Goal: Transaction & Acquisition: Book appointment/travel/reservation

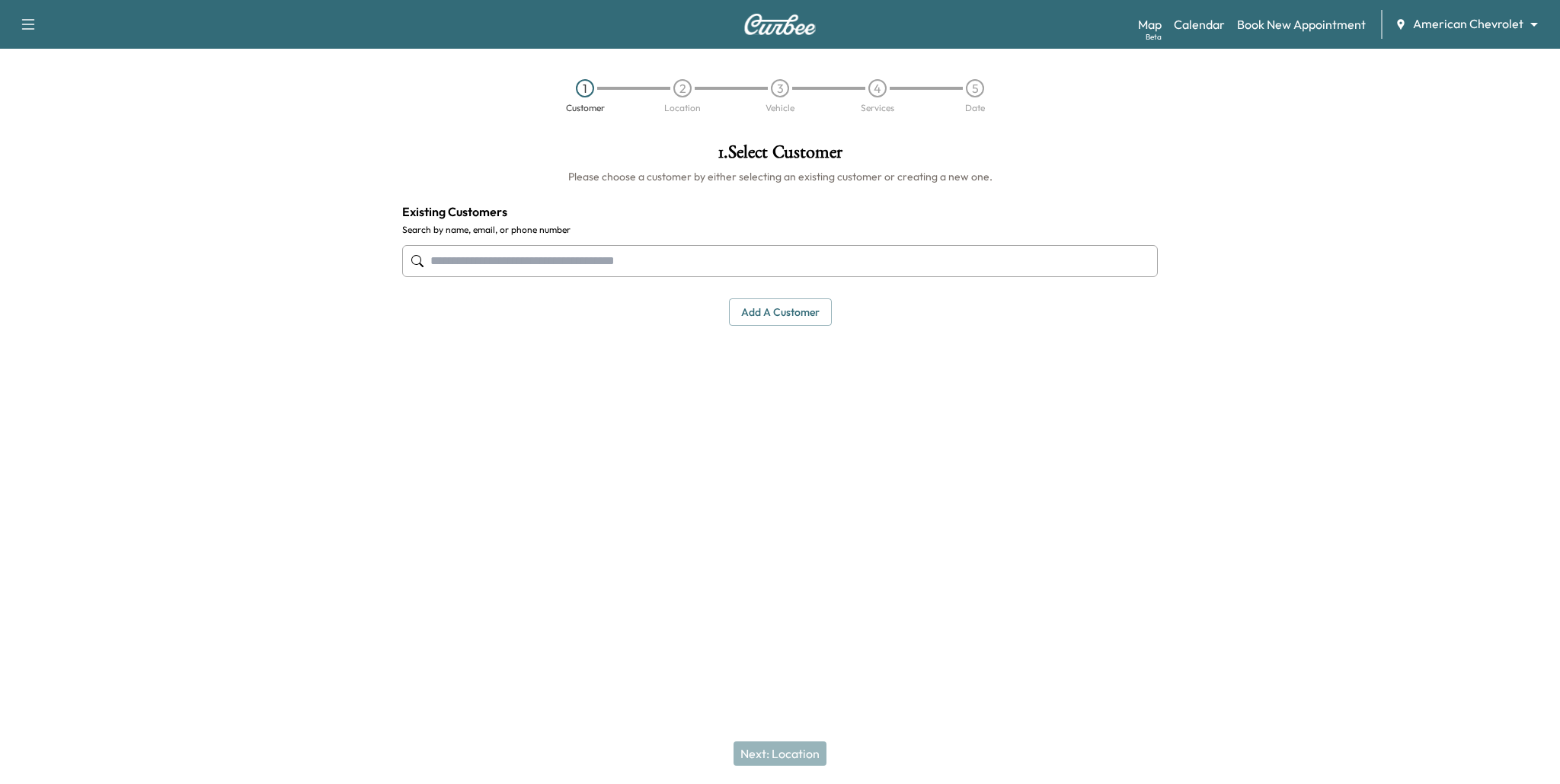
click at [1446, 24] on body "Support Log Out Map Beta Calendar Book New Appointment American Chevrolet *****…" at bounding box center [780, 392] width 1560 height 784
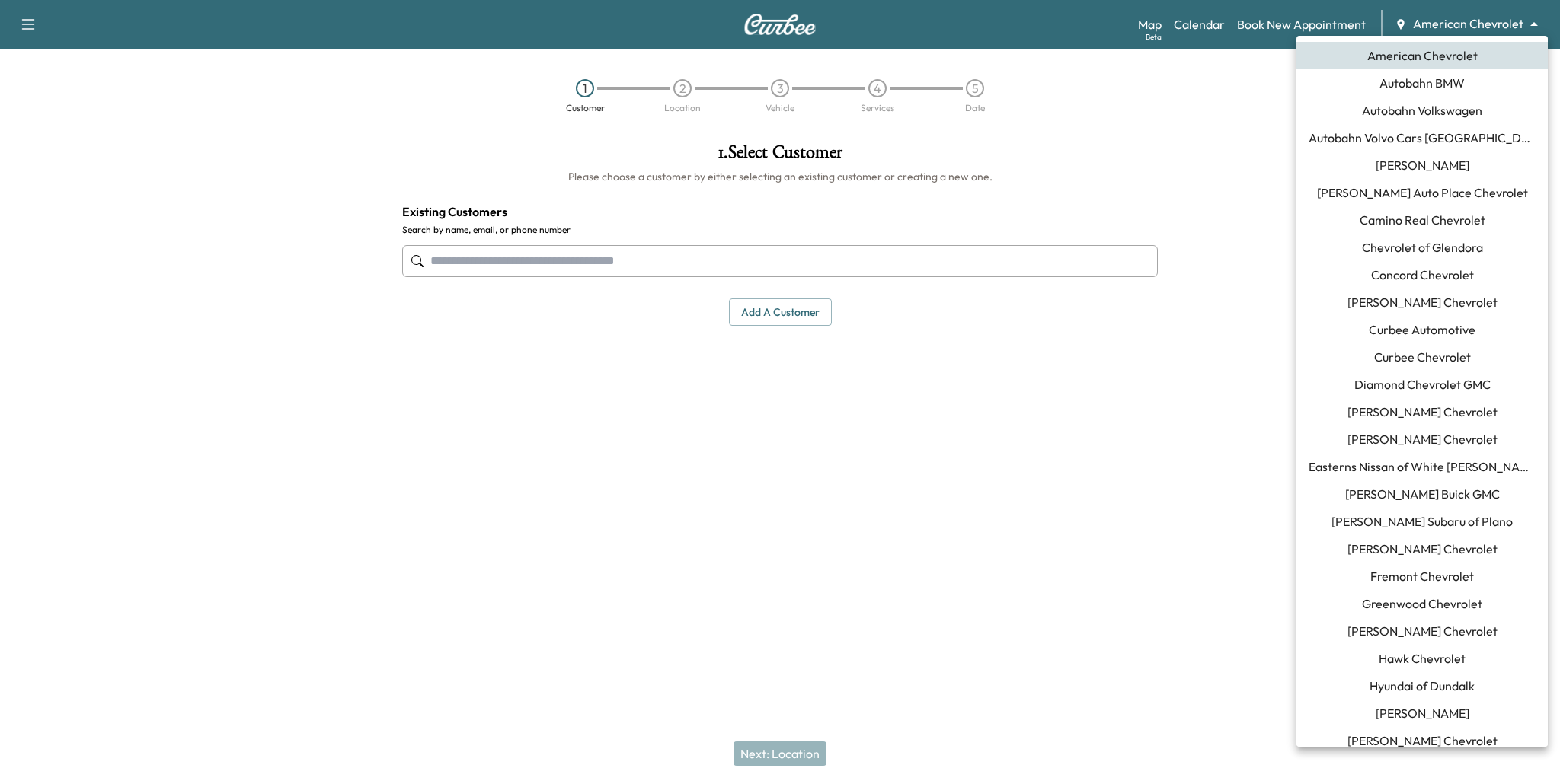
scroll to position [78, 0]
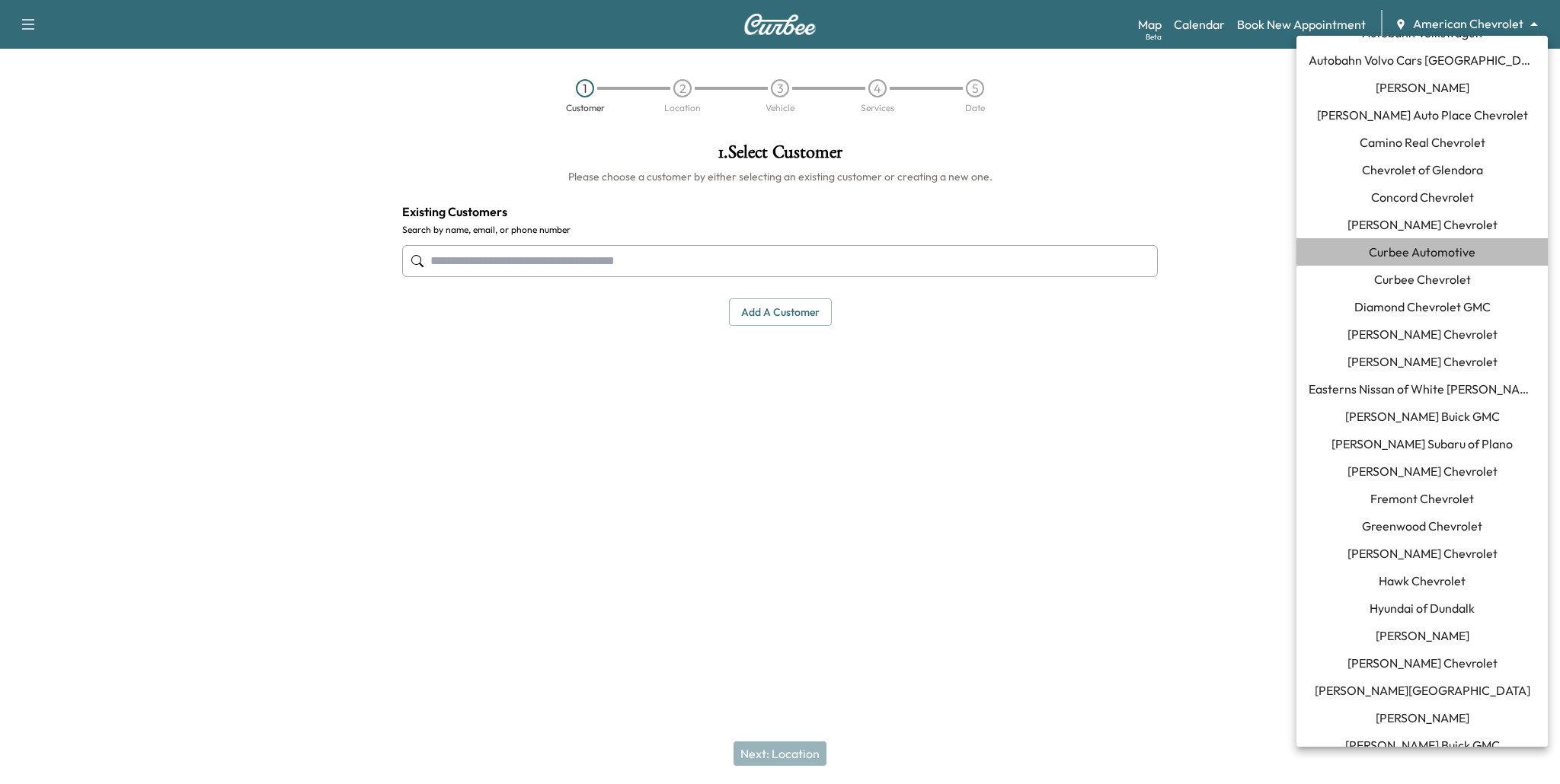
click at [1456, 248] on span "Curbee Automotive" at bounding box center [1423, 252] width 107 height 18
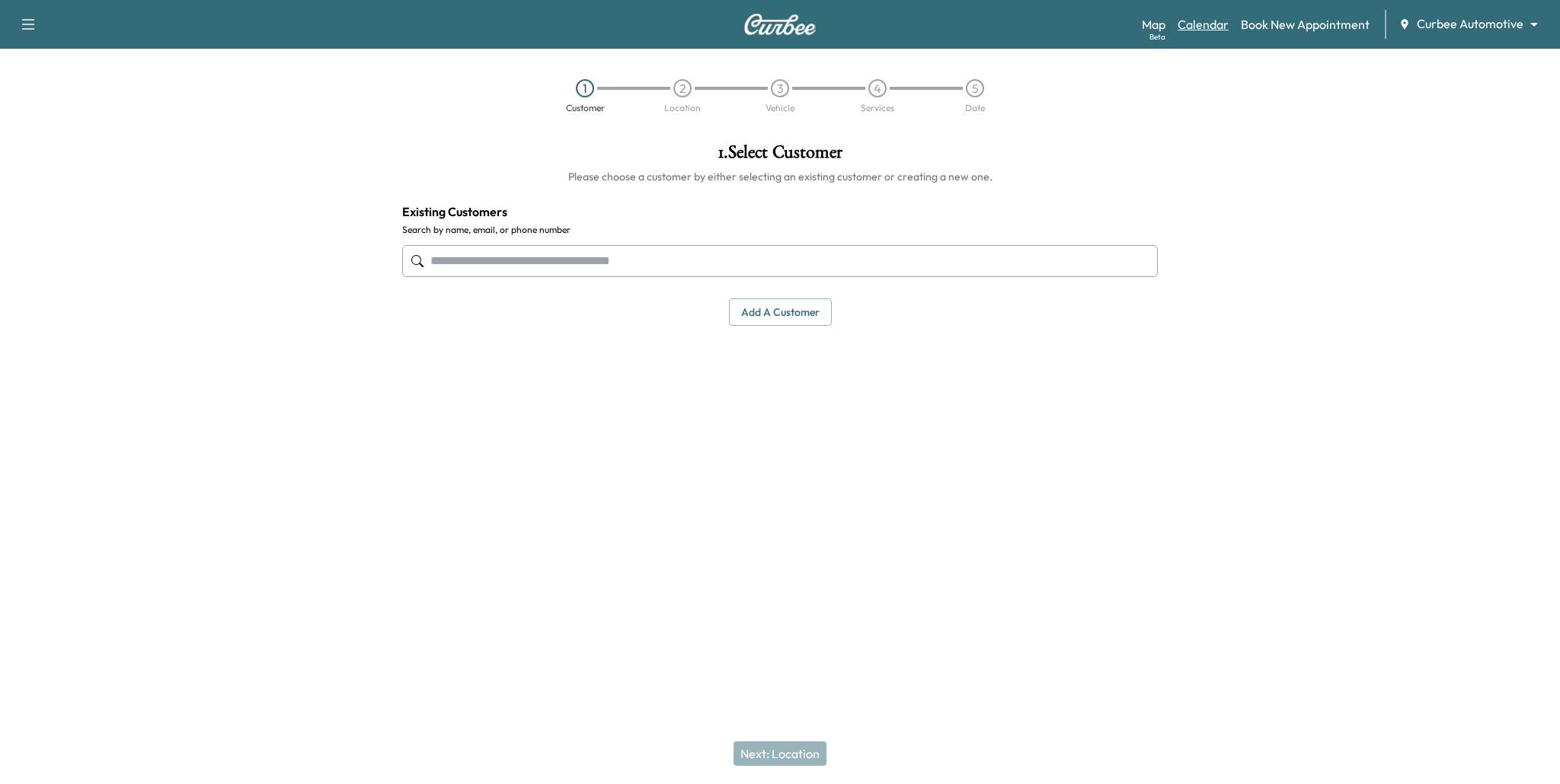
click at [1213, 21] on link "Calendar" at bounding box center [1203, 24] width 51 height 18
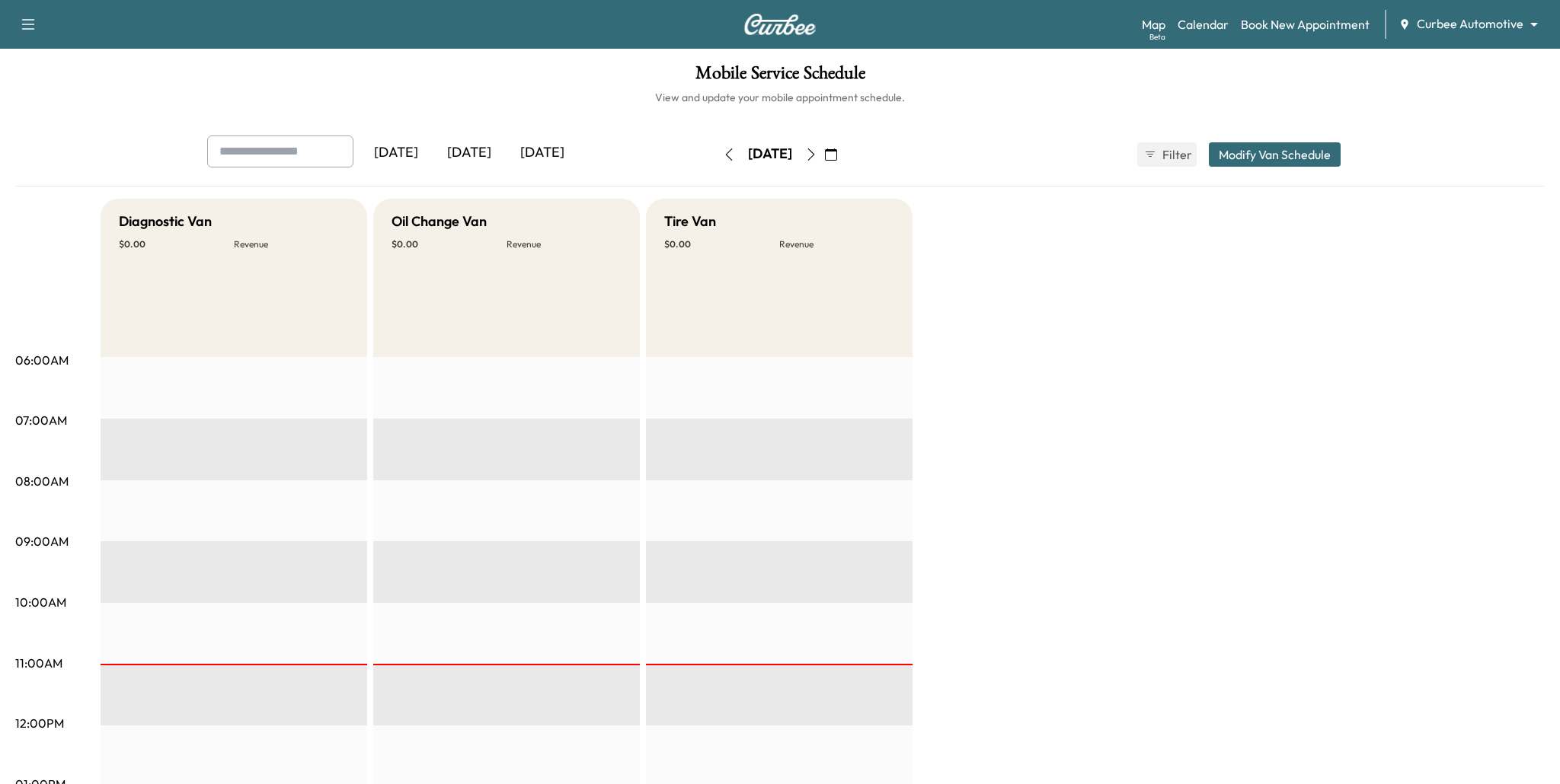
click at [818, 156] on icon "button" at bounding box center [812, 155] width 12 height 12
click at [723, 156] on icon "button" at bounding box center [729, 155] width 12 height 12
click at [716, 156] on button "button" at bounding box center [729, 155] width 26 height 24
click at [723, 159] on icon "button" at bounding box center [729, 155] width 12 height 12
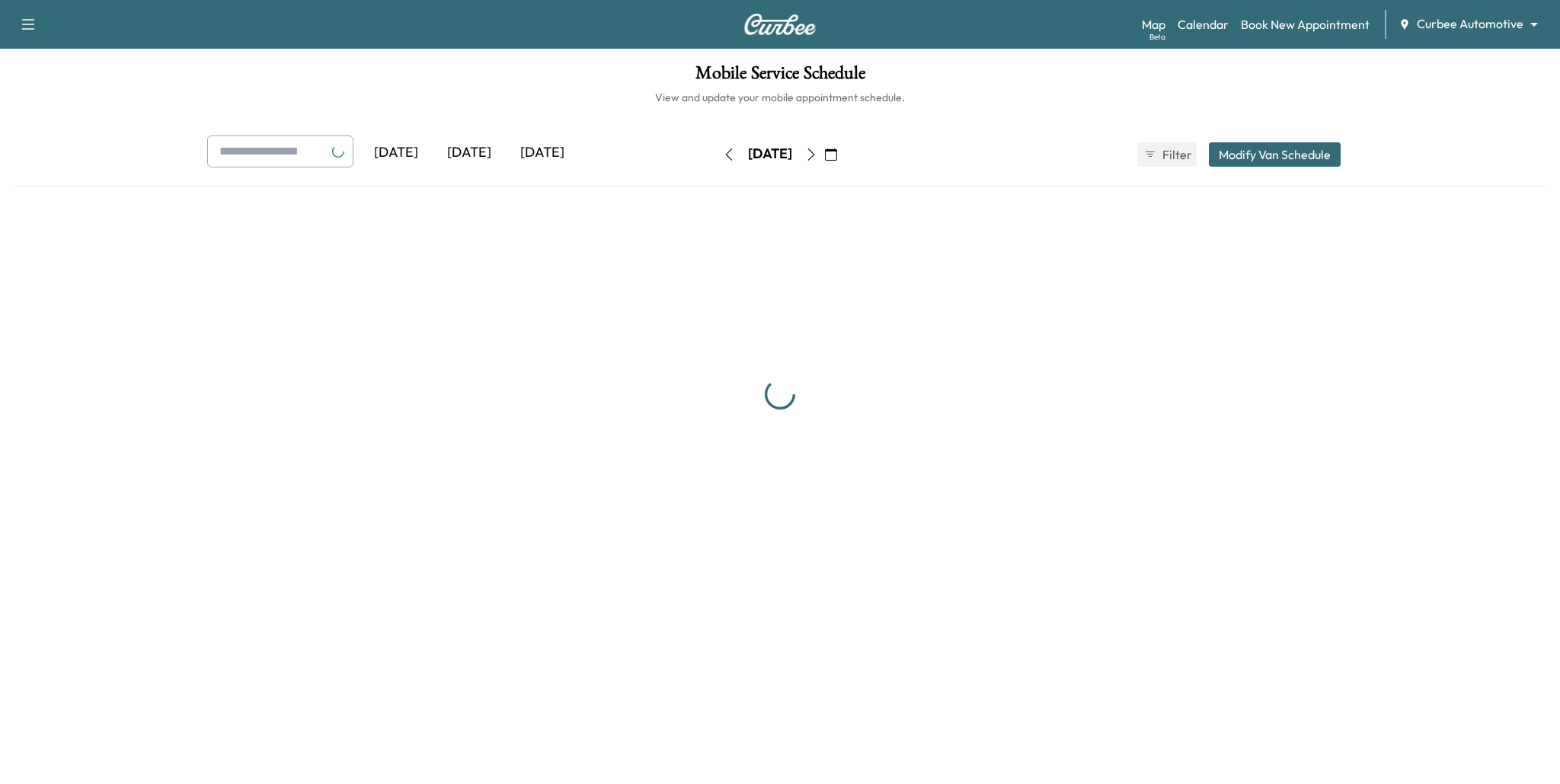
click at [723, 159] on icon "button" at bounding box center [729, 155] width 12 height 12
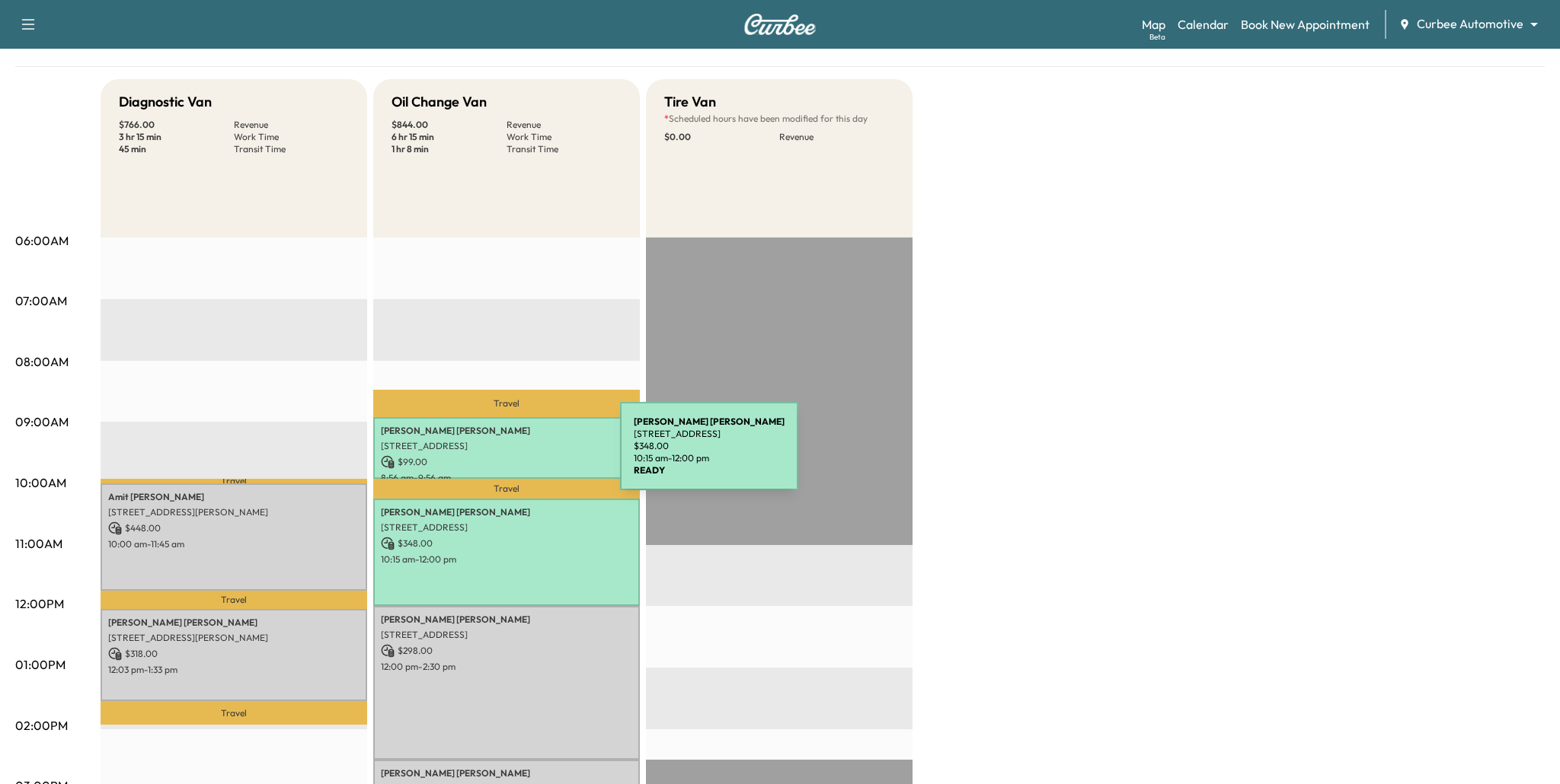
scroll to position [118, 0]
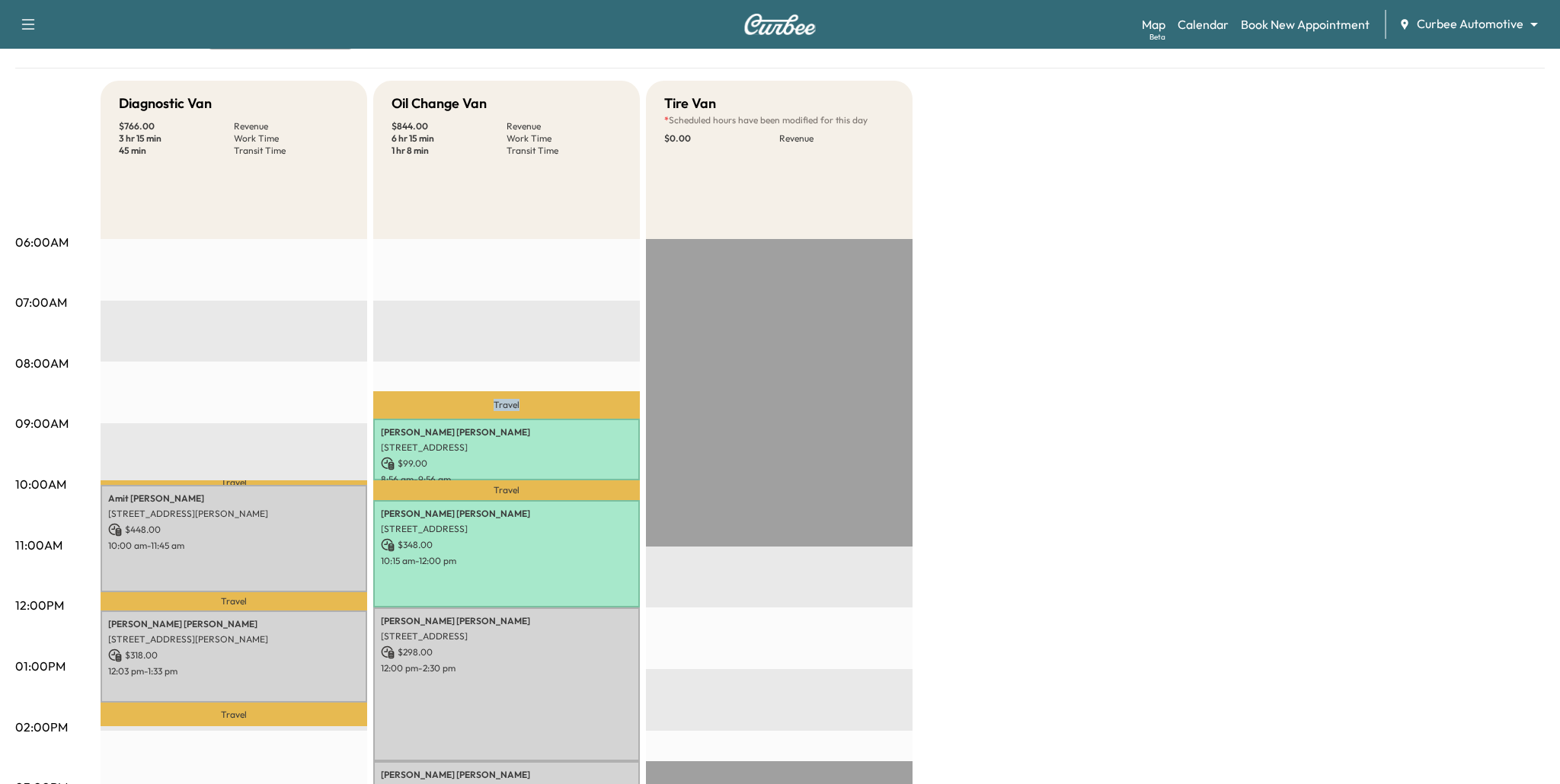
drag, startPoint x: 481, startPoint y: 401, endPoint x: 537, endPoint y: 401, distance: 56.0
click at [537, 401] on p "Travel" at bounding box center [506, 404] width 267 height 27
click at [468, 370] on div "Travel [PERSON_NAME] [STREET_ADDRESS] $ 99.00 8:56 am - 9:56 am Travel [PERSON_…" at bounding box center [506, 731] width 267 height 984
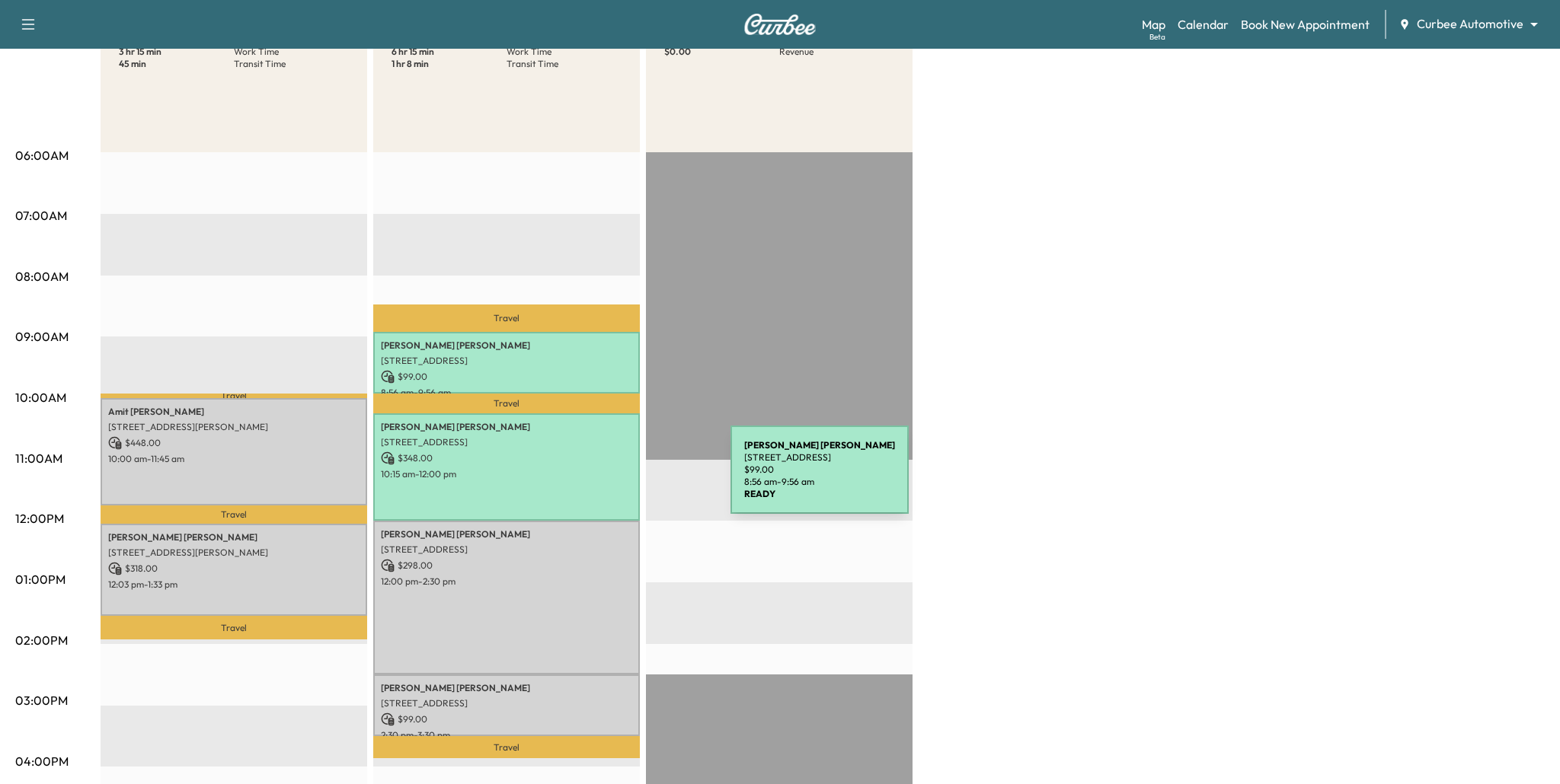
scroll to position [214, 0]
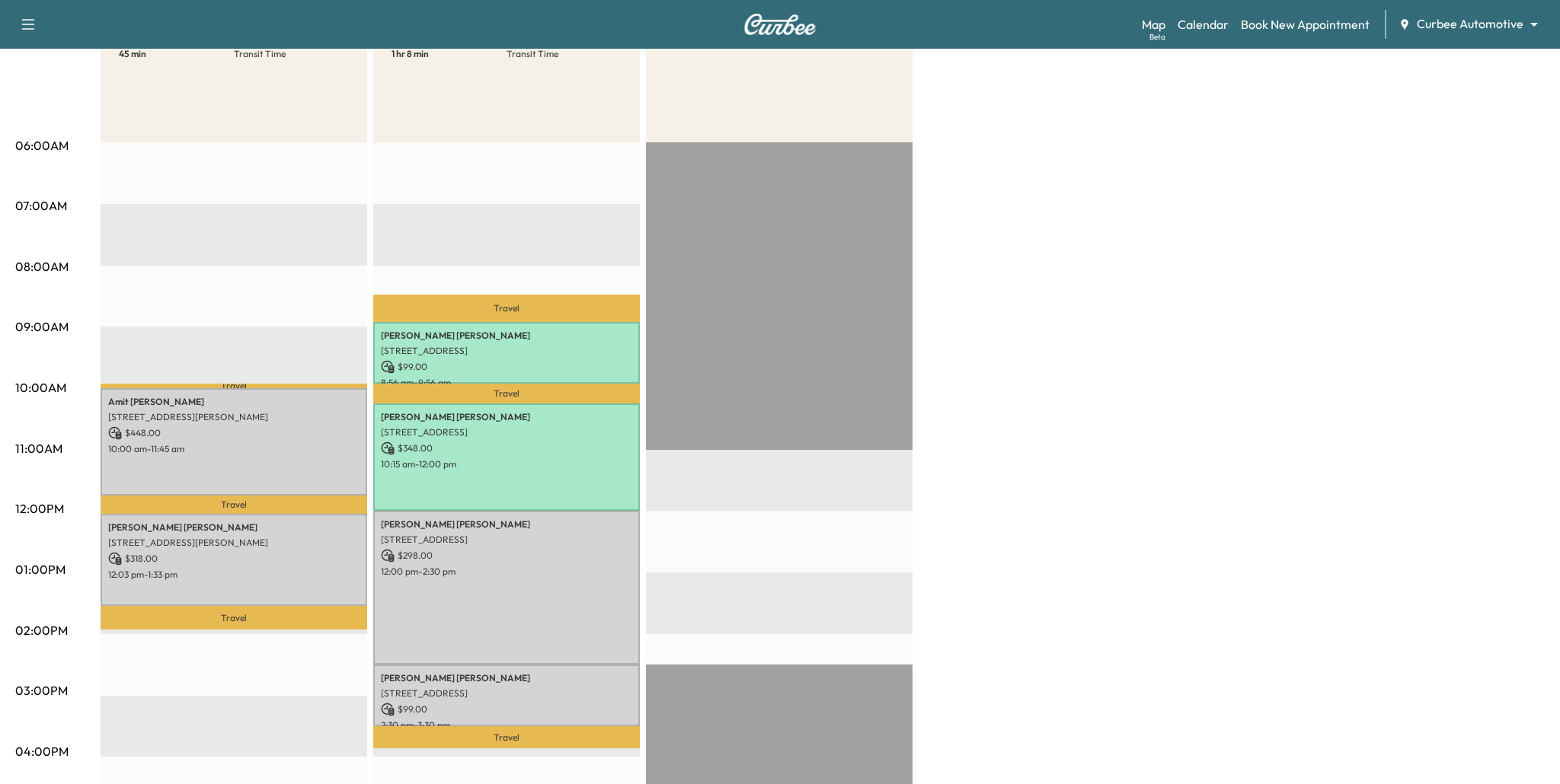
click at [1164, 564] on div "Diagnostic Van $ 766.00 Revenue 3 hr 15 min Work Time 45 min Transit Time Trave…" at bounding box center [823, 555] width 1444 height 1142
click at [1158, 29] on link "Map Beta" at bounding box center [1153, 24] width 24 height 18
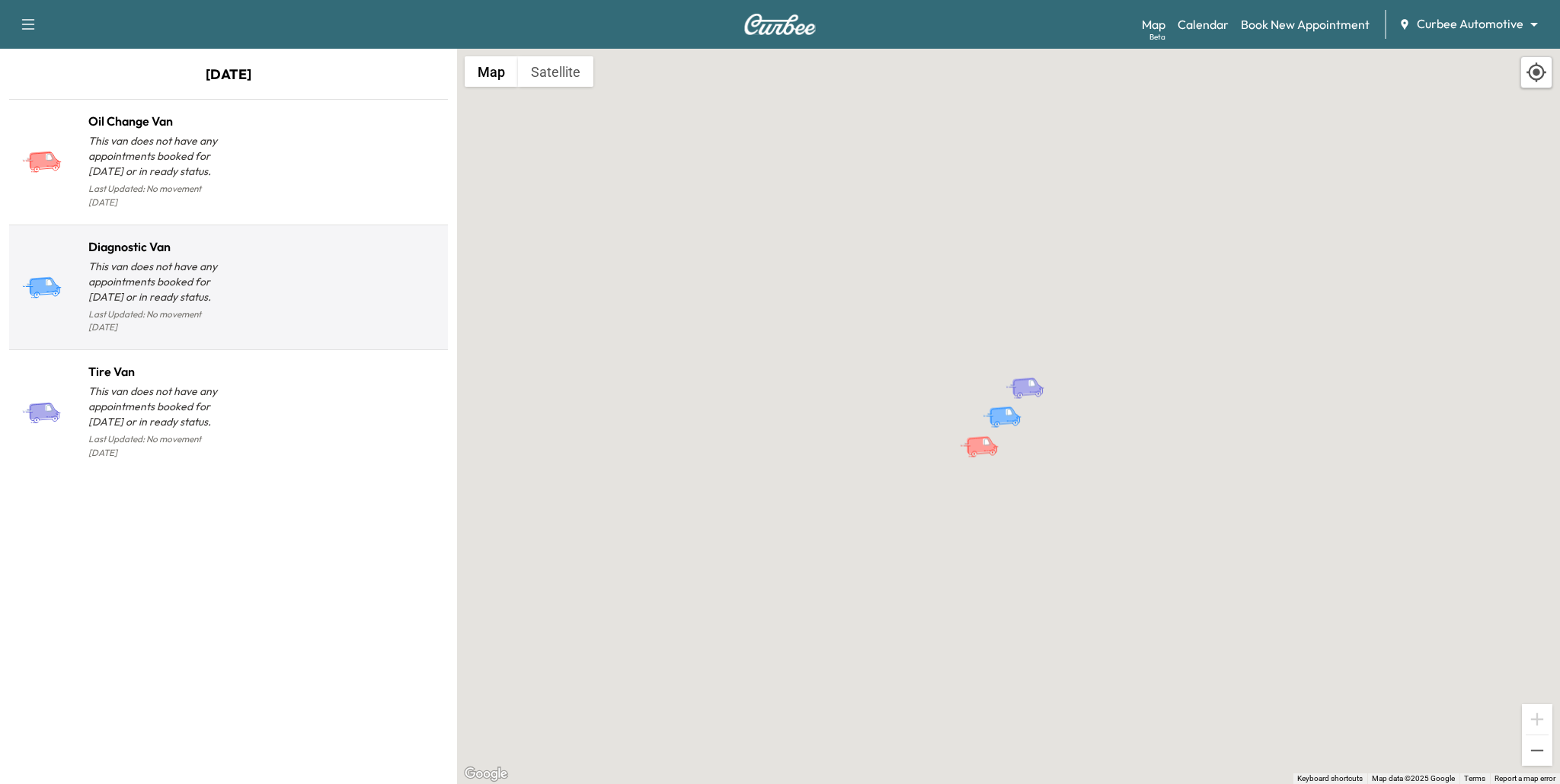
click at [351, 297] on div at bounding box center [335, 293] width 214 height 88
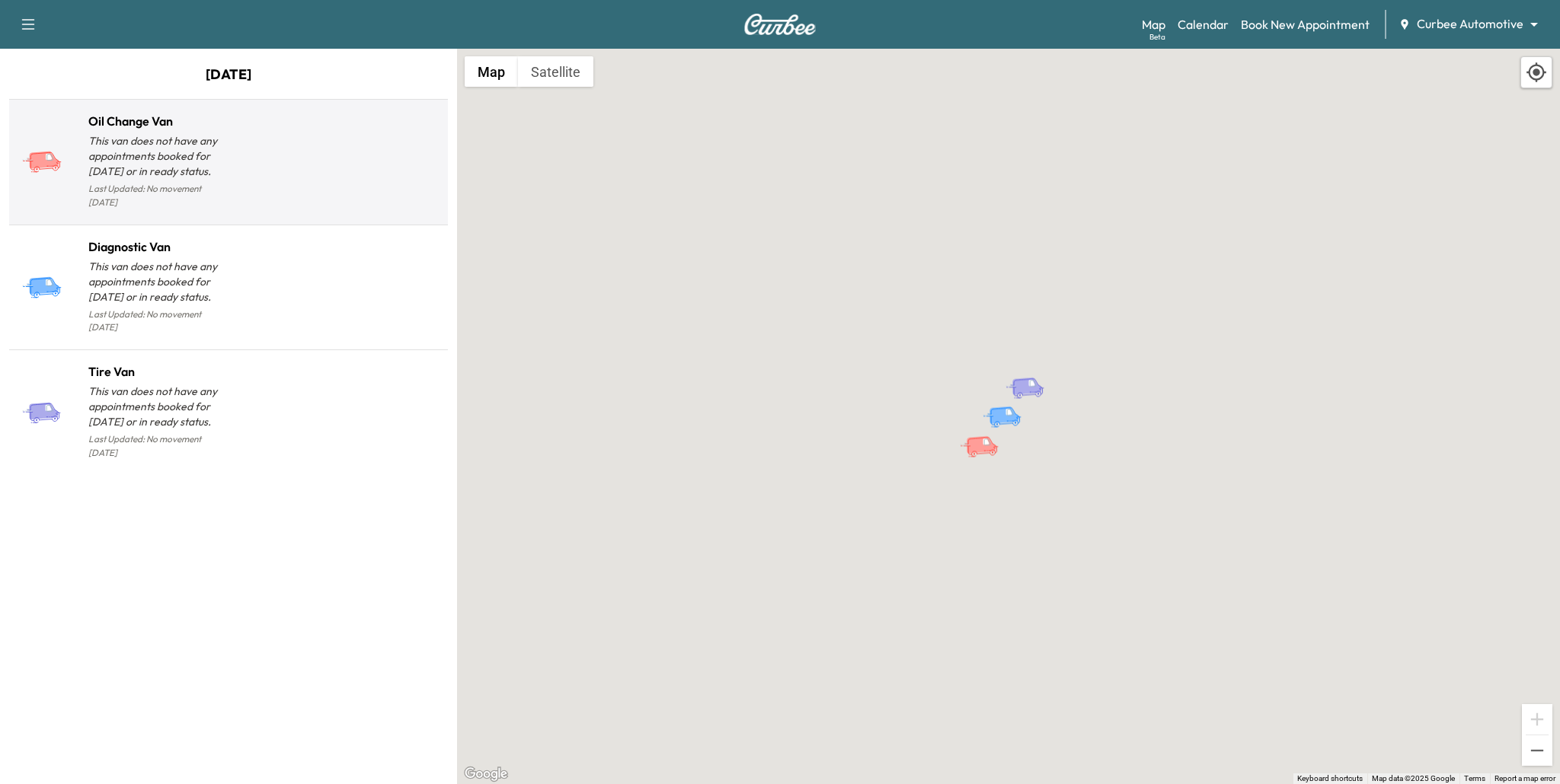
click at [243, 139] on div at bounding box center [335, 168] width 214 height 88
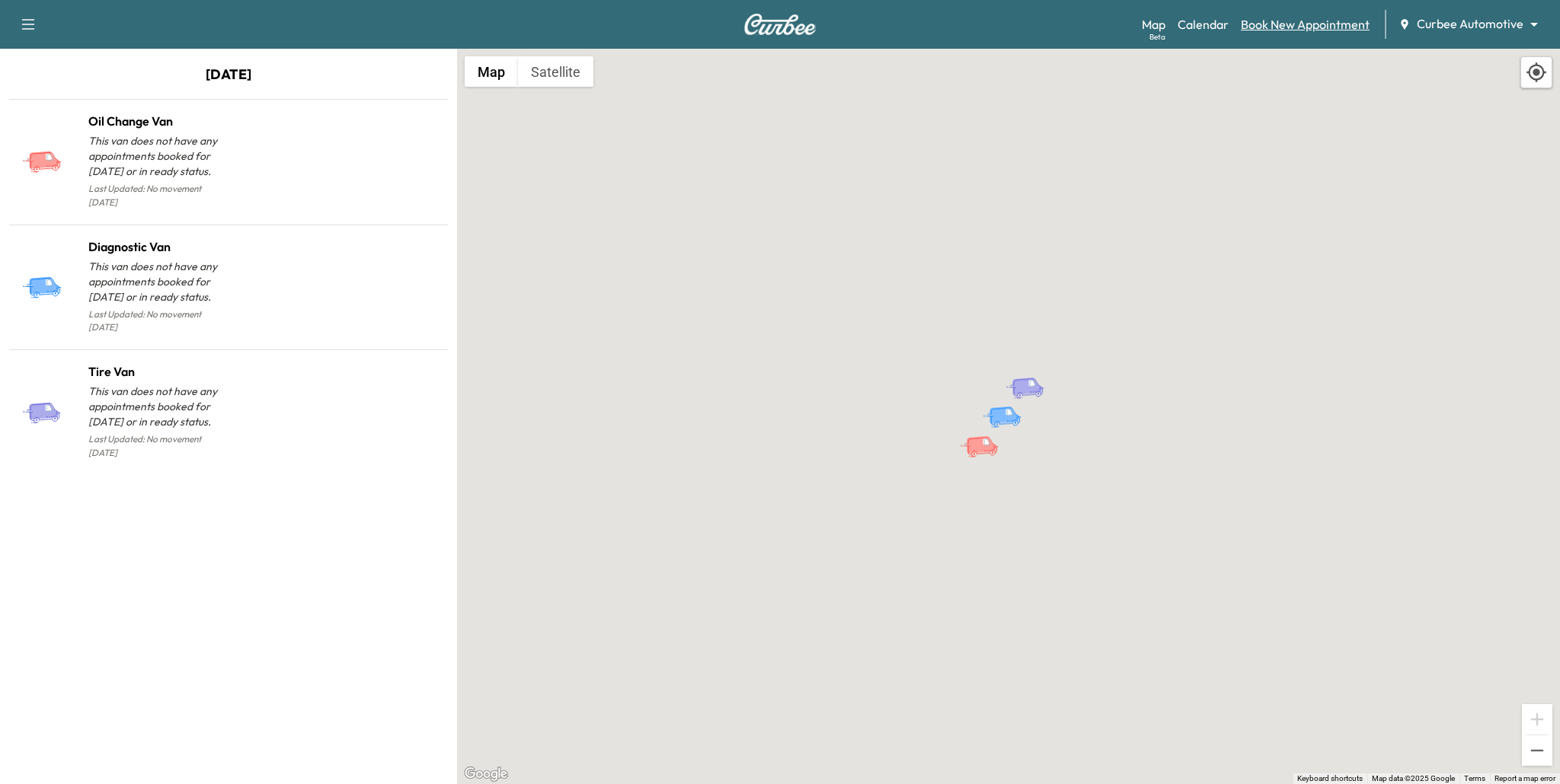
click at [1317, 22] on link "Book New Appointment" at bounding box center [1304, 24] width 129 height 18
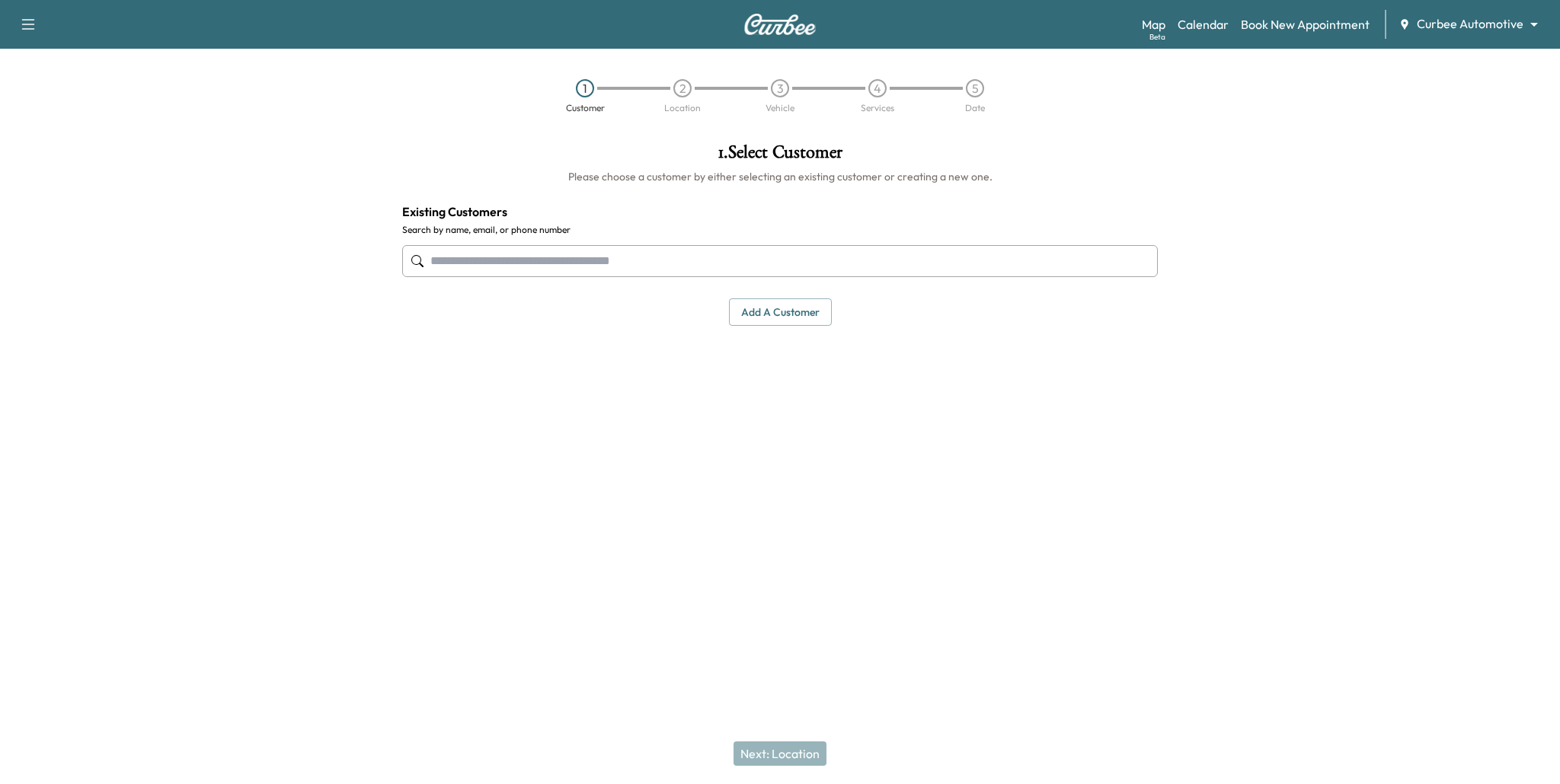
click at [620, 270] on input "text" at bounding box center [779, 261] width 755 height 32
click at [823, 261] on input "text" at bounding box center [779, 261] width 755 height 32
click at [762, 265] on input "text" at bounding box center [779, 261] width 755 height 32
type input "**********"
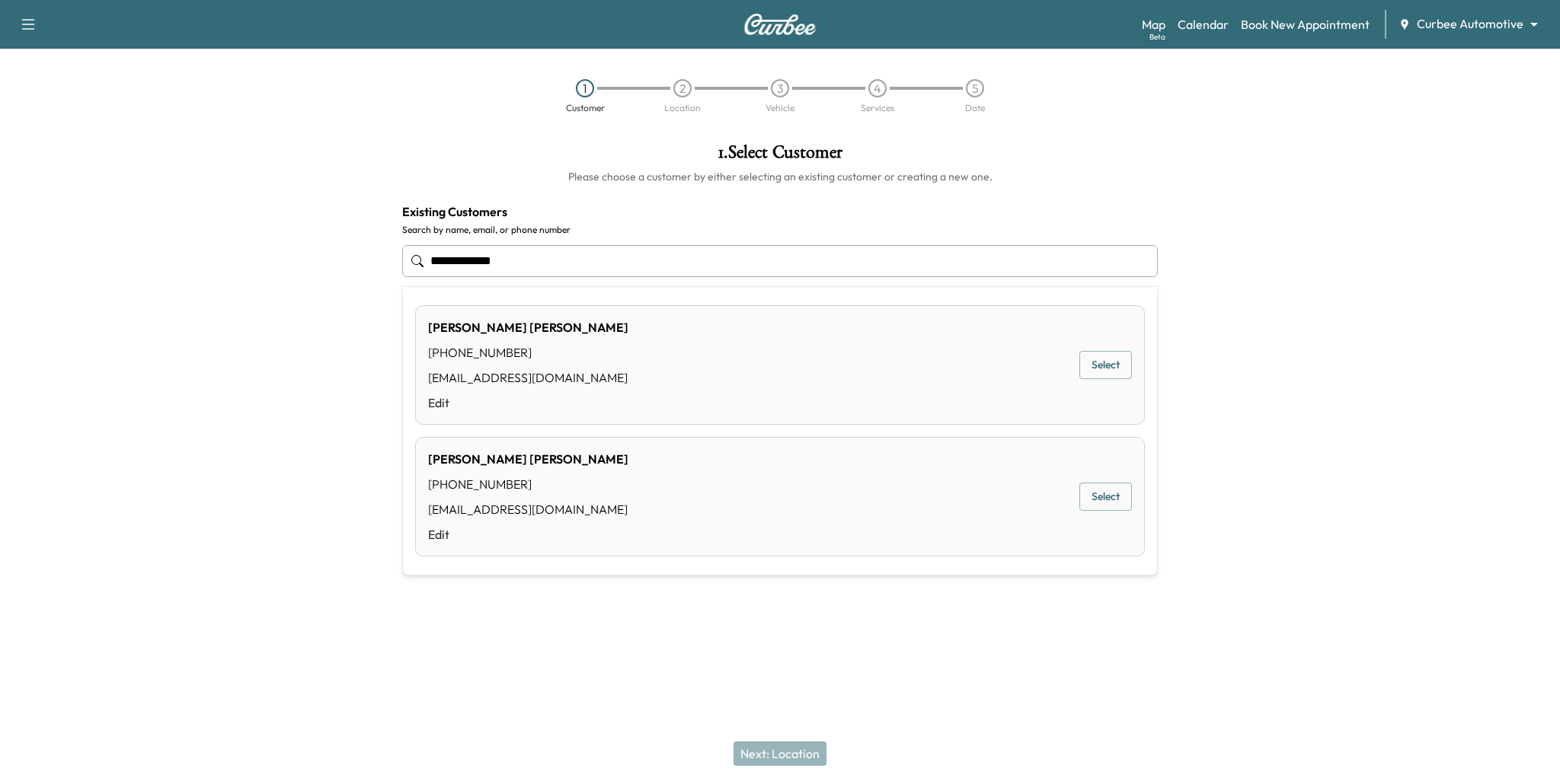
click at [552, 273] on input "**********" at bounding box center [779, 261] width 755 height 32
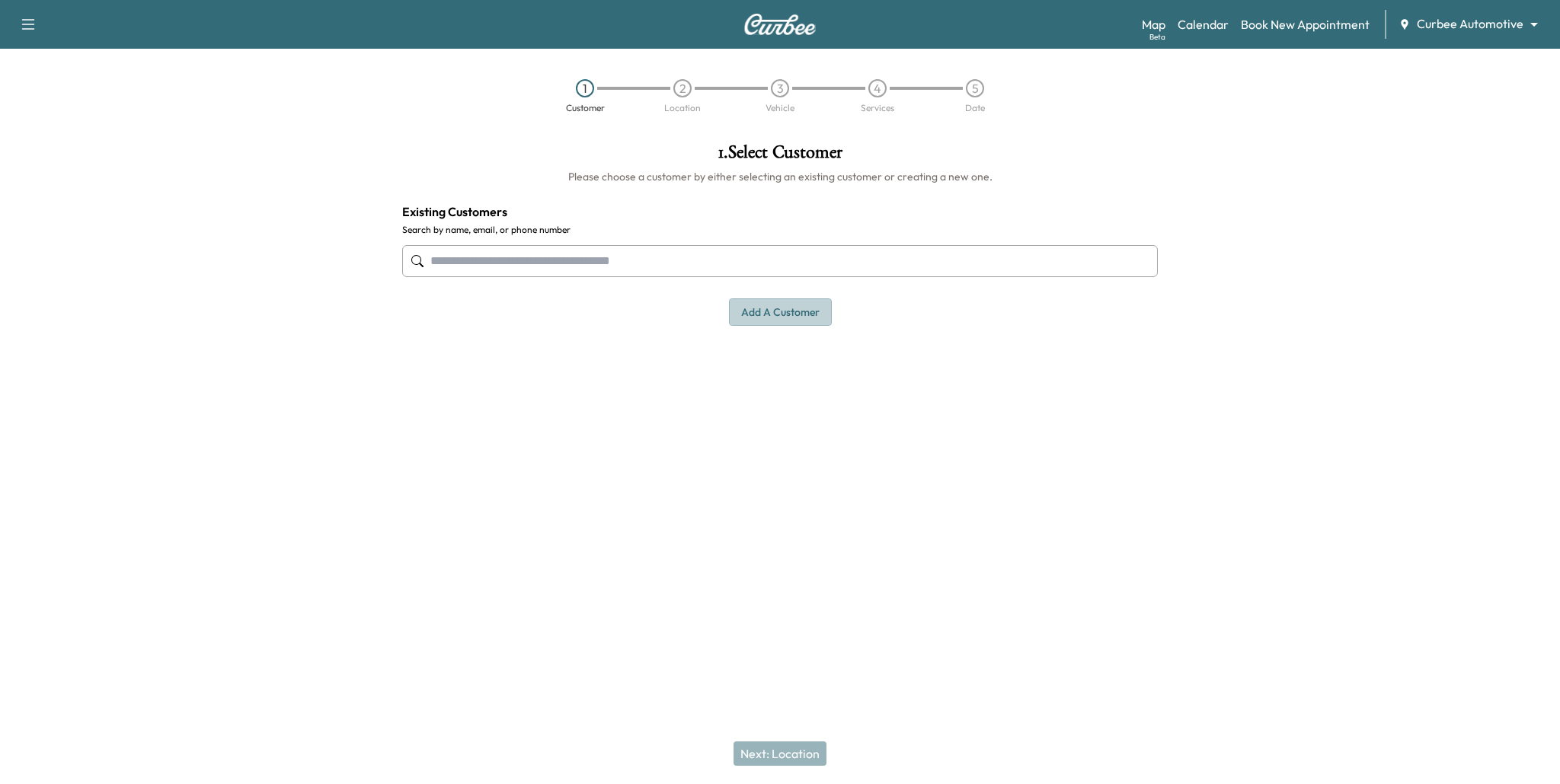
click at [809, 319] on button "Add a customer" at bounding box center [780, 312] width 102 height 28
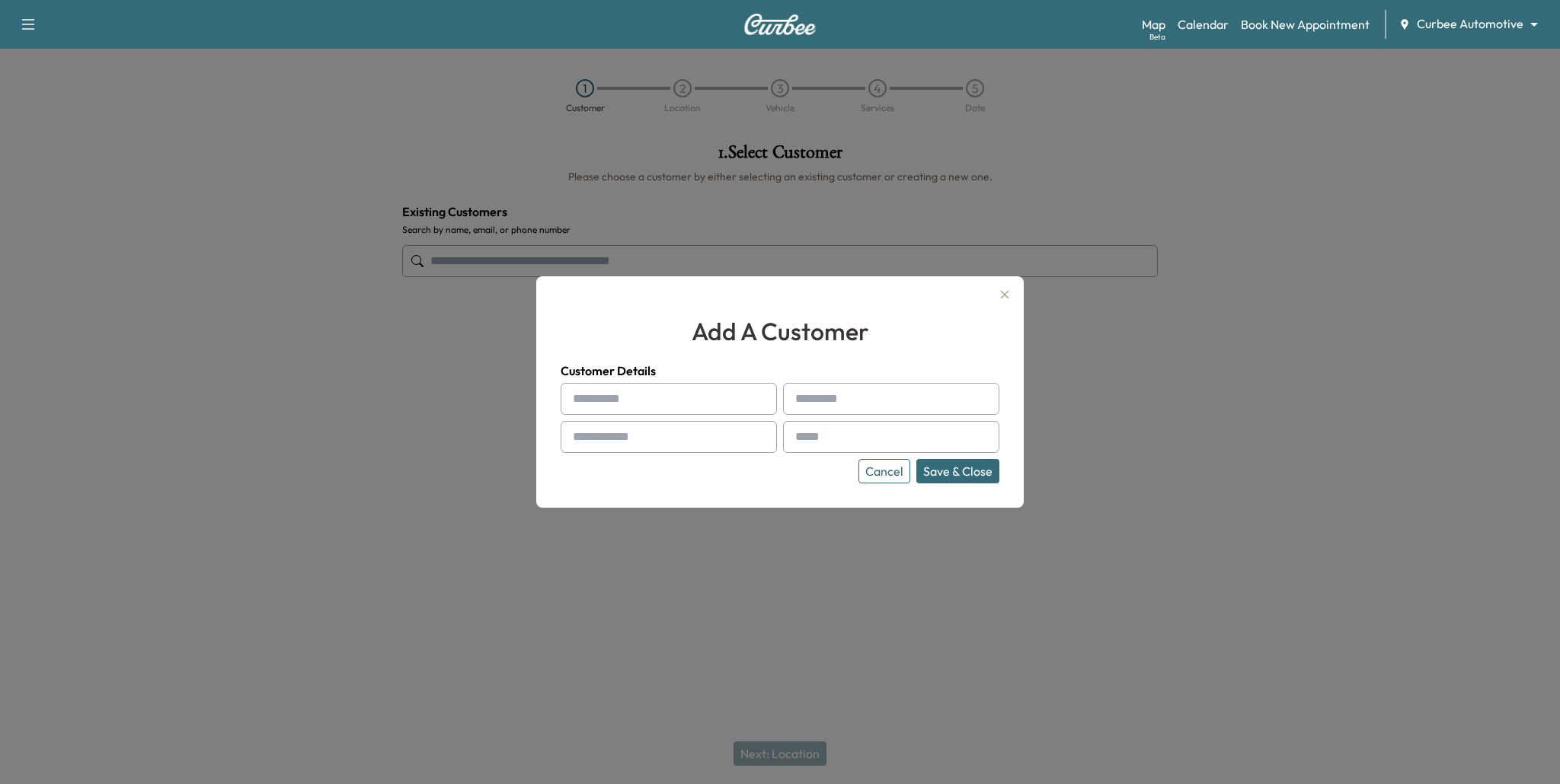
click at [683, 401] on input "text" at bounding box center [668, 399] width 216 height 32
type input "*"
type input "********"
type input "*****"
type input "**********"
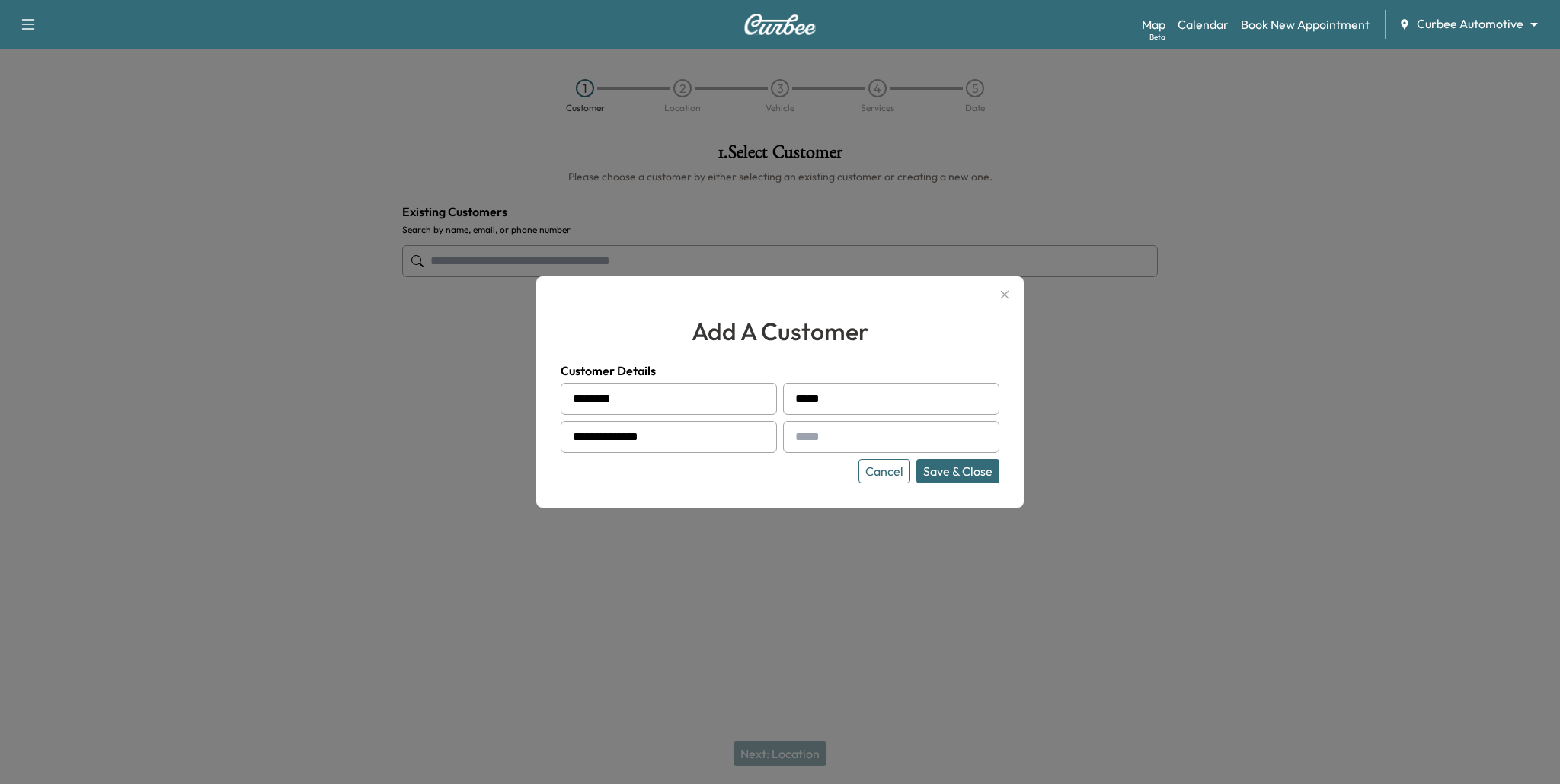
click at [854, 444] on input "text" at bounding box center [890, 437] width 216 height 32
paste input "**********"
type input "**********"
click at [974, 469] on button "Save & Close" at bounding box center [958, 472] width 83 height 24
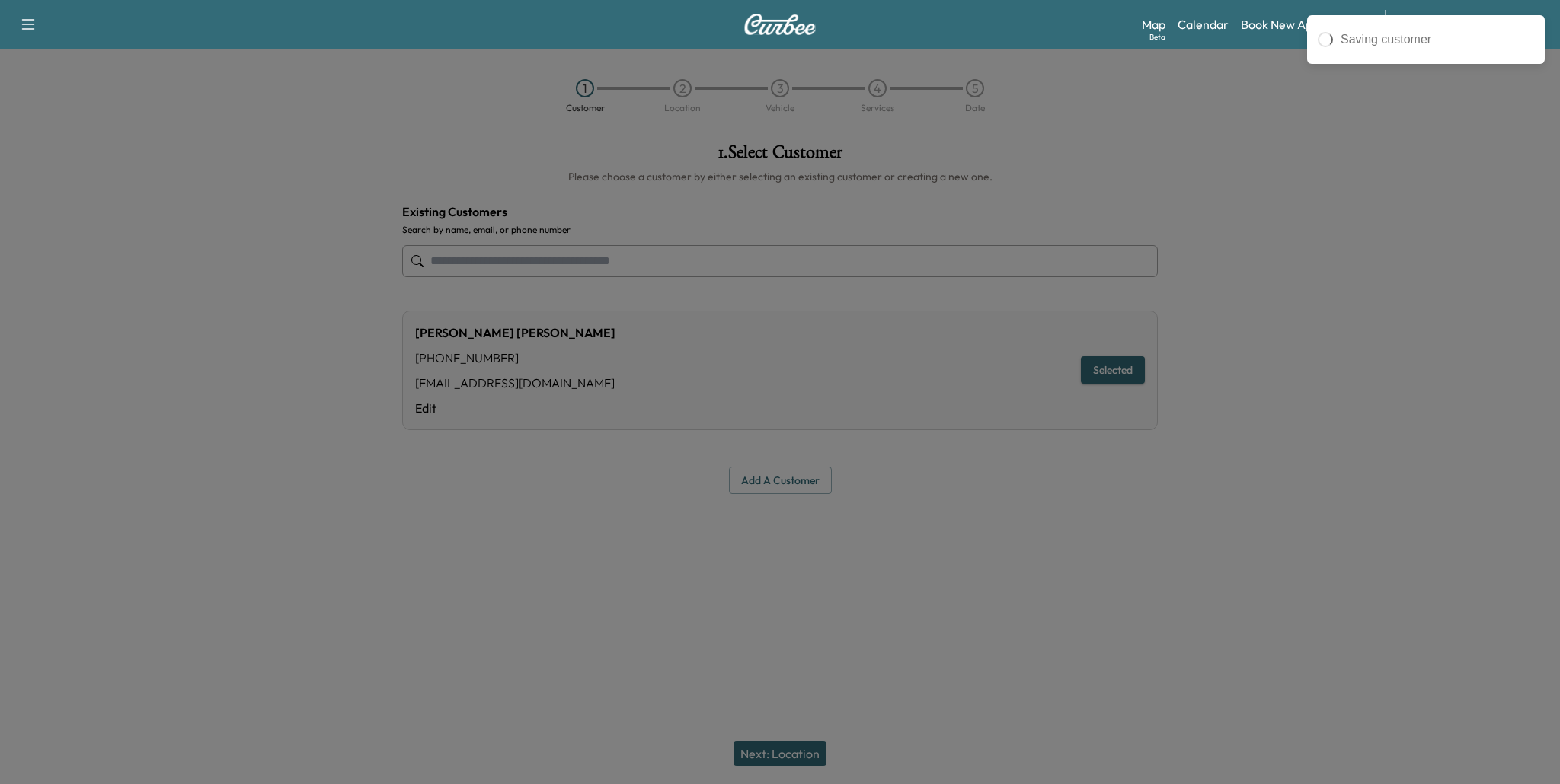
type input "**********"
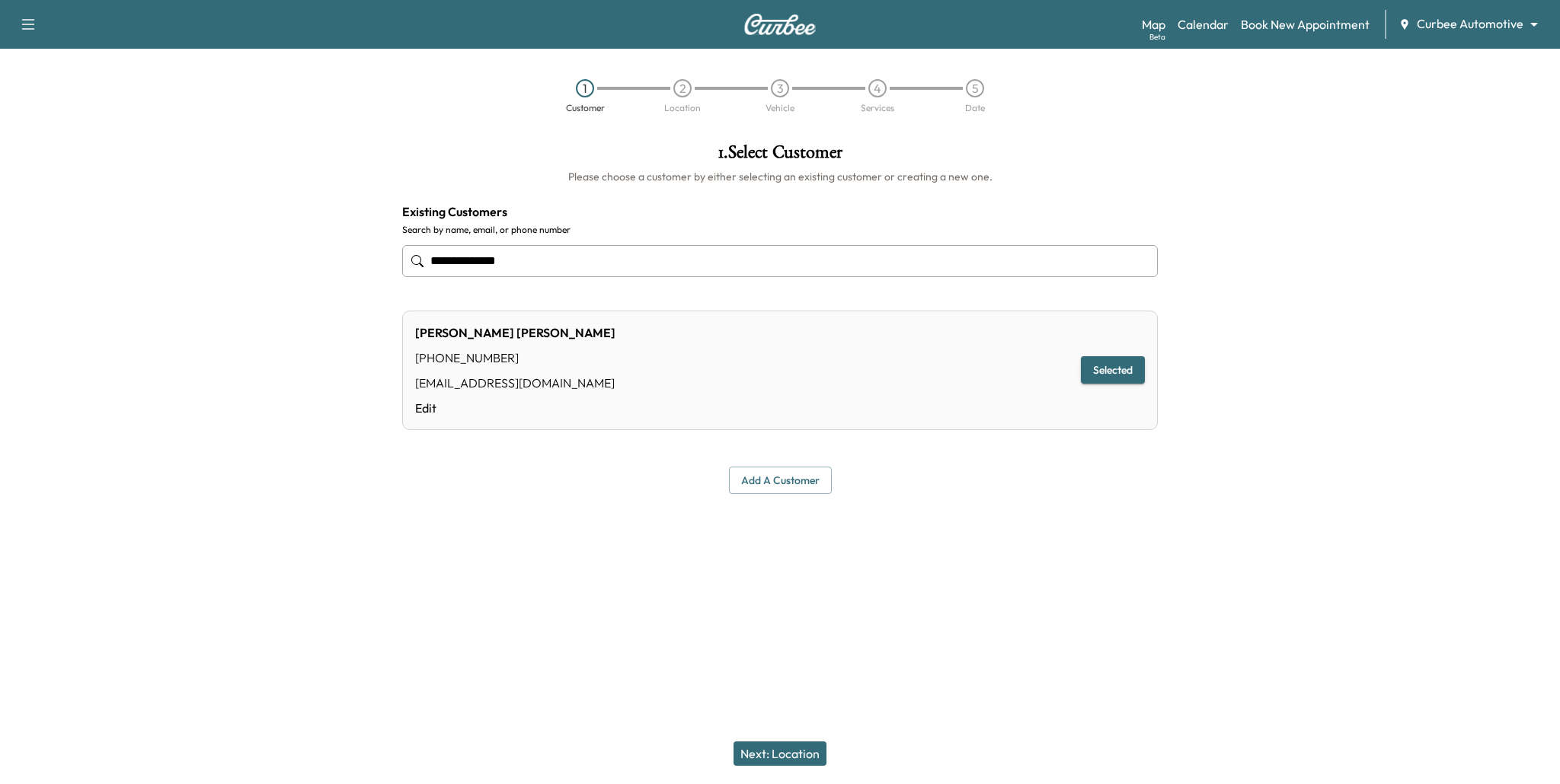
click at [788, 755] on button "Next: Location" at bounding box center [780, 754] width 93 height 24
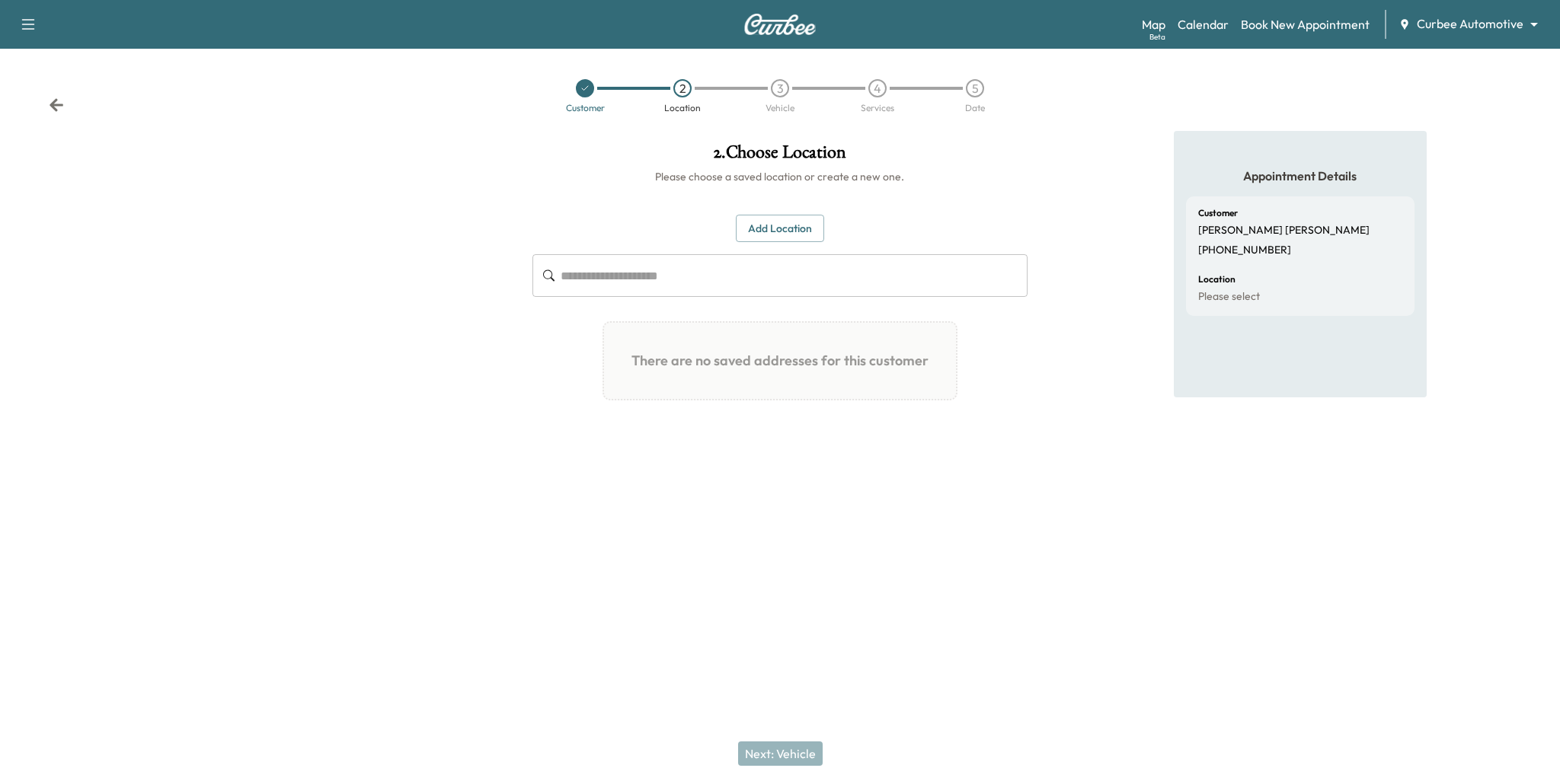
click at [678, 278] on input "text" at bounding box center [794, 276] width 467 height 43
click at [654, 274] on input "text" at bounding box center [794, 276] width 467 height 43
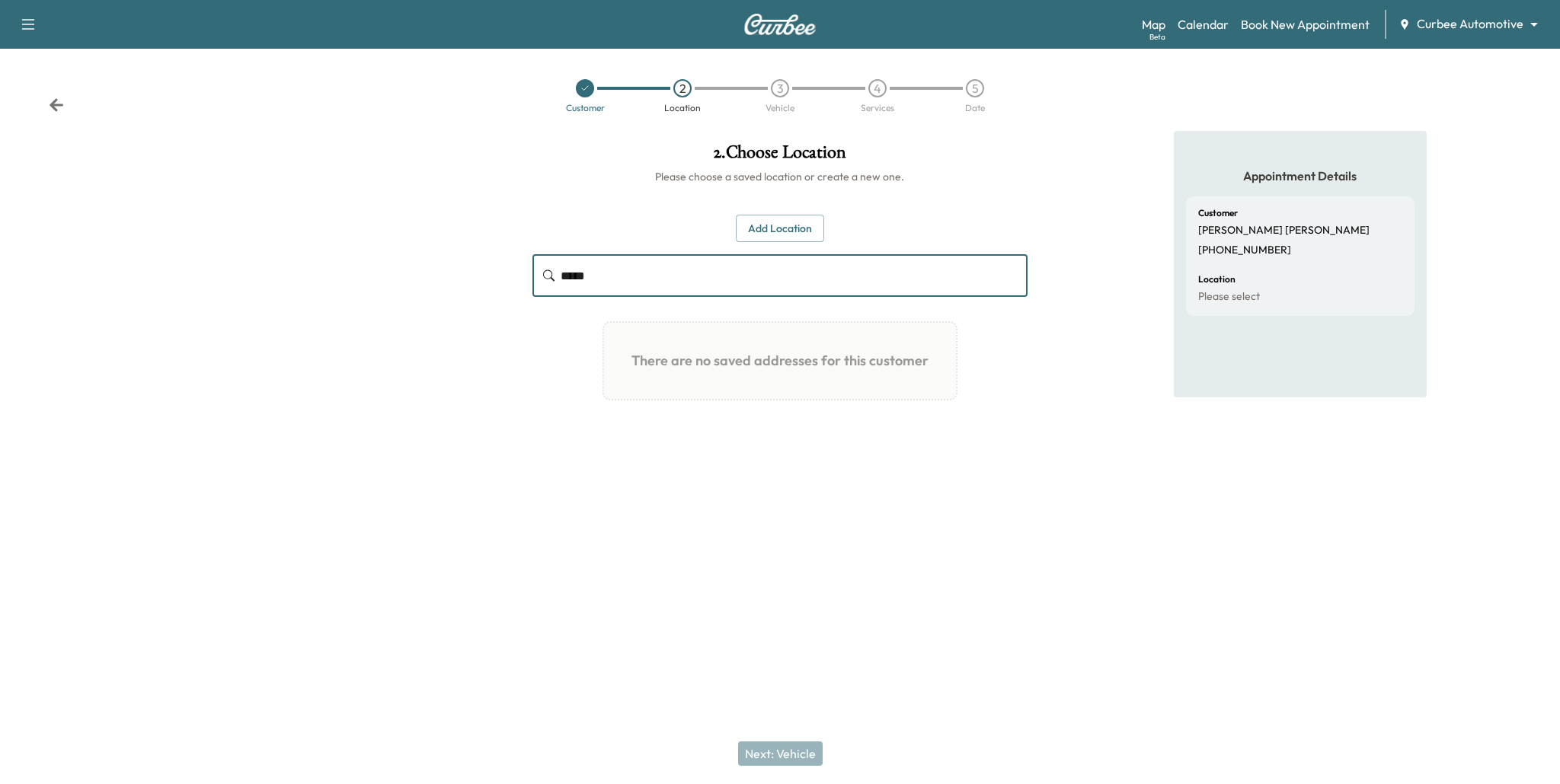
type input "******"
click at [619, 272] on input "text" at bounding box center [794, 276] width 467 height 43
click at [788, 241] on button "Add Location" at bounding box center [780, 228] width 88 height 28
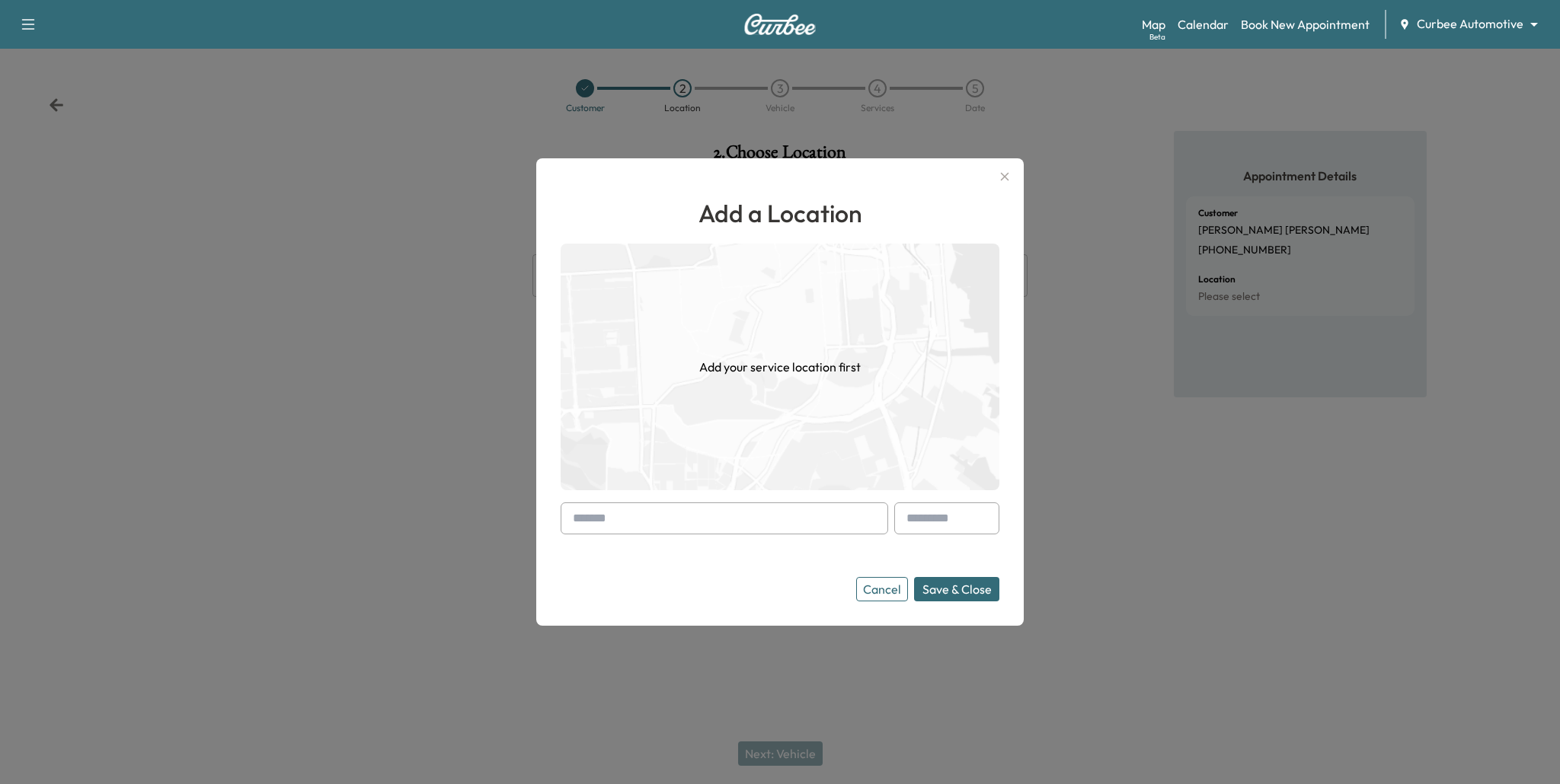
click at [788, 523] on input "text" at bounding box center [724, 518] width 327 height 32
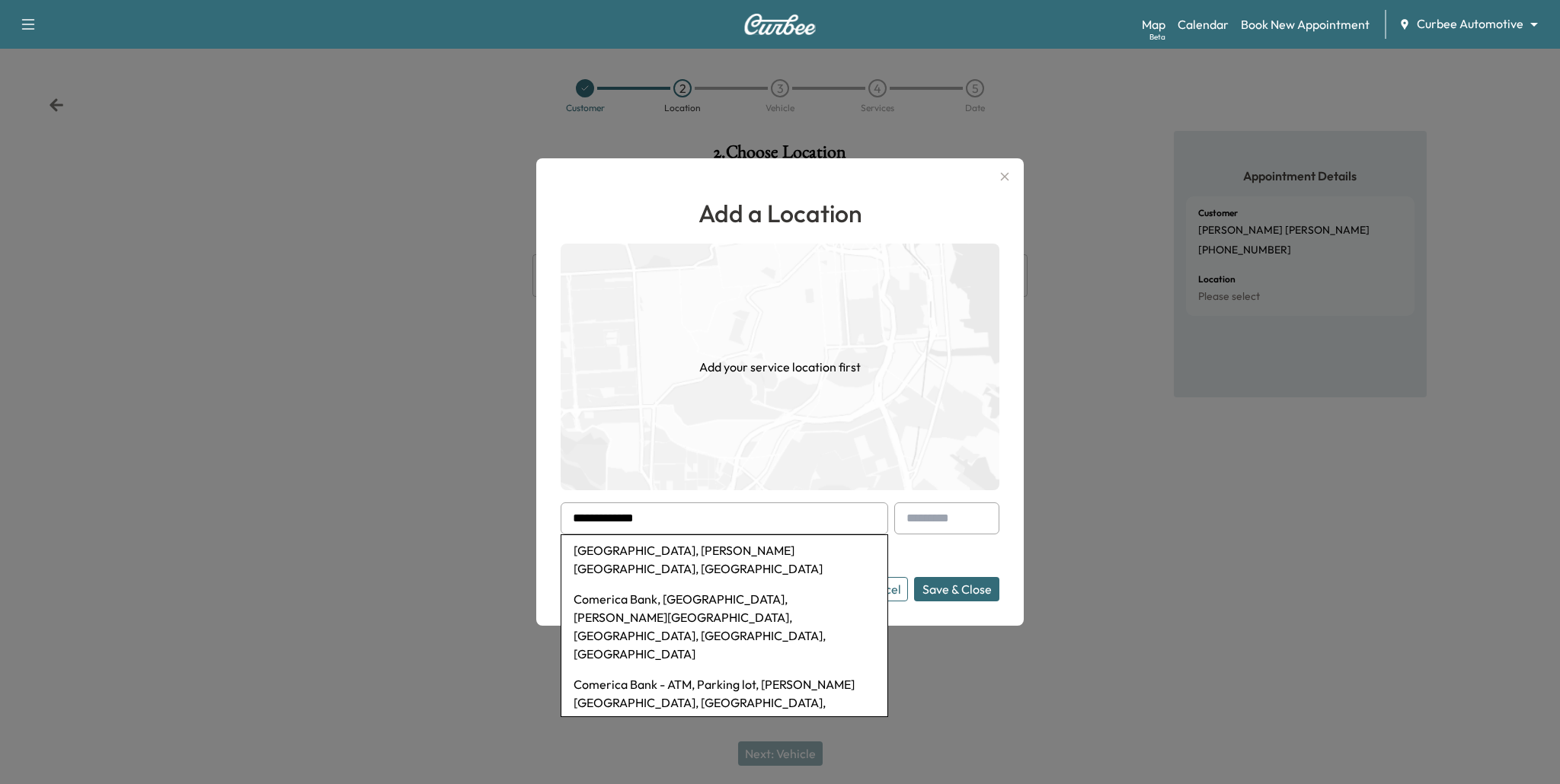
click at [695, 551] on li "[GEOGRAPHIC_DATA], [PERSON_NAME][GEOGRAPHIC_DATA], [GEOGRAPHIC_DATA]" at bounding box center [724, 560] width 326 height 49
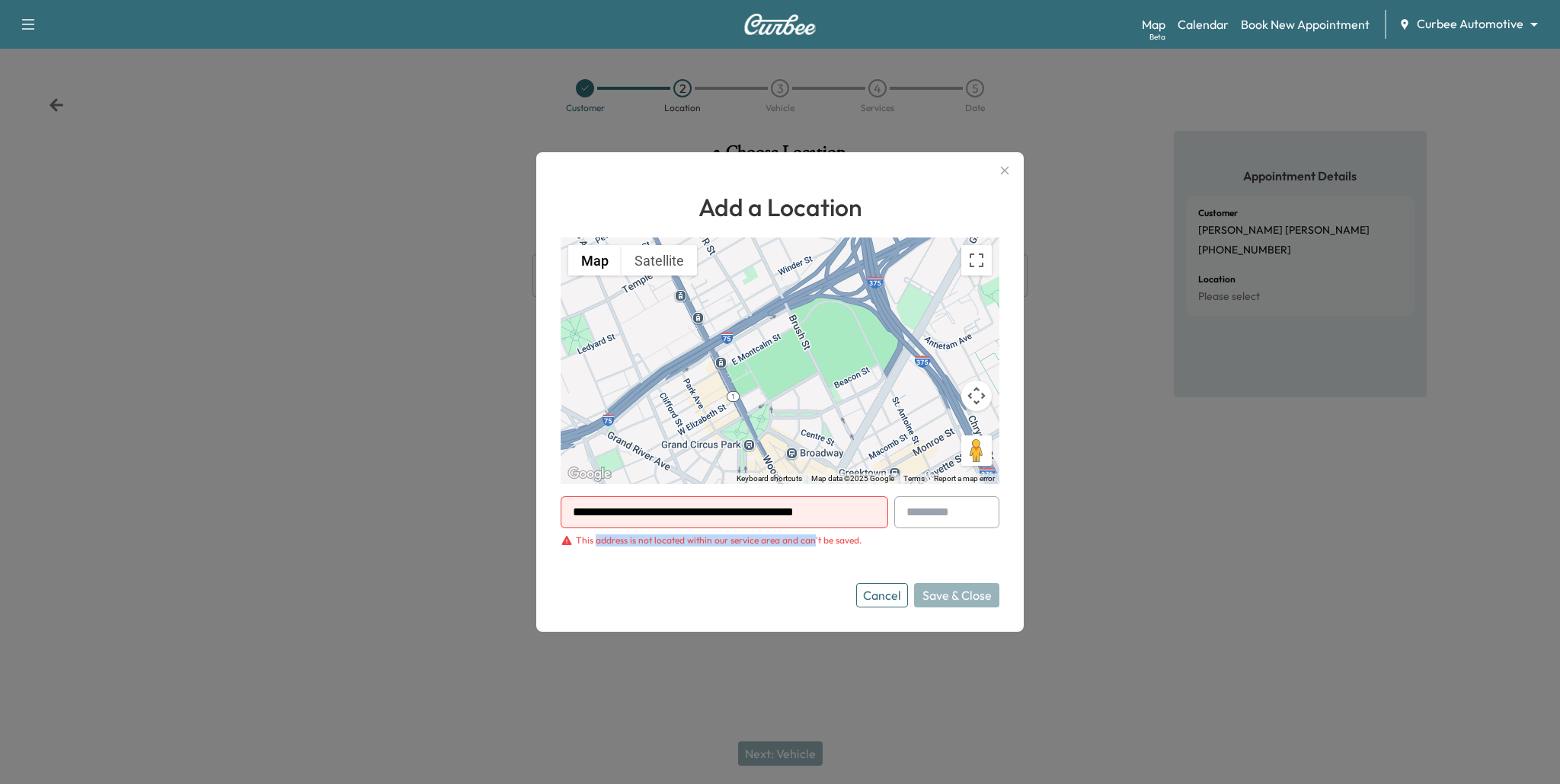
drag, startPoint x: 599, startPoint y: 538, endPoint x: 809, endPoint y: 536, distance: 210.0
click at [809, 536] on div "This address is not located within our service area and can't be saved." at bounding box center [719, 541] width 285 height 12
click at [789, 497] on input "**********" at bounding box center [724, 512] width 327 height 32
click at [795, 513] on input "**********" at bounding box center [724, 512] width 327 height 32
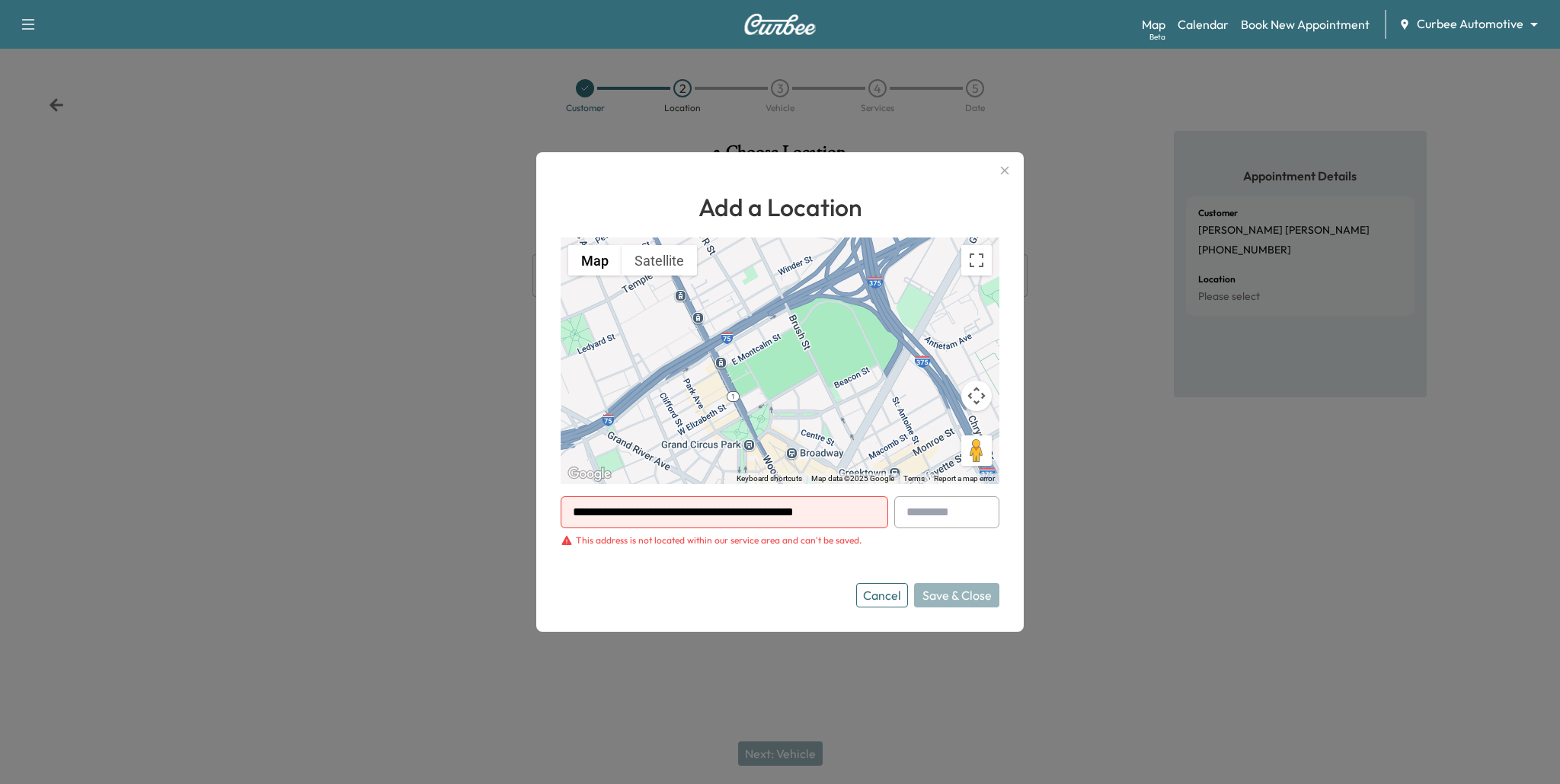
click at [795, 513] on input "**********" at bounding box center [724, 512] width 327 height 32
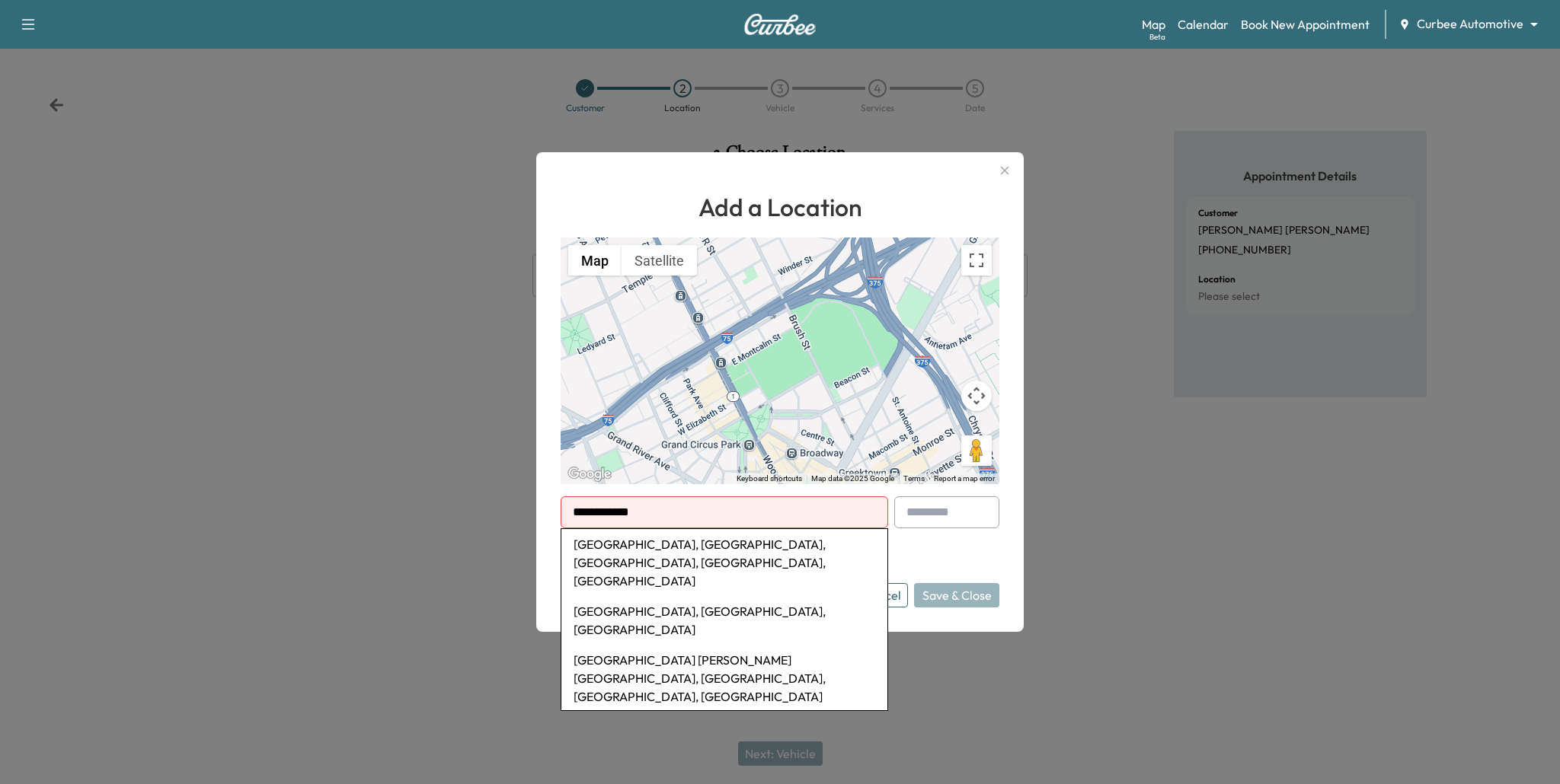
click at [794, 542] on li "[GEOGRAPHIC_DATA], [GEOGRAPHIC_DATA], [GEOGRAPHIC_DATA], [GEOGRAPHIC_DATA], [GE…" at bounding box center [724, 563] width 326 height 67
type input "**********"
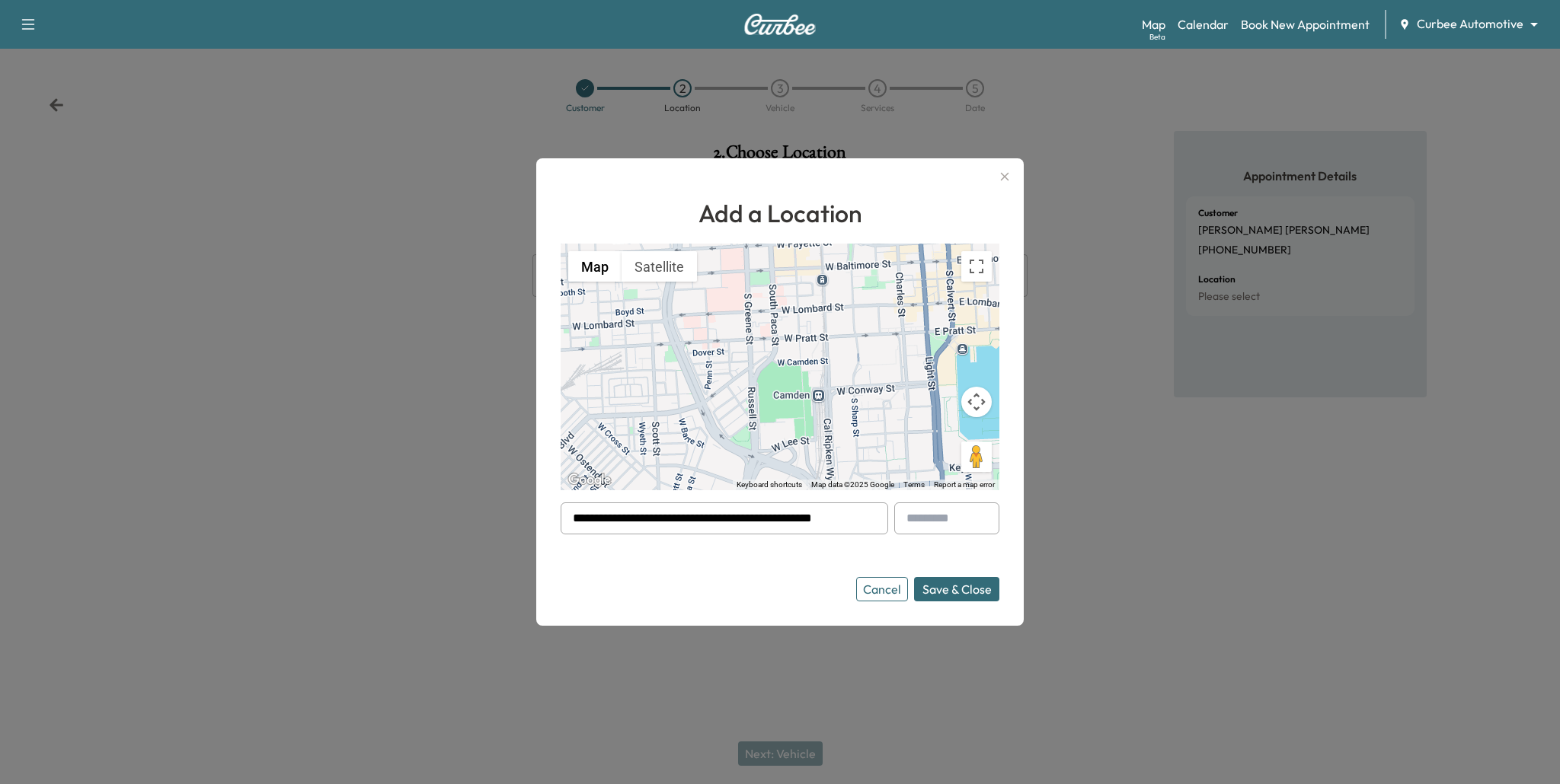
click at [941, 583] on button "Save & Close" at bounding box center [956, 590] width 85 height 24
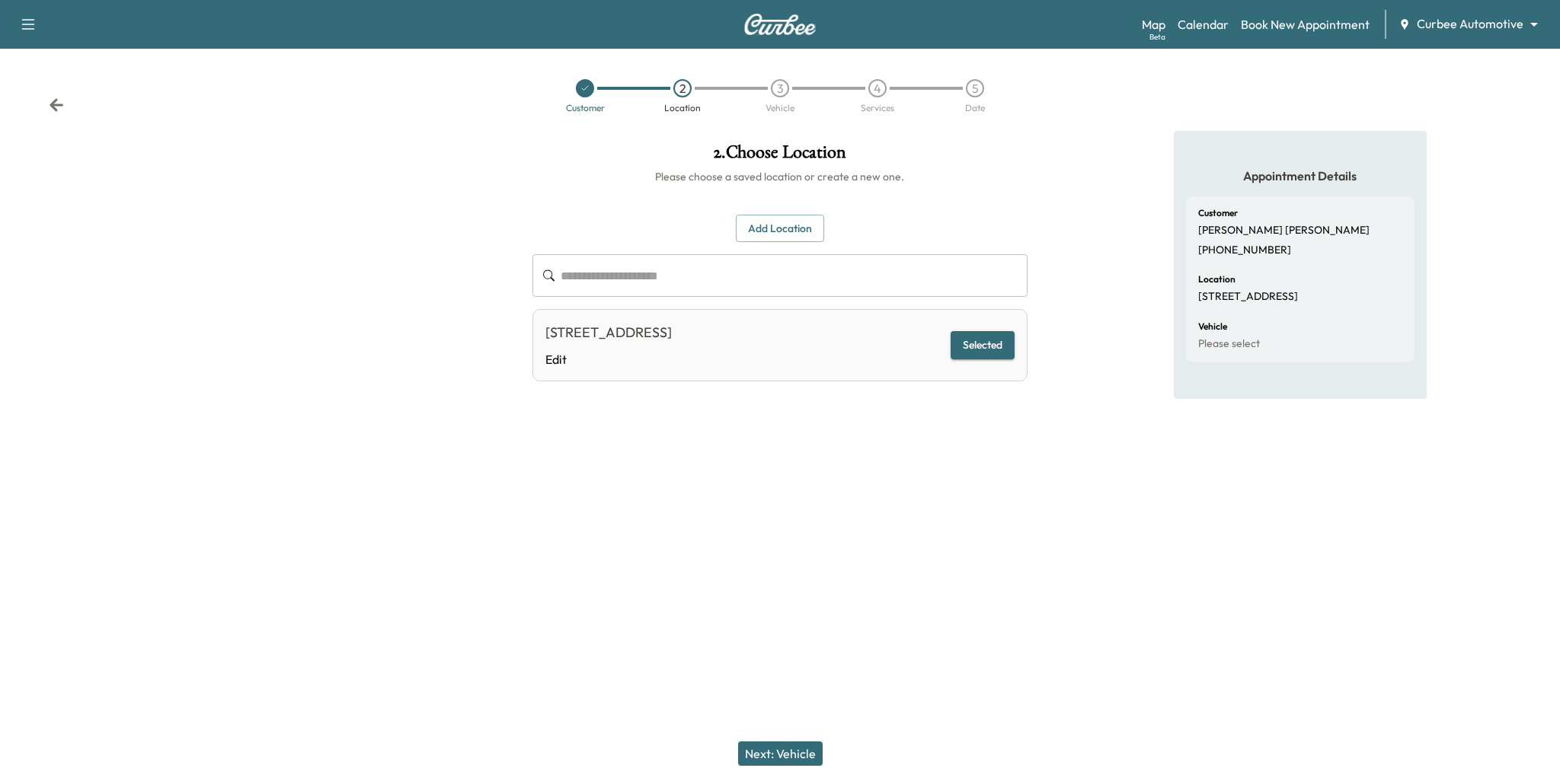
drag, startPoint x: 1222, startPoint y: 308, endPoint x: 1198, endPoint y: 276, distance: 40.0
click at [1198, 276] on div "Location [STREET_ADDRESS]" at bounding box center [1300, 289] width 204 height 29
click at [1149, 408] on div "Appointment Details Customer [PERSON_NAME] [PHONE_NUMBER] Location [STREET_ADDR…" at bounding box center [1300, 327] width 520 height 392
click at [790, 756] on button "Next: Vehicle" at bounding box center [780, 754] width 85 height 24
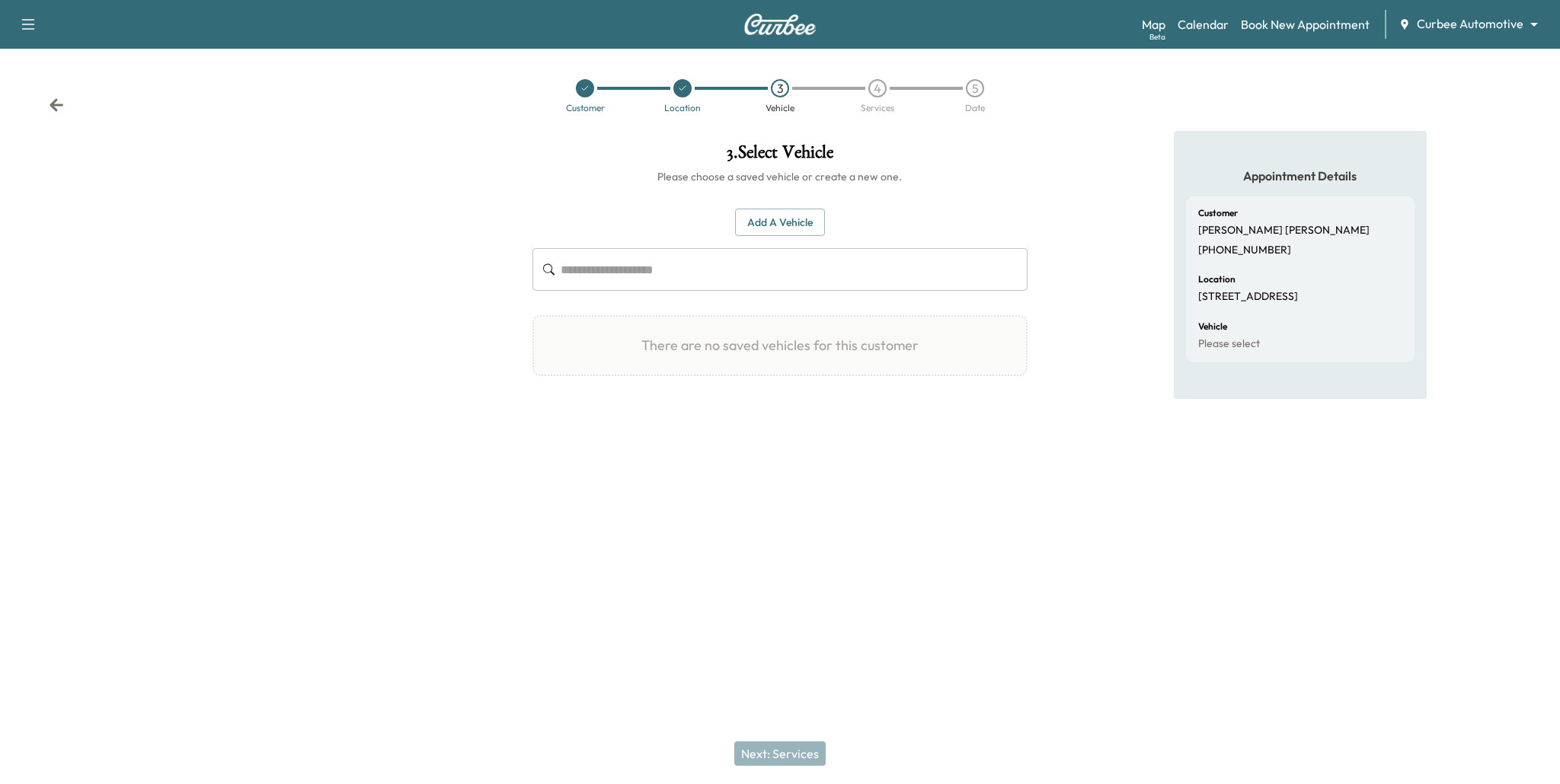
click at [804, 237] on div "Add a Vehicle ​" at bounding box center [780, 249] width 495 height 83
click at [789, 228] on button "Add a Vehicle" at bounding box center [780, 222] width 90 height 28
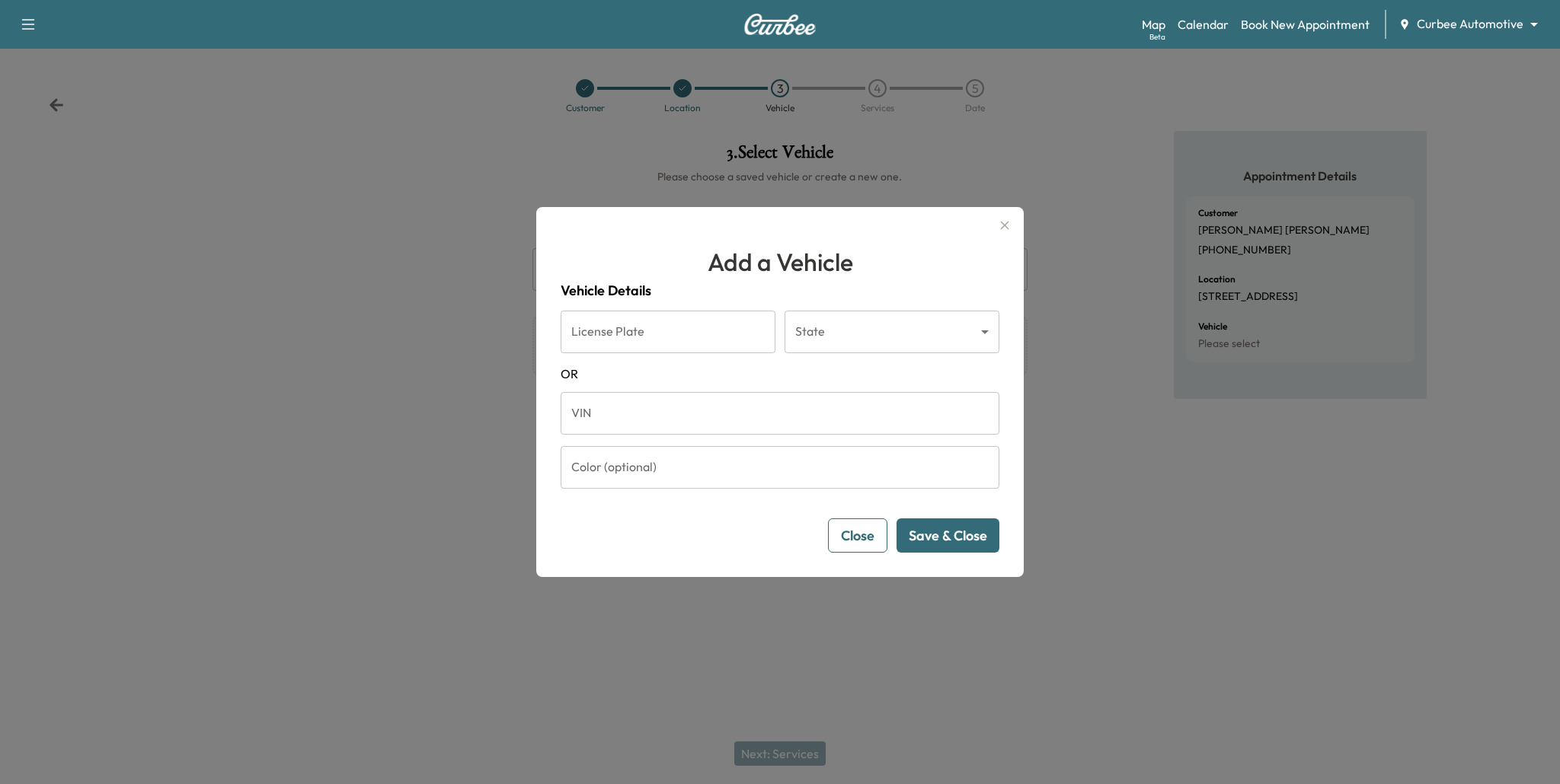
click at [688, 334] on input "License Plate" at bounding box center [667, 332] width 214 height 43
type input "*******"
click at [684, 377] on span "OR" at bounding box center [779, 374] width 439 height 18
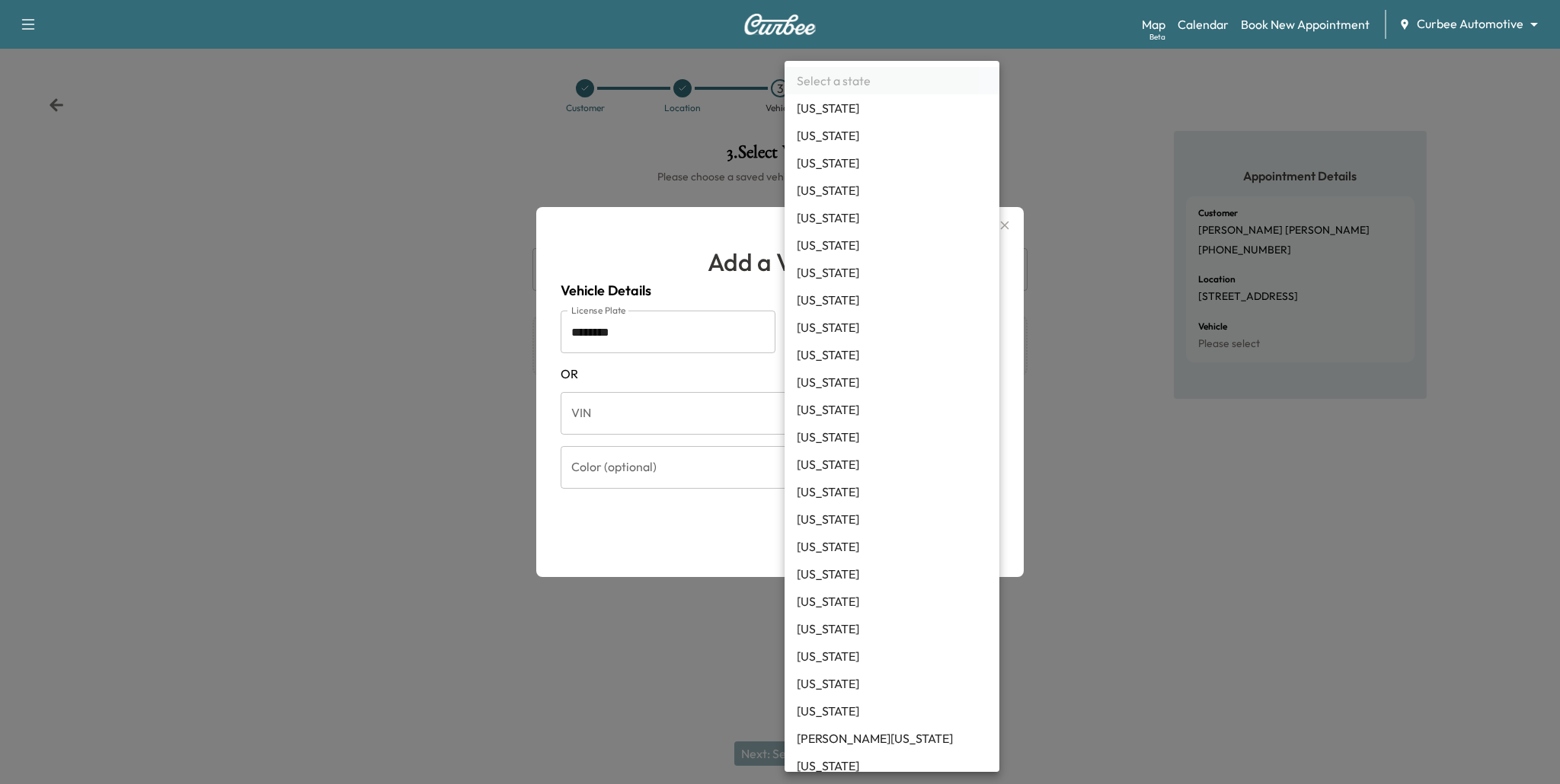
click at [837, 336] on body "Support Log Out Map Beta Calendar Book New Appointment Curbee Automotive ******…" at bounding box center [780, 392] width 1560 height 784
click at [851, 241] on li "[US_STATE]" at bounding box center [891, 245] width 214 height 27
type input "**"
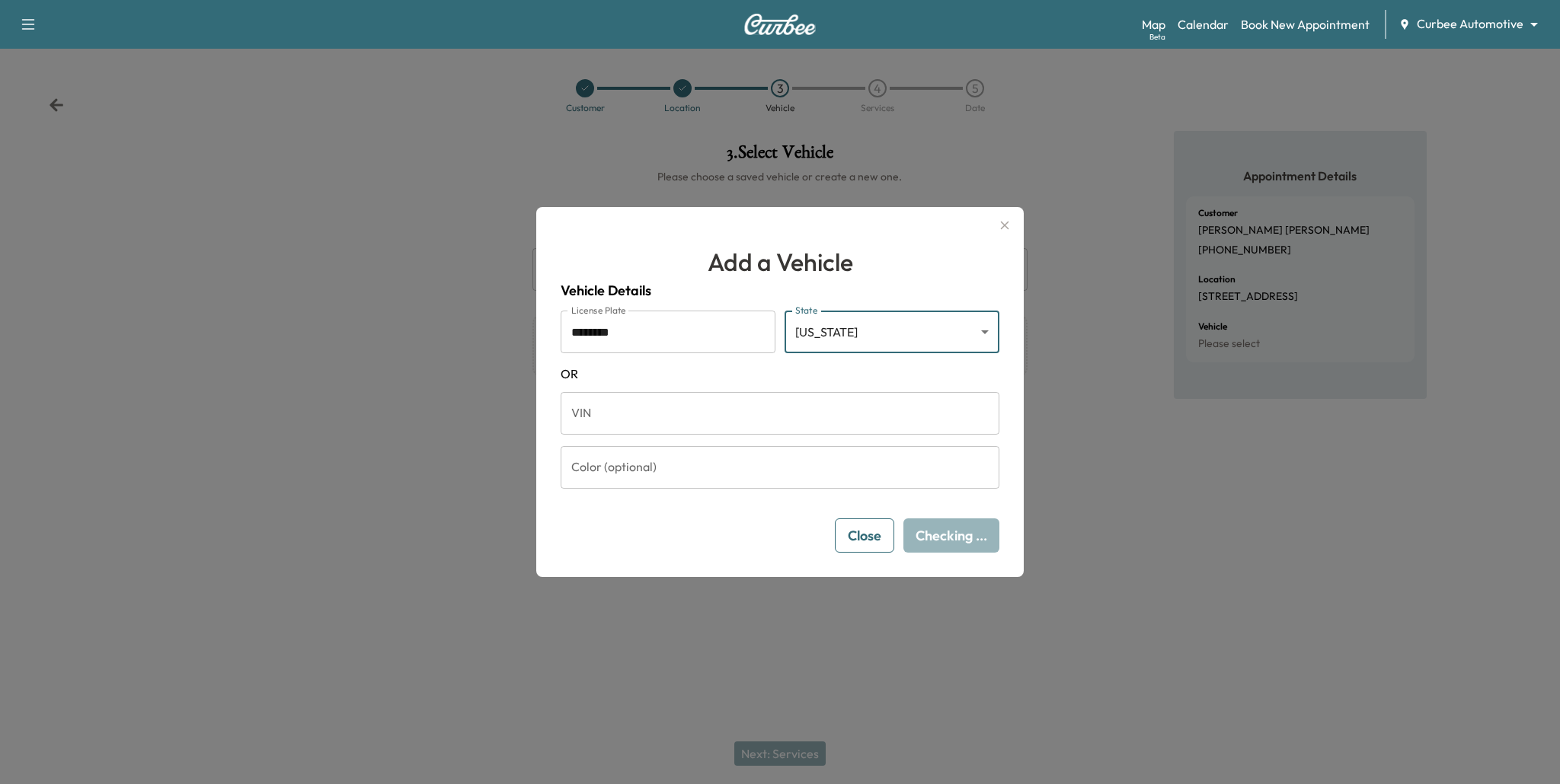
click at [826, 372] on span "OR" at bounding box center [779, 374] width 439 height 18
click at [971, 536] on button "Save & Close" at bounding box center [947, 536] width 102 height 34
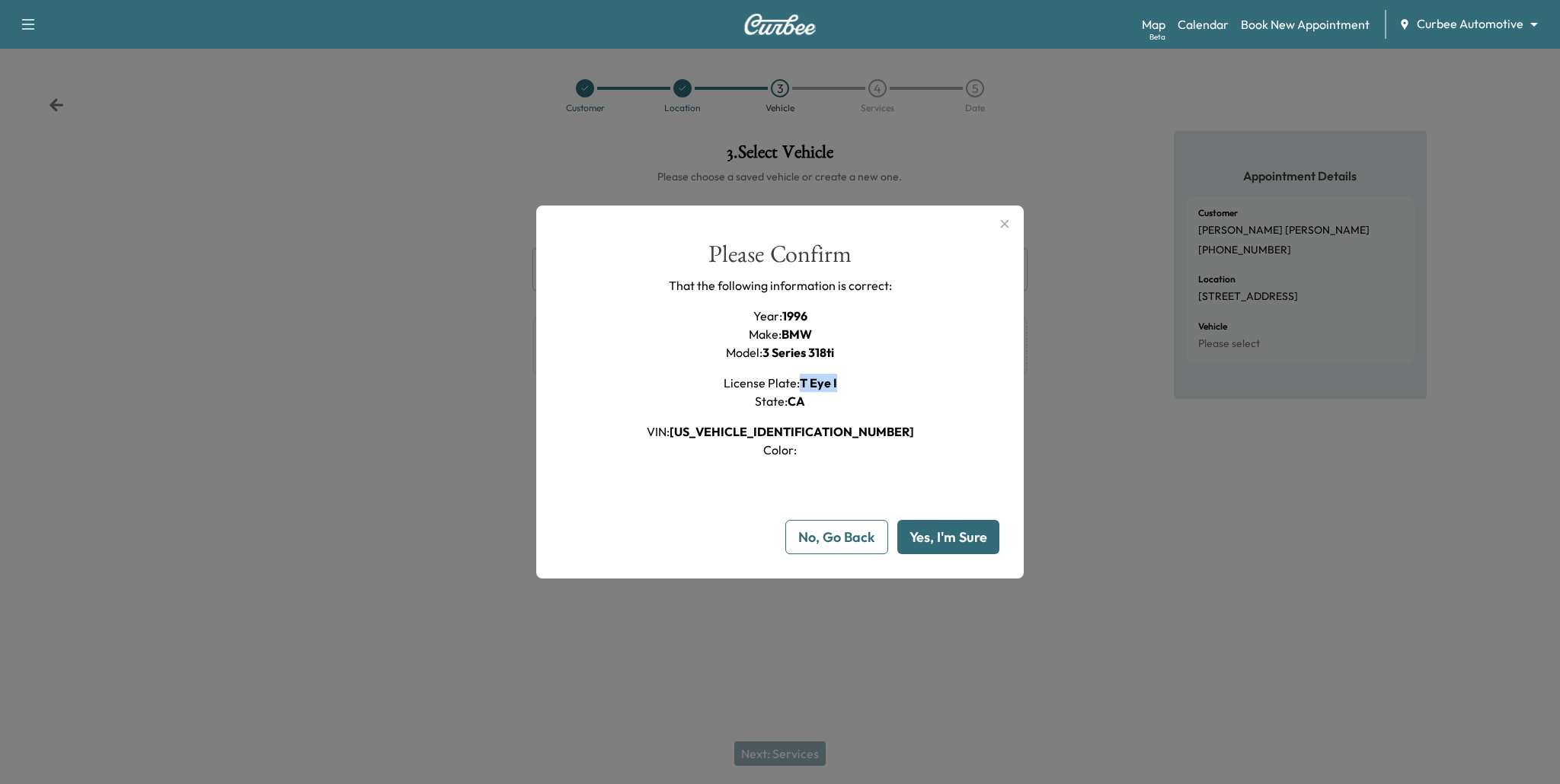
drag, startPoint x: 799, startPoint y: 384, endPoint x: 881, endPoint y: 384, distance: 82.0
click at [881, 384] on div "Please Confirm That the following information is correct: Year : 1996 Make : BM…" at bounding box center [779, 351] width 439 height 217
click at [957, 542] on button "Yes, I'm Sure" at bounding box center [948, 536] width 102 height 34
type input "**"
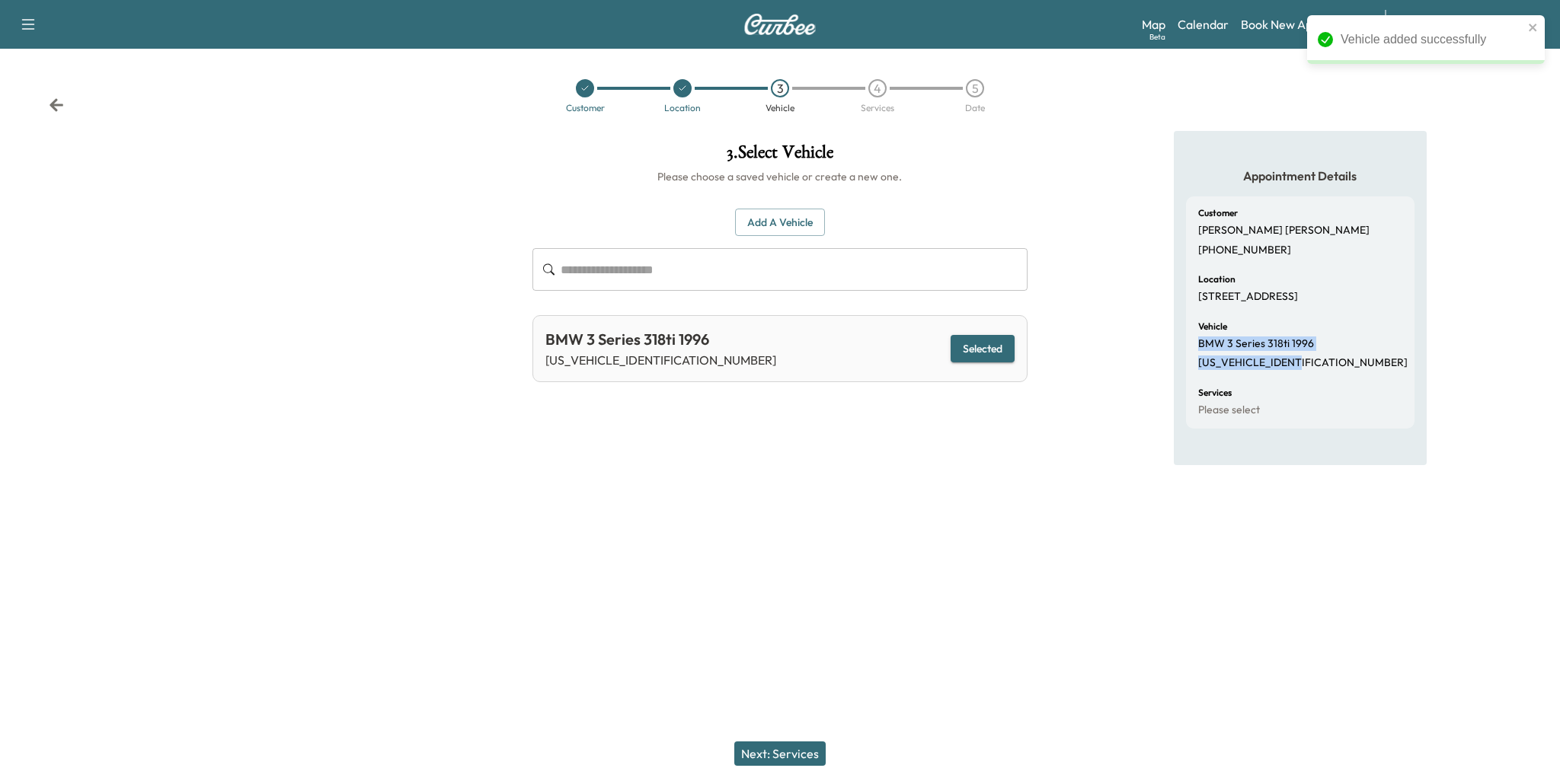
drag, startPoint x: 1198, startPoint y: 354, endPoint x: 1309, endPoint y: 379, distance: 113.8
click at [1309, 370] on div "Vehicle BMW 3 Series 318ti 1996 [US_VEHICLE_IDENTIFICATION_NUMBER]" at bounding box center [1300, 346] width 204 height 48
click at [1326, 385] on div "Customer [PERSON_NAME] [PHONE_NUMBER] Location [STREET_ADDRESS] Vehicle BMW 3 S…" at bounding box center [1300, 312] width 228 height 232
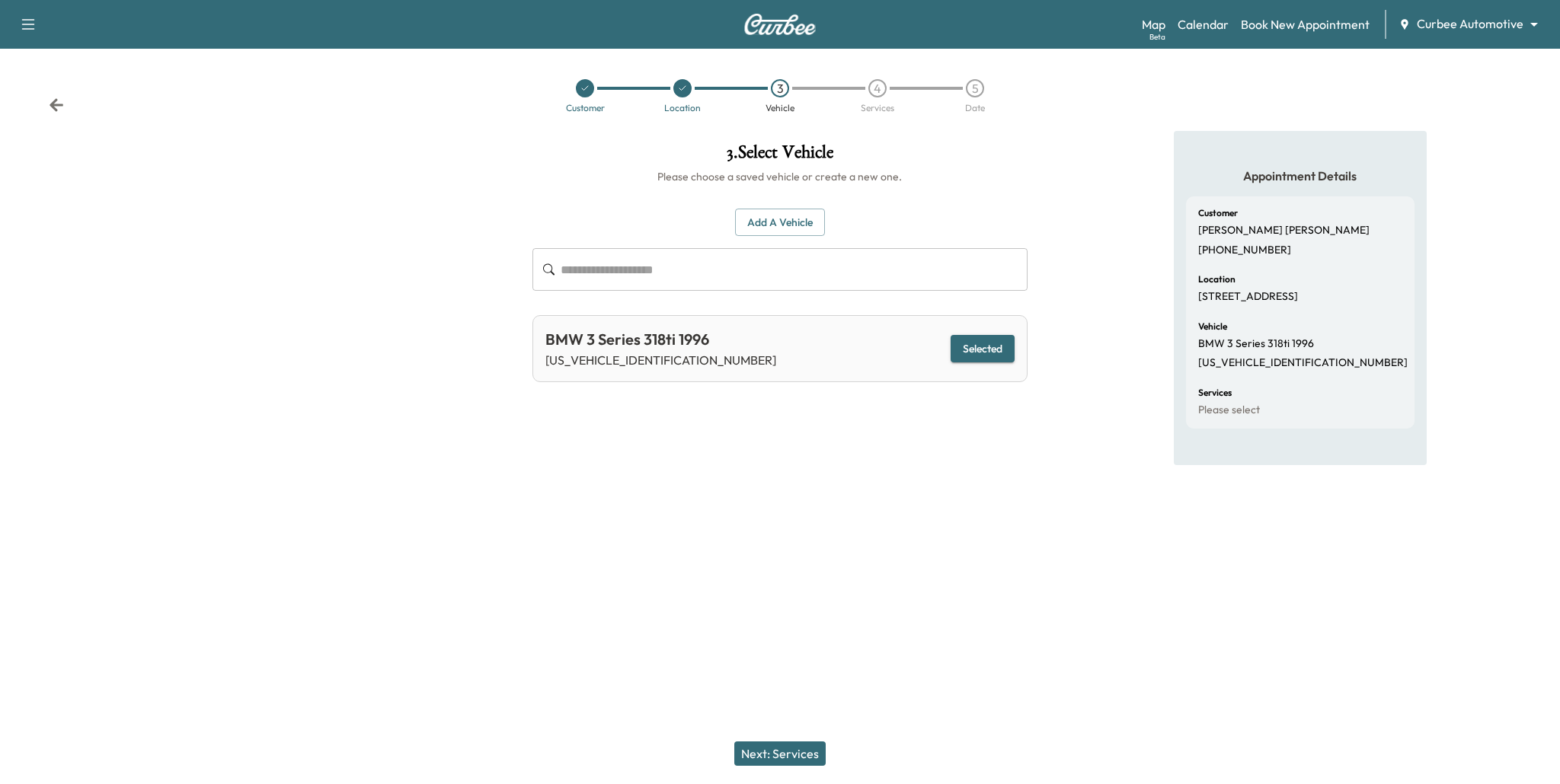
click at [789, 754] on button "Next: Services" at bounding box center [780, 754] width 91 height 24
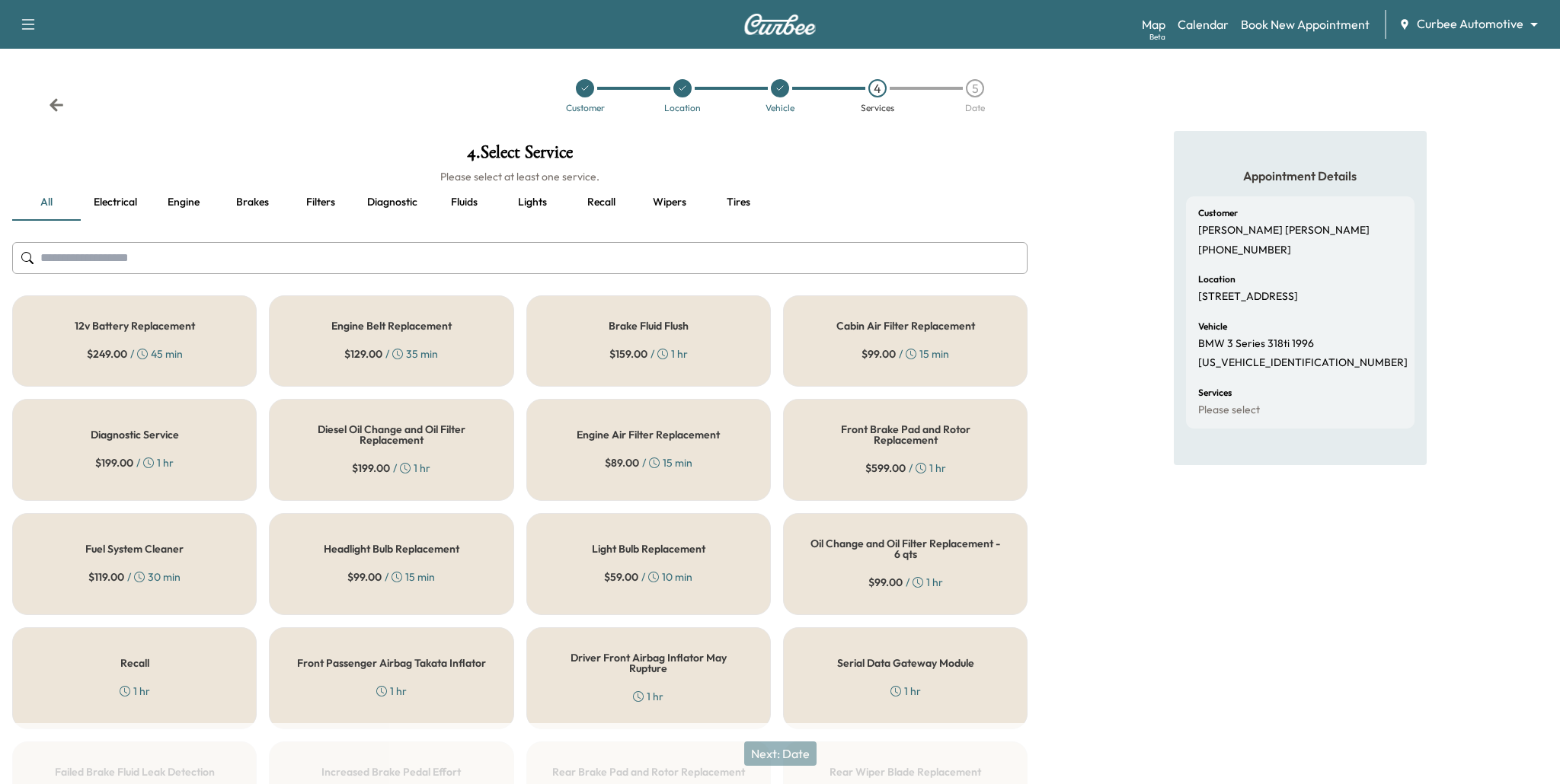
click at [468, 373] on div "Engine Belt Replacement $ 129.00 / 35 min" at bounding box center [390, 341] width 244 height 91
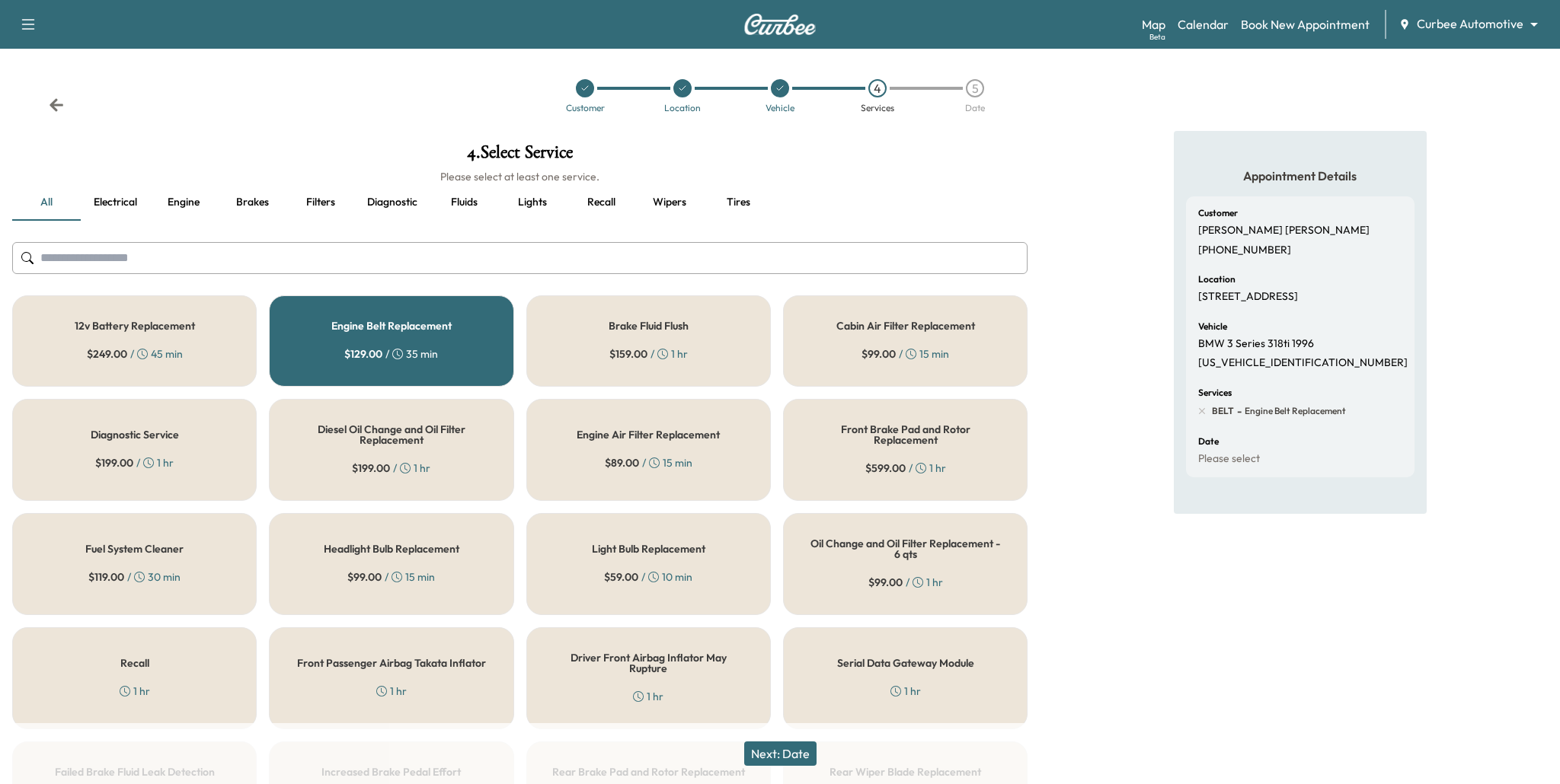
click at [450, 200] on button "Fluids" at bounding box center [464, 203] width 68 height 37
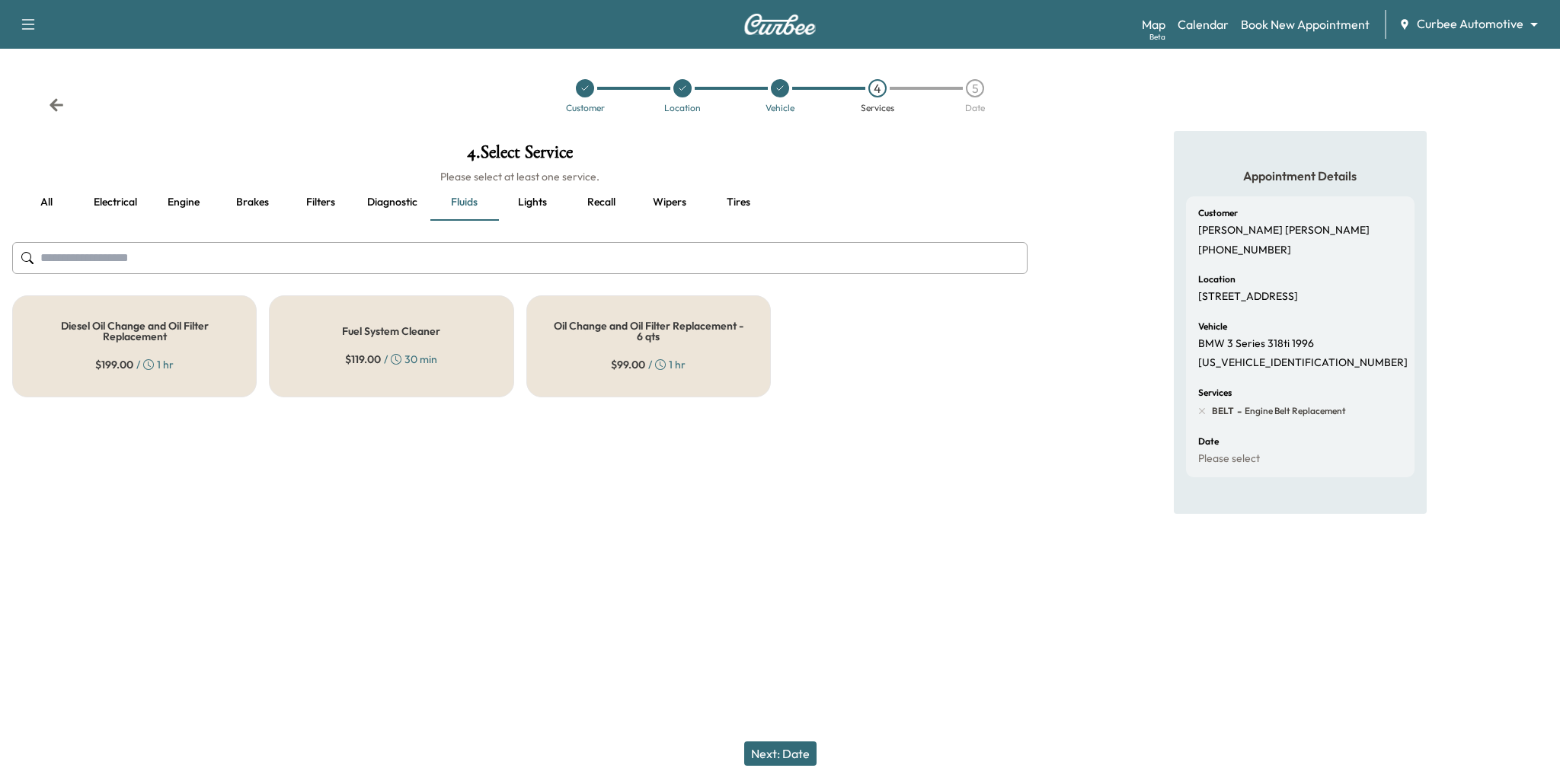
click at [559, 339] on h5 "Oil Change and Oil Filter Replacement - 6 qts" at bounding box center [649, 331] width 194 height 21
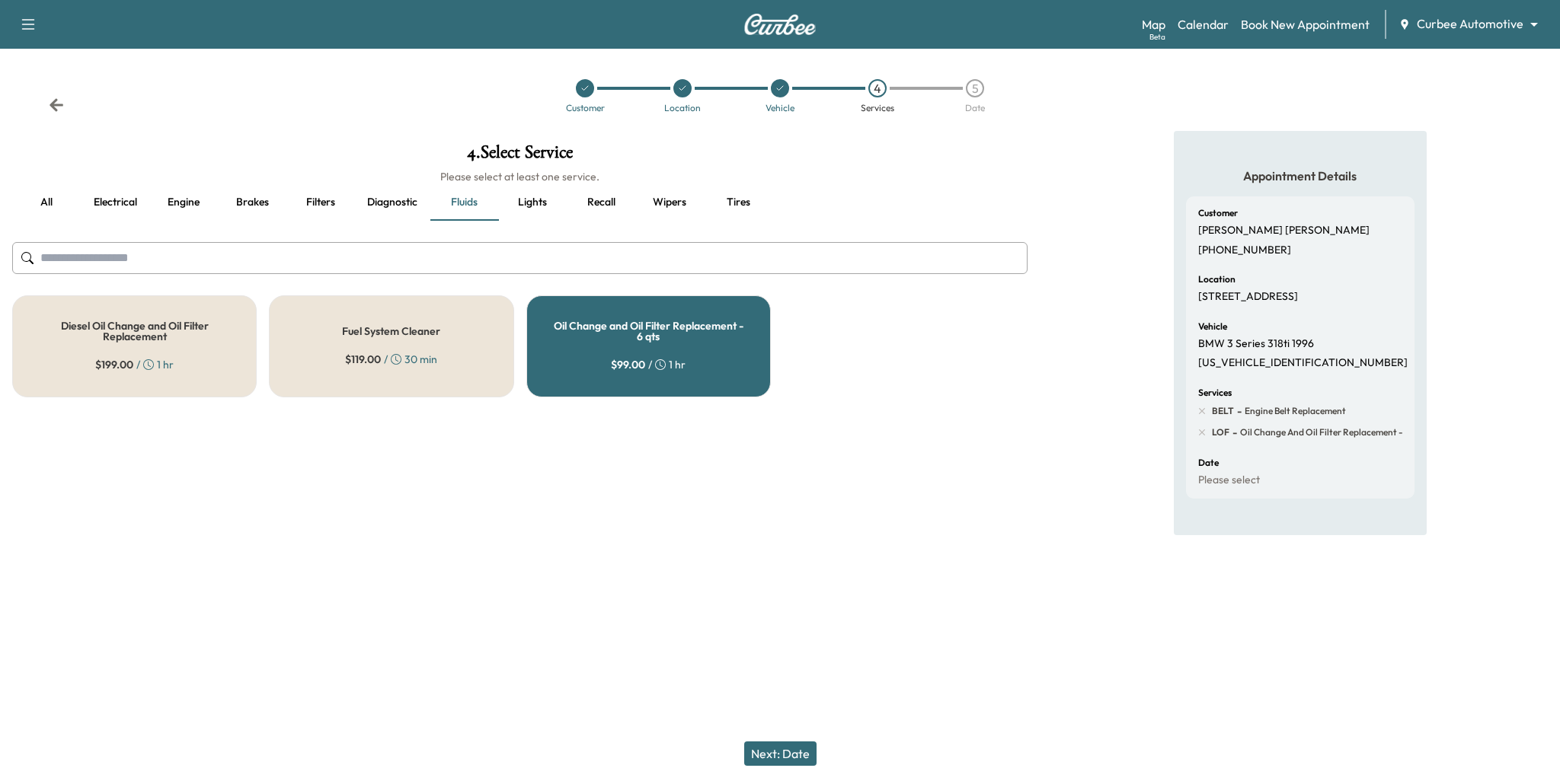
click at [776, 759] on button "Next: Date" at bounding box center [780, 754] width 73 height 24
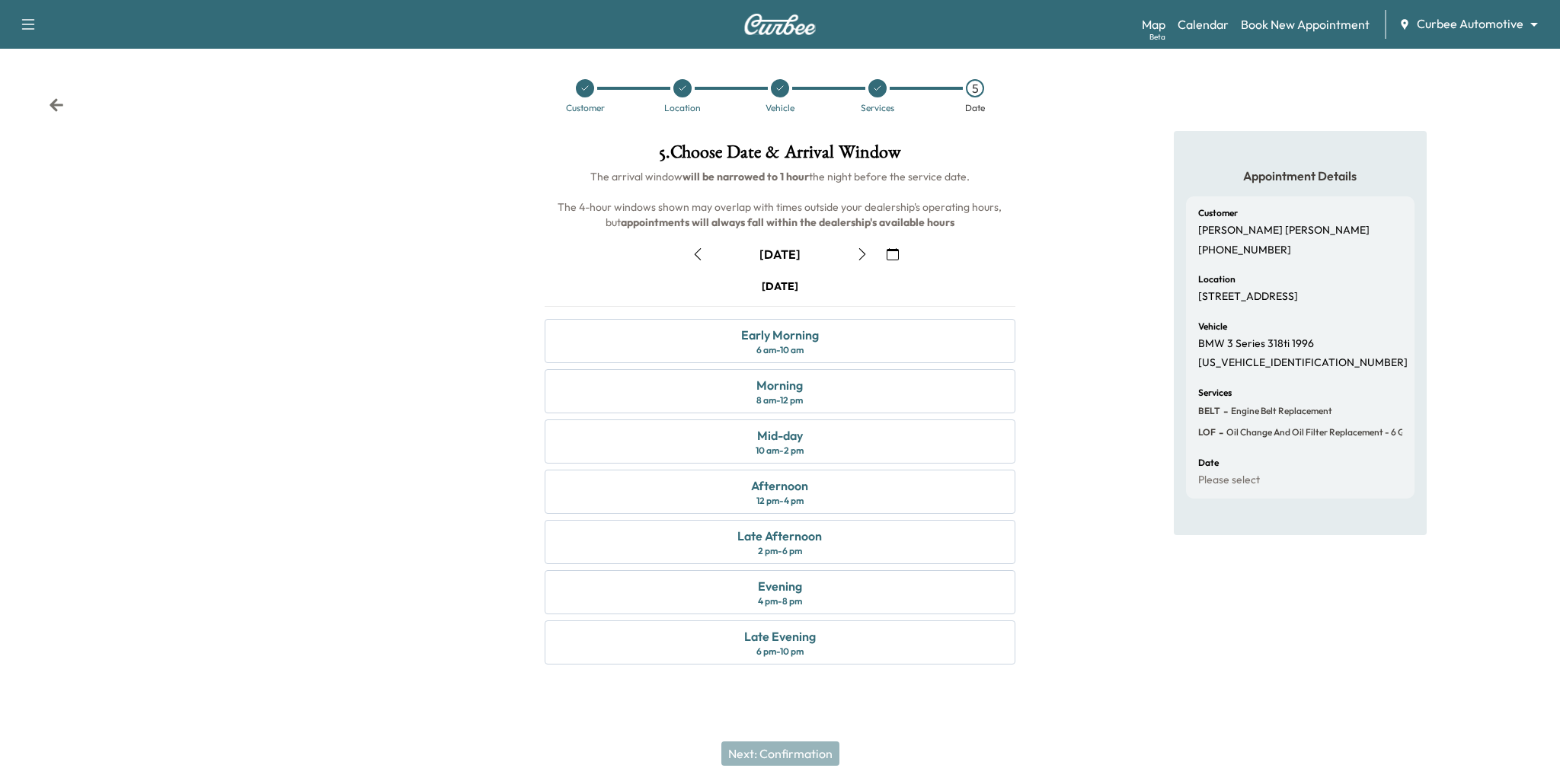
drag, startPoint x: 748, startPoint y: 255, endPoint x: 811, endPoint y: 256, distance: 63.0
click at [811, 256] on div "[DATE]" at bounding box center [780, 255] width 191 height 24
click at [860, 254] on icon "button" at bounding box center [862, 255] width 12 height 12
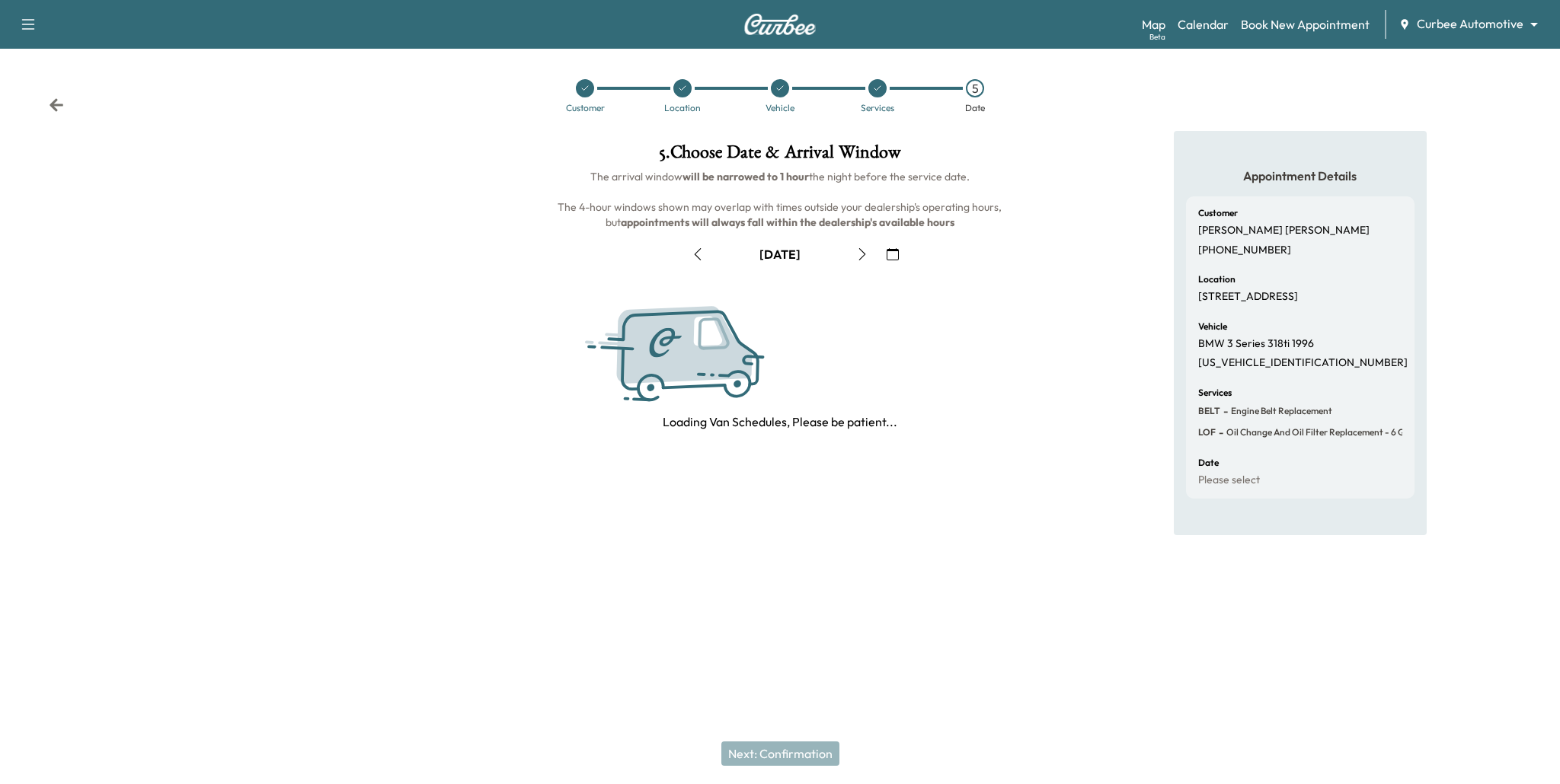
click at [860, 254] on icon "button" at bounding box center [862, 255] width 12 height 12
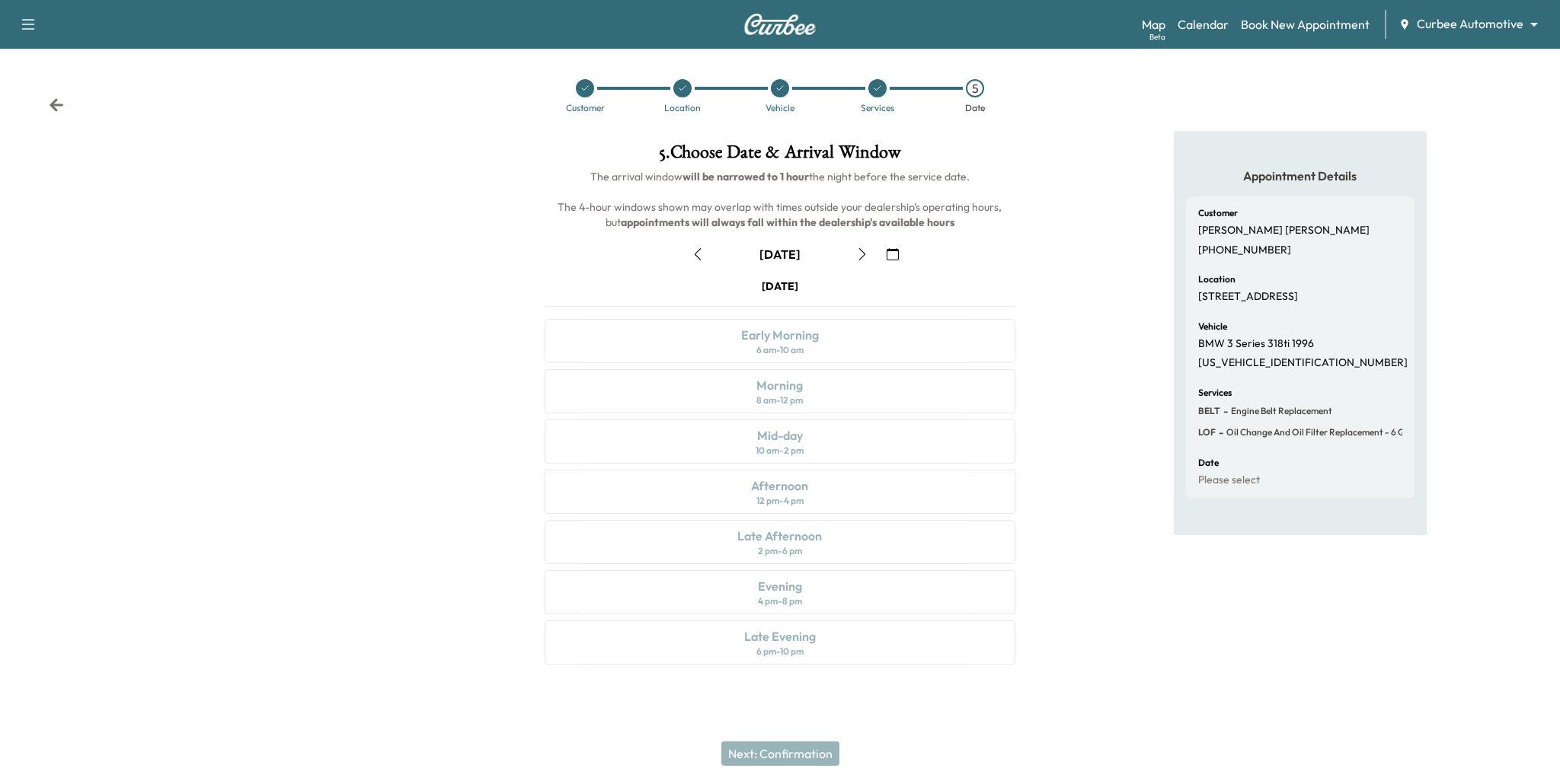
click at [695, 253] on icon "button" at bounding box center [699, 255] width 7 height 12
click at [901, 485] on div "Afternoon 12 pm - 4 pm" at bounding box center [780, 492] width 472 height 44
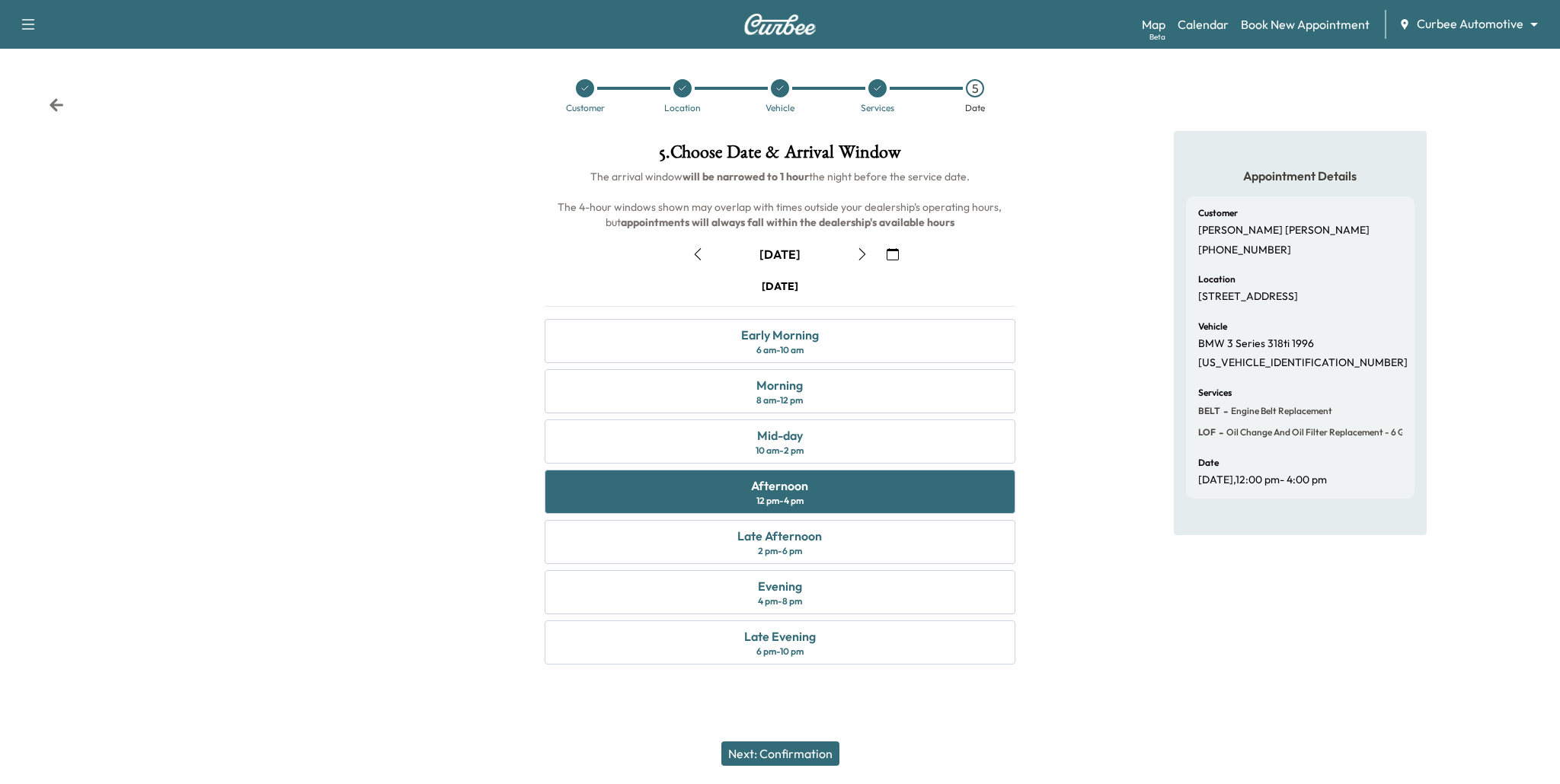
drag, startPoint x: 787, startPoint y: 758, endPoint x: 1022, endPoint y: 703, distance: 241.4
click at [1022, 703] on div "Support Log Out Map Beta Calendar Book New Appointment Curbee Automotive ******…" at bounding box center [780, 392] width 1560 height 784
drag, startPoint x: 1204, startPoint y: 501, endPoint x: 1320, endPoint y: 479, distance: 118.1
click at [1320, 479] on div "Customer [PERSON_NAME] [PHONE_NUMBER] Location [STREET_ADDRESS] Vehicle BMW 3 S…" at bounding box center [1300, 346] width 228 height 302
click at [801, 762] on button "Next: Confirmation" at bounding box center [780, 754] width 118 height 24
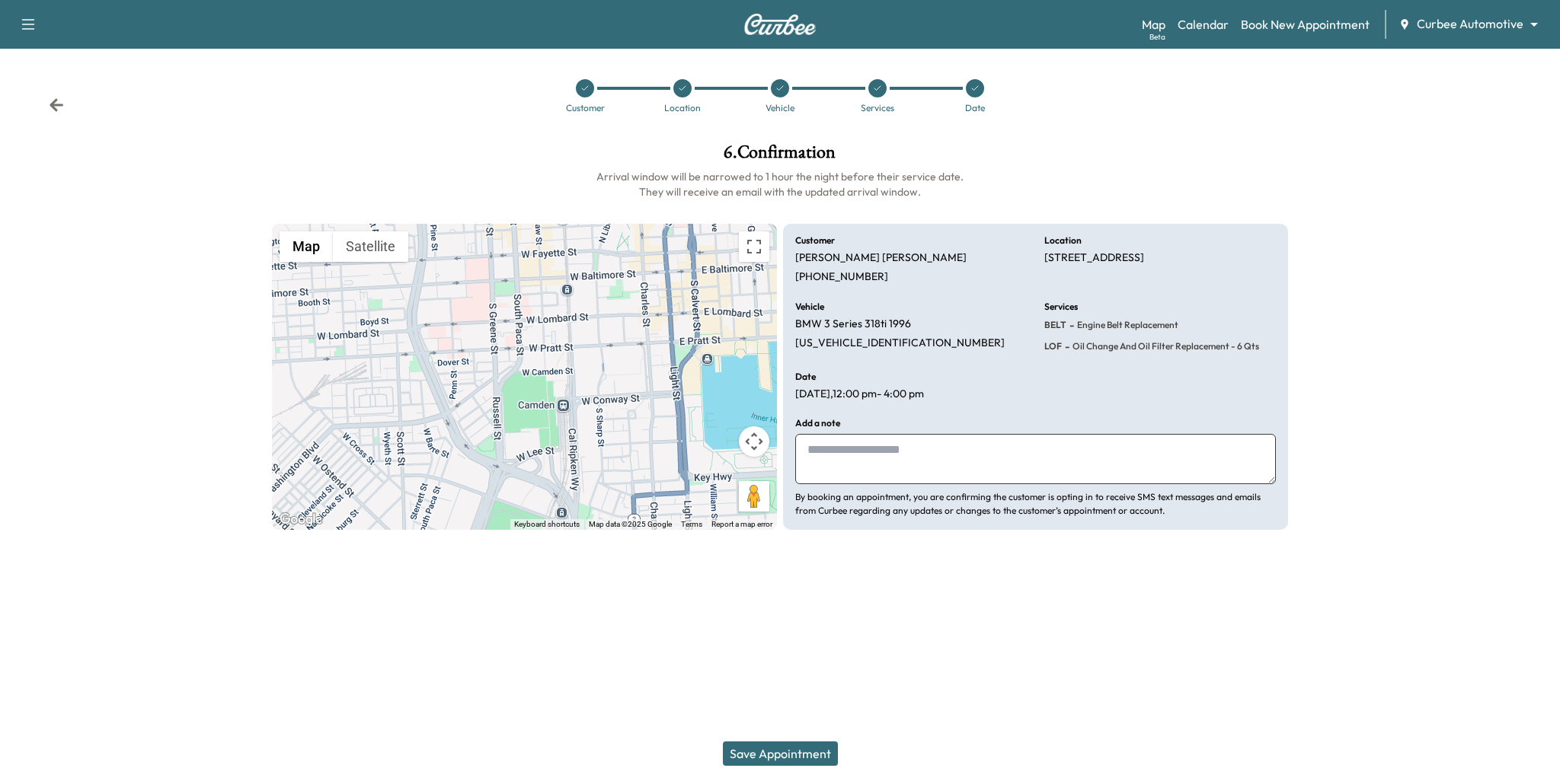
click at [892, 442] on textarea at bounding box center [1035, 458] width 481 height 50
type textarea "**********"
click at [786, 757] on button "Save Appointment" at bounding box center [780, 754] width 115 height 24
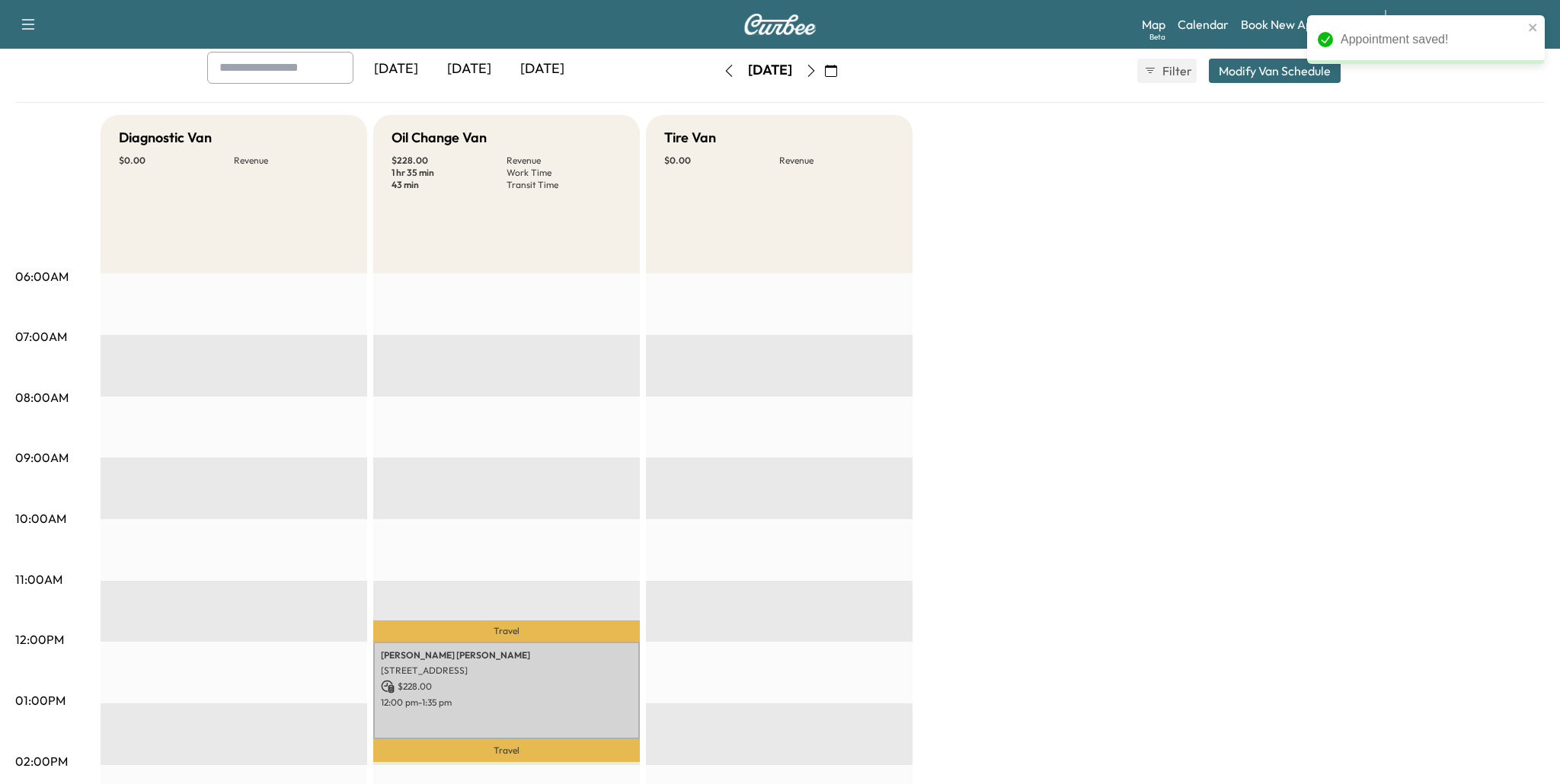
scroll to position [75, 0]
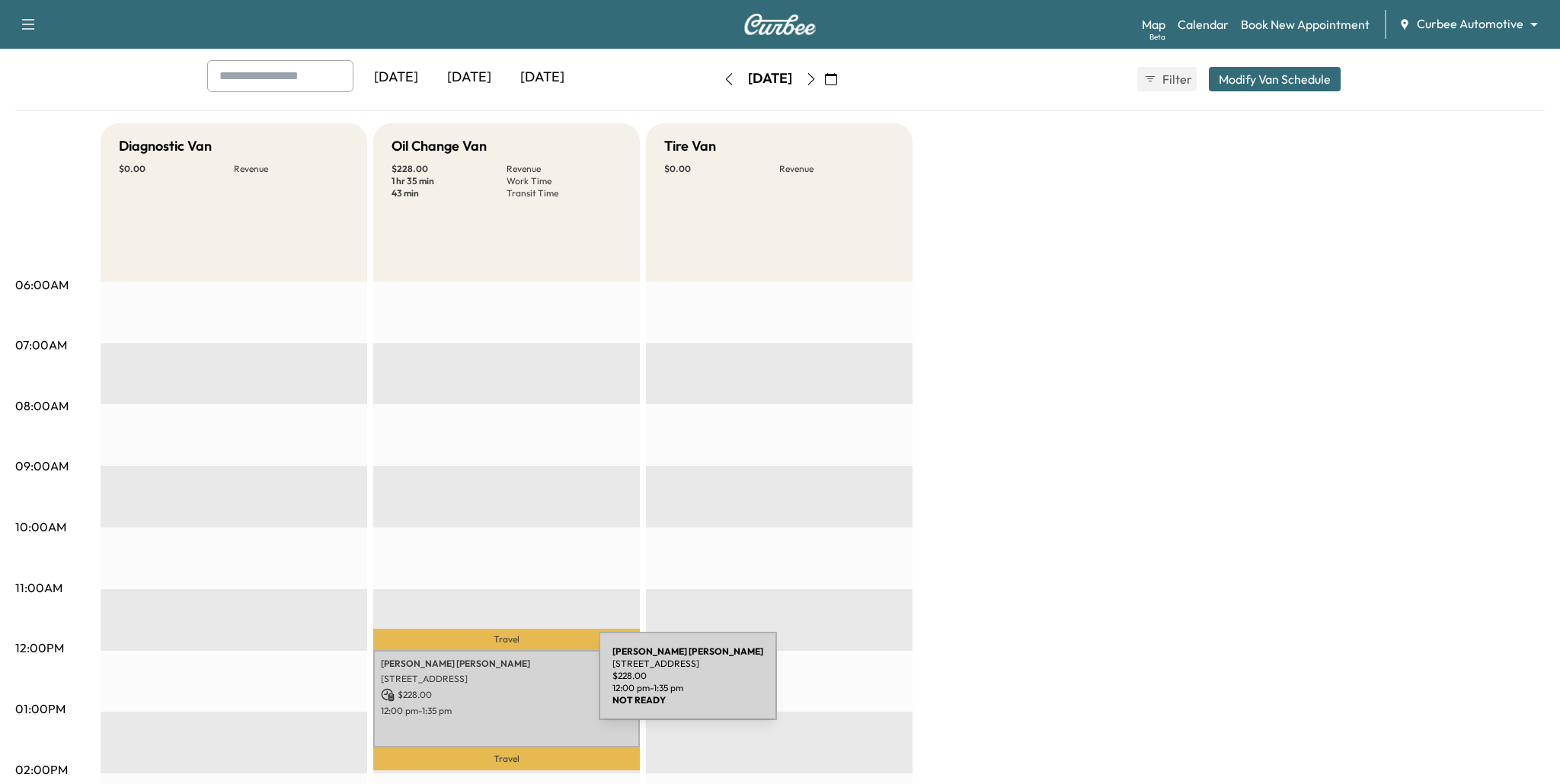
click at [484, 685] on div "[PERSON_NAME] [STREET_ADDRESS] $ 228.00 12:00 pm - 1:35 pm" at bounding box center [506, 698] width 267 height 97
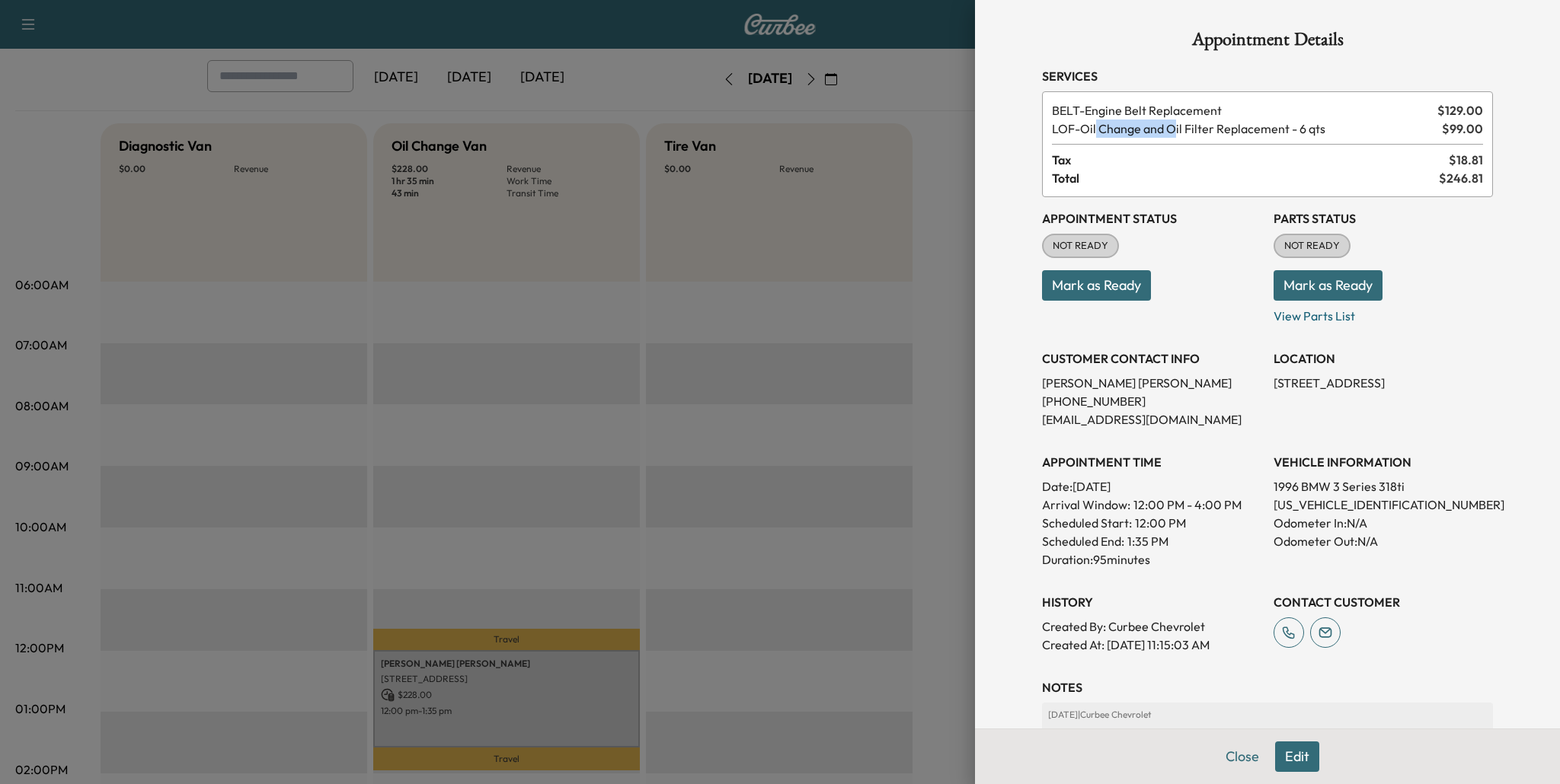
drag, startPoint x: 1100, startPoint y: 133, endPoint x: 1177, endPoint y: 131, distance: 77.0
click at [1177, 131] on span "LOF - Oil Change and Oil Filter Replacement - 6 qts" at bounding box center [1244, 129] width 384 height 18
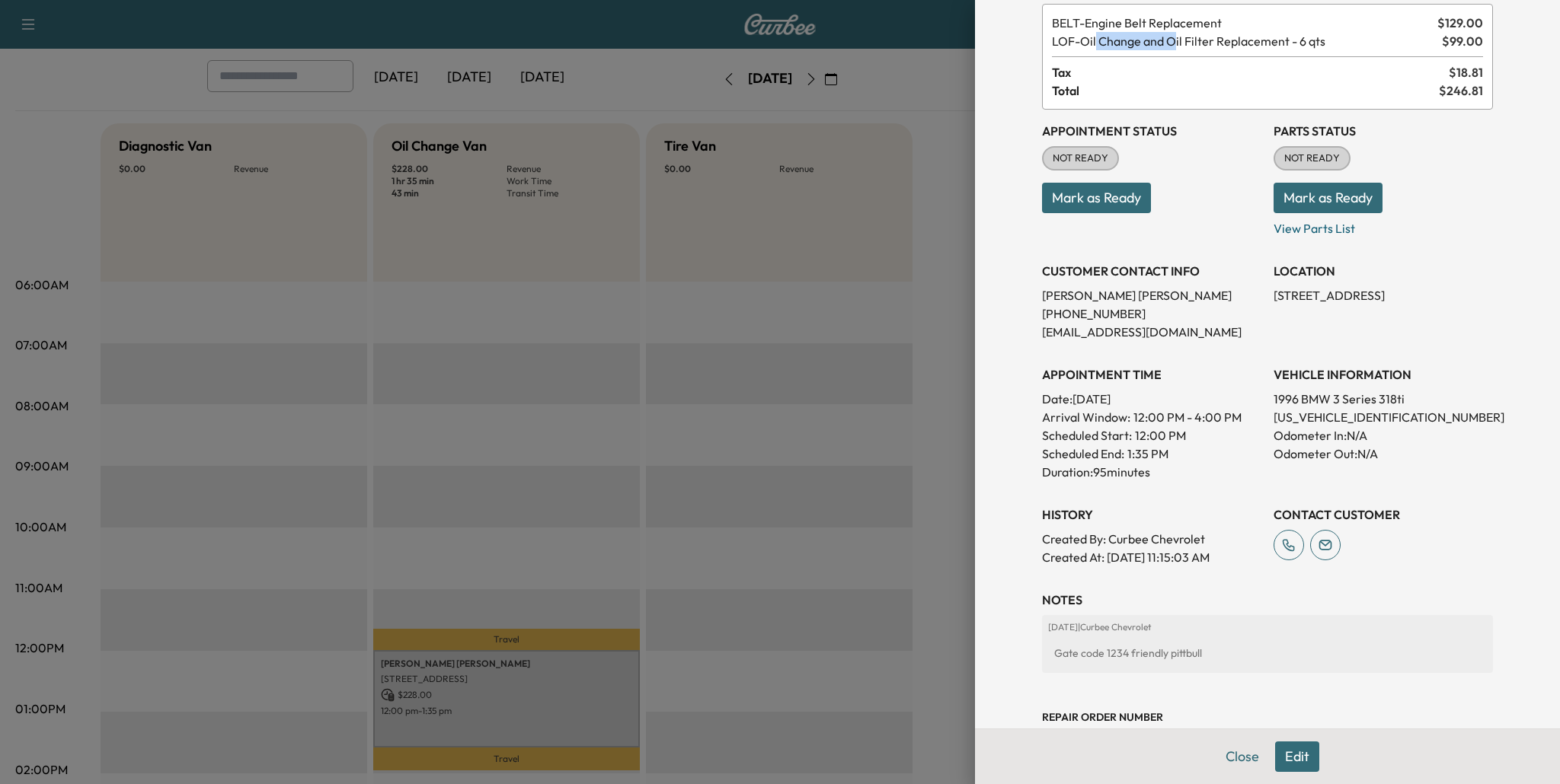
scroll to position [88, 0]
click at [597, 323] on div at bounding box center [780, 392] width 1560 height 784
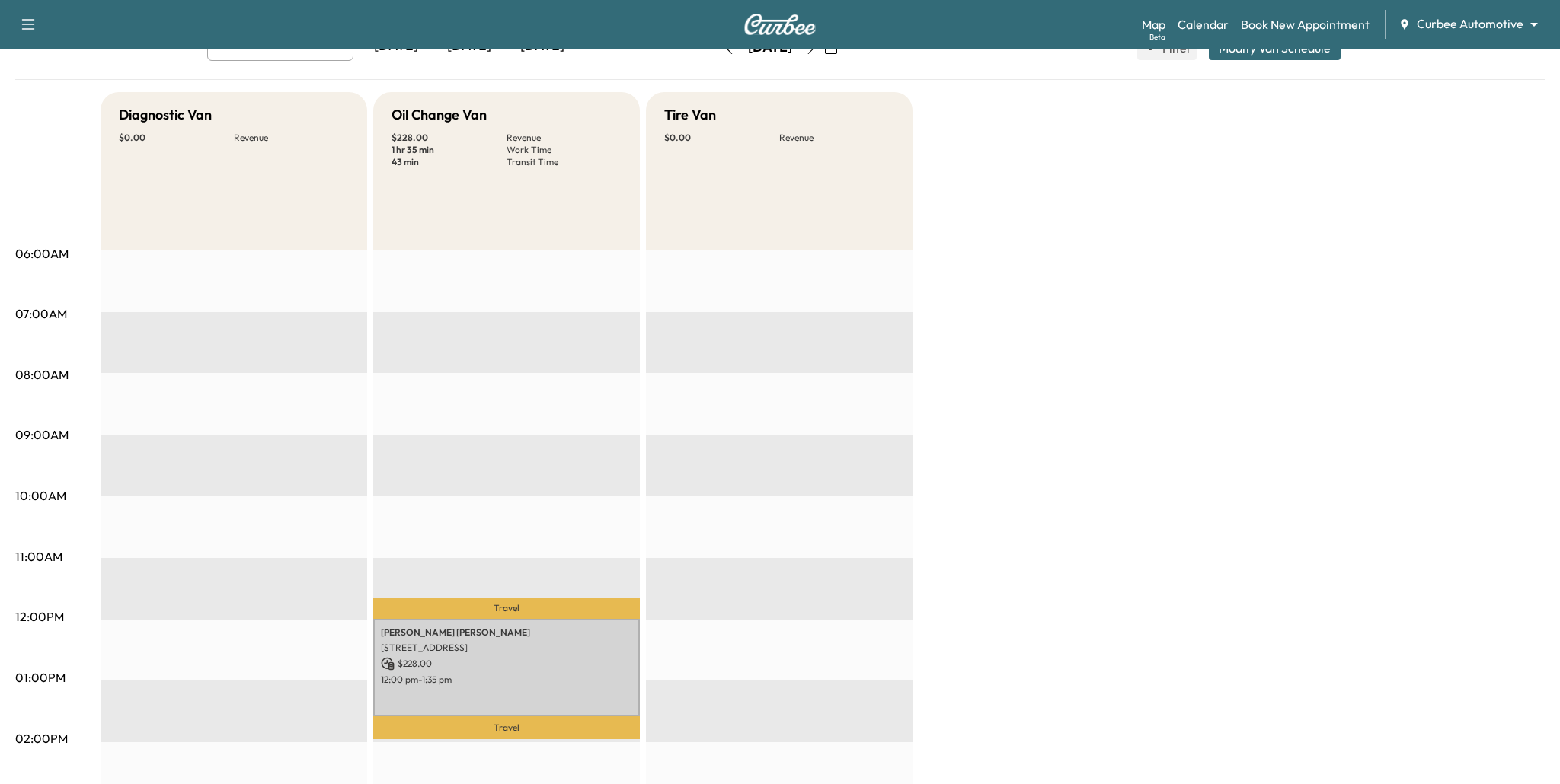
scroll to position [56, 0]
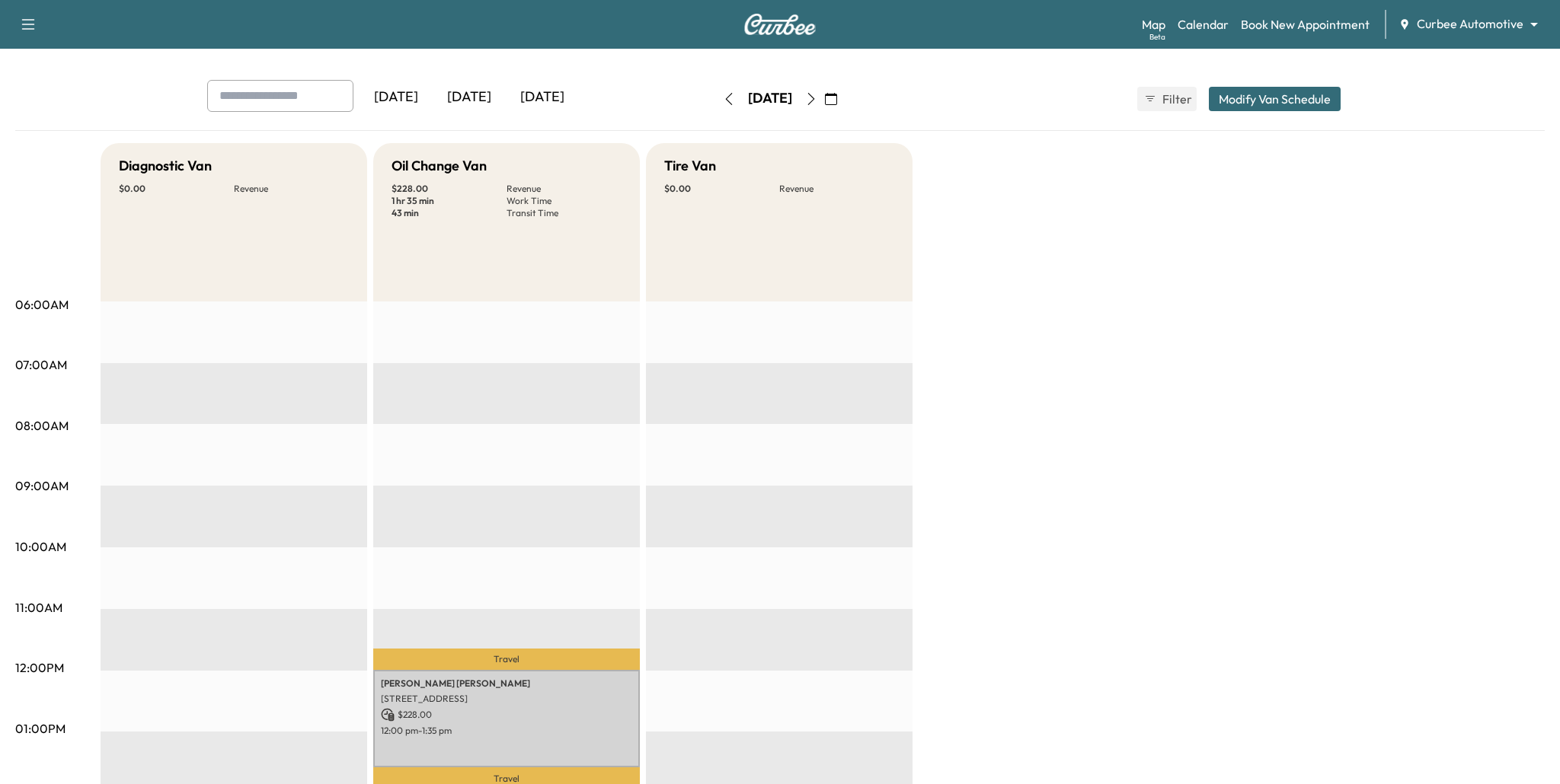
click at [1259, 101] on button "Modify Van Schedule" at bounding box center [1275, 99] width 132 height 24
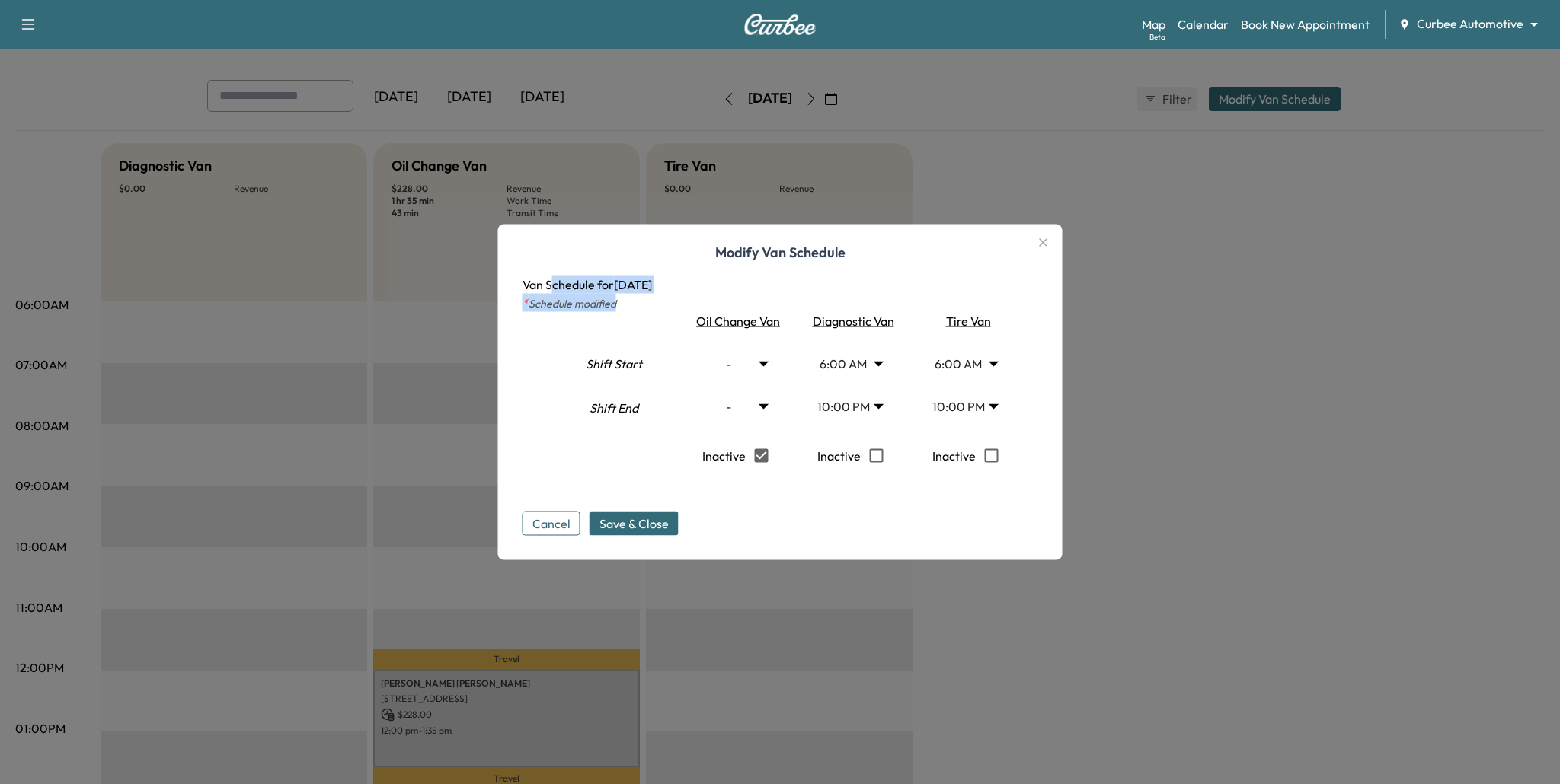
drag, startPoint x: 555, startPoint y: 282, endPoint x: 749, endPoint y: 298, distance: 194.7
click at [748, 298] on div "Modify Van Schedule Van Schedule for [DATE] * Schedule modified Shift Start Shi…" at bounding box center [780, 398] width 516 height 275
click at [1040, 236] on icon "button" at bounding box center [1044, 242] width 18 height 18
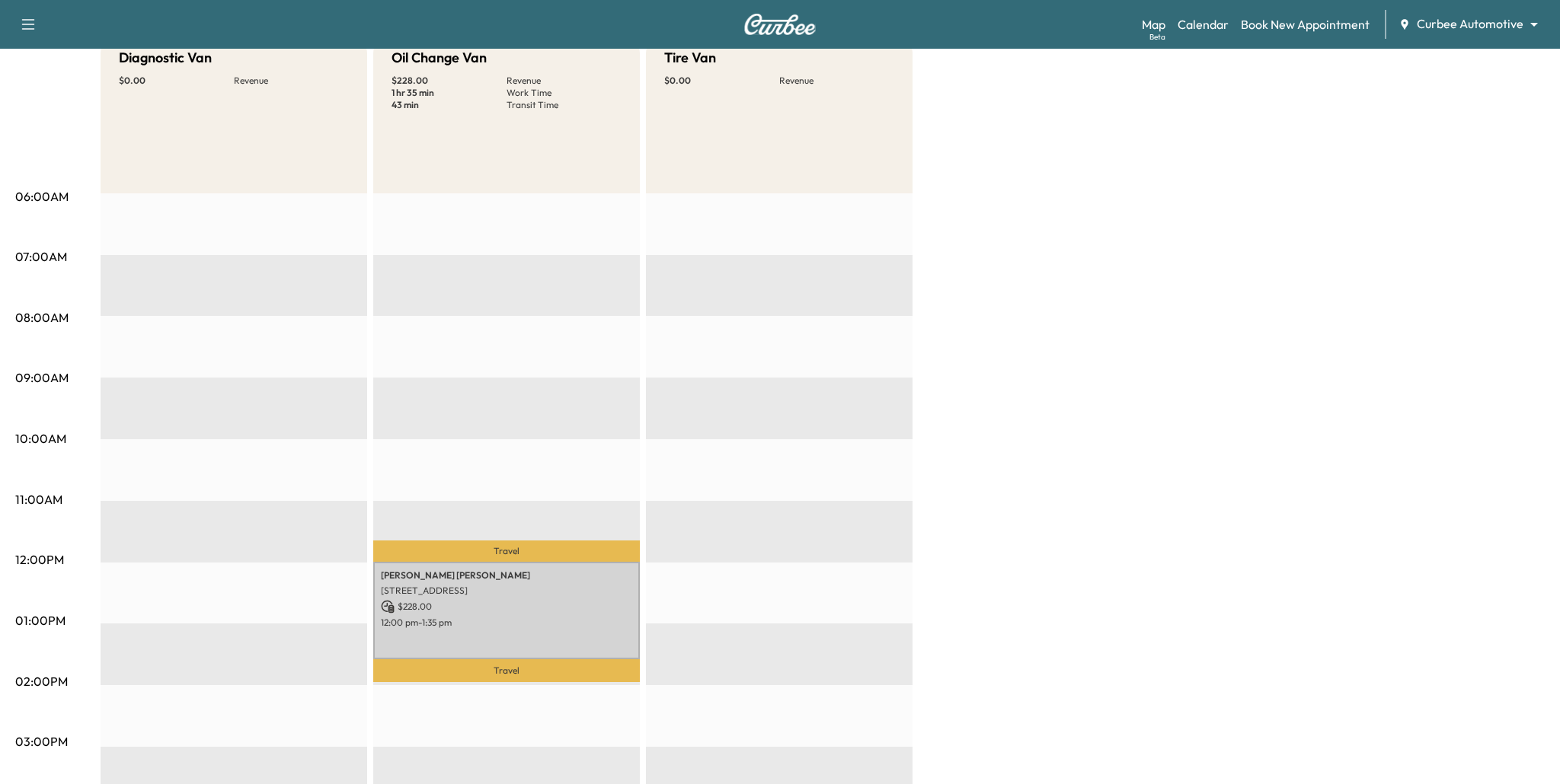
scroll to position [18, 0]
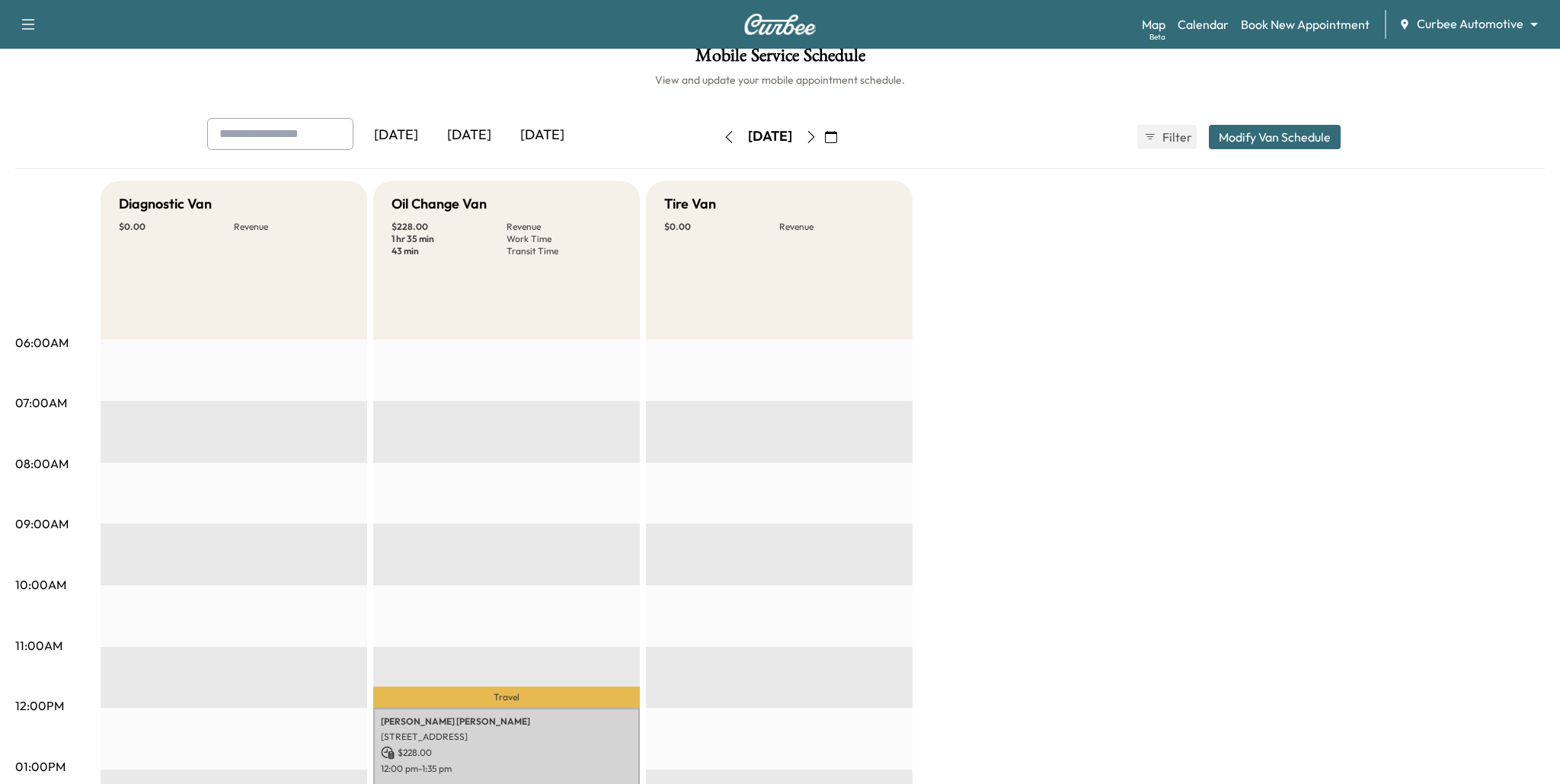
click at [723, 136] on icon "button" at bounding box center [729, 137] width 12 height 12
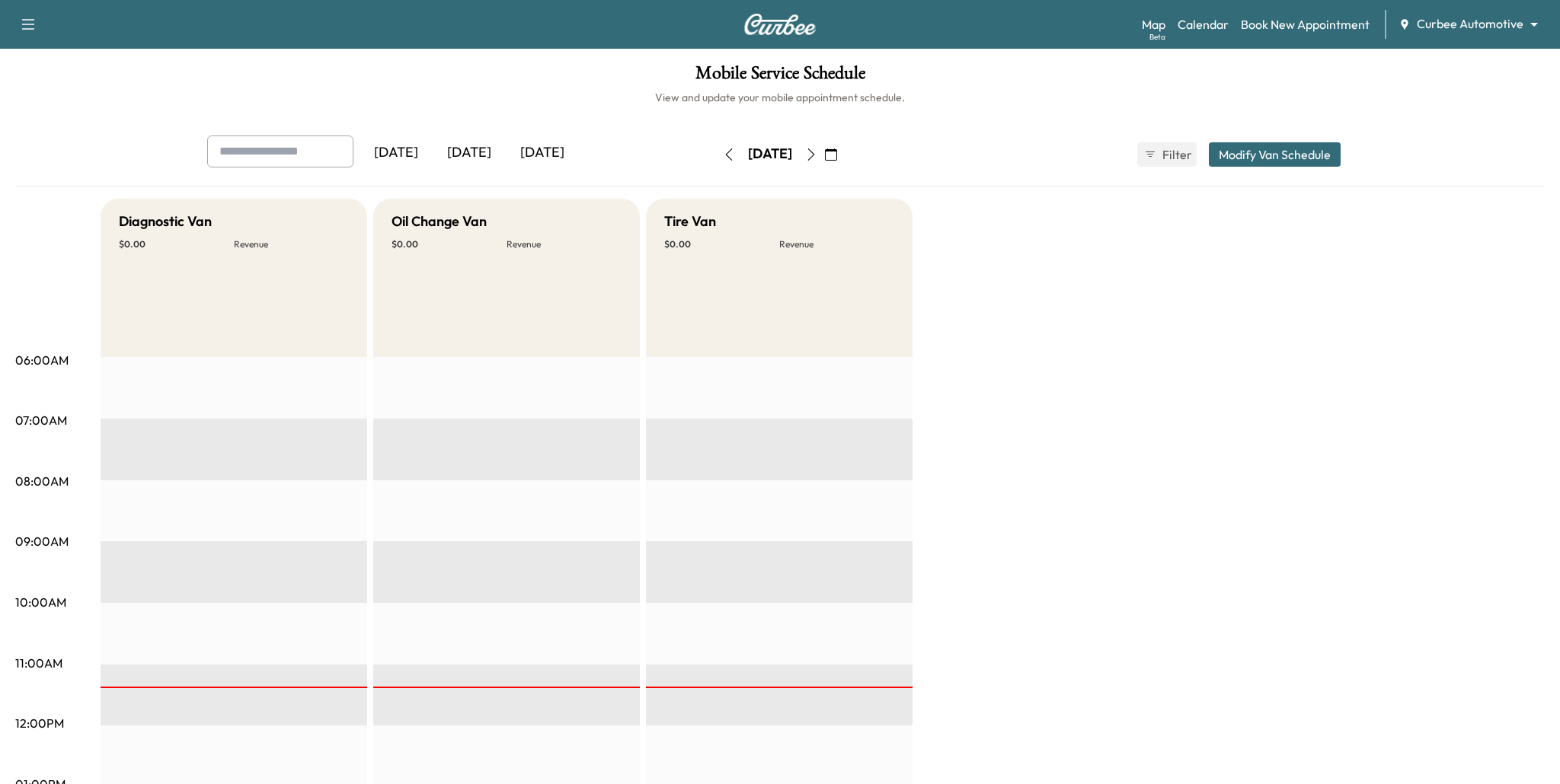
click at [723, 156] on icon "button" at bounding box center [729, 155] width 12 height 12
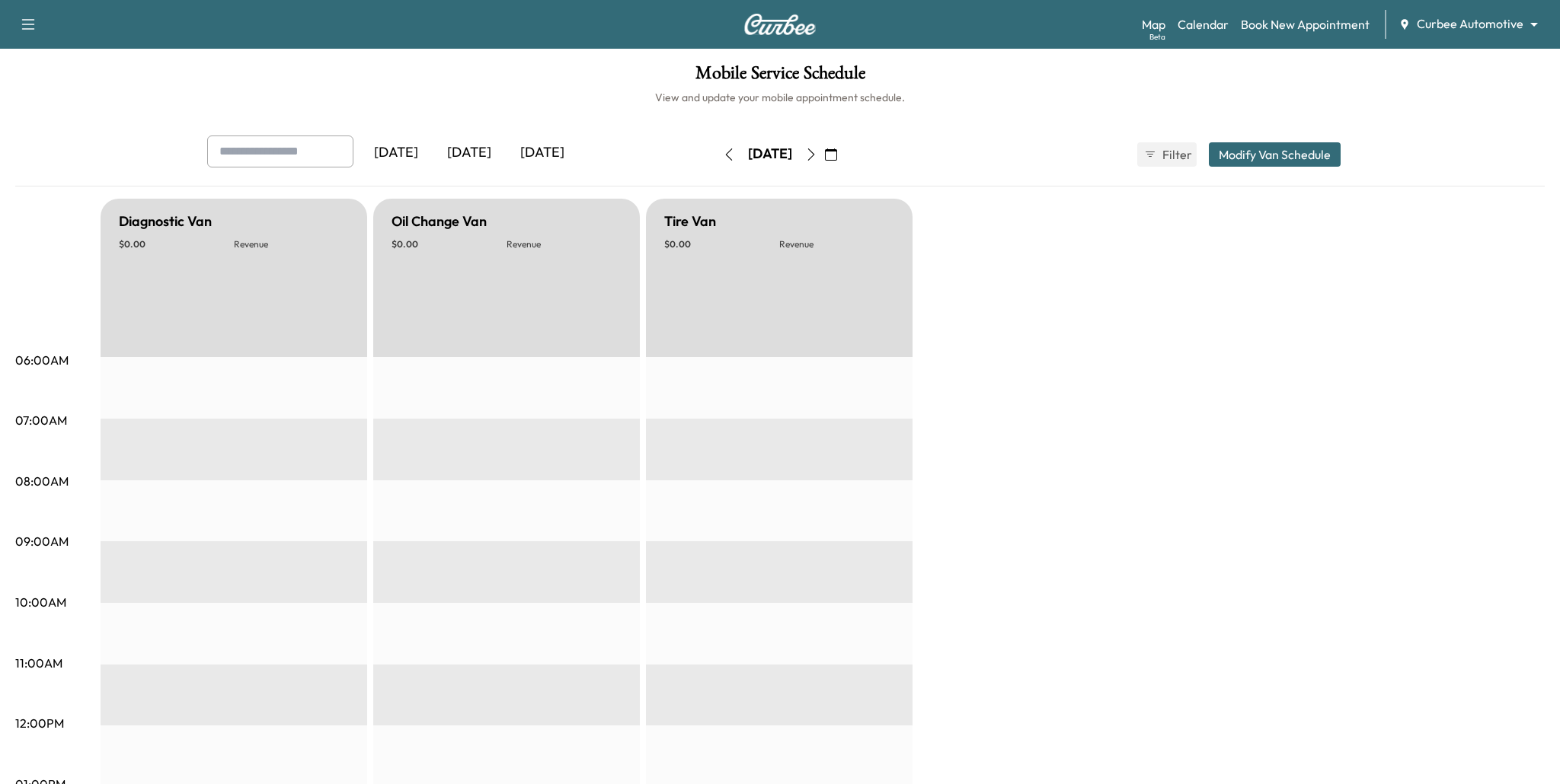
click at [723, 156] on icon "button" at bounding box center [729, 155] width 12 height 12
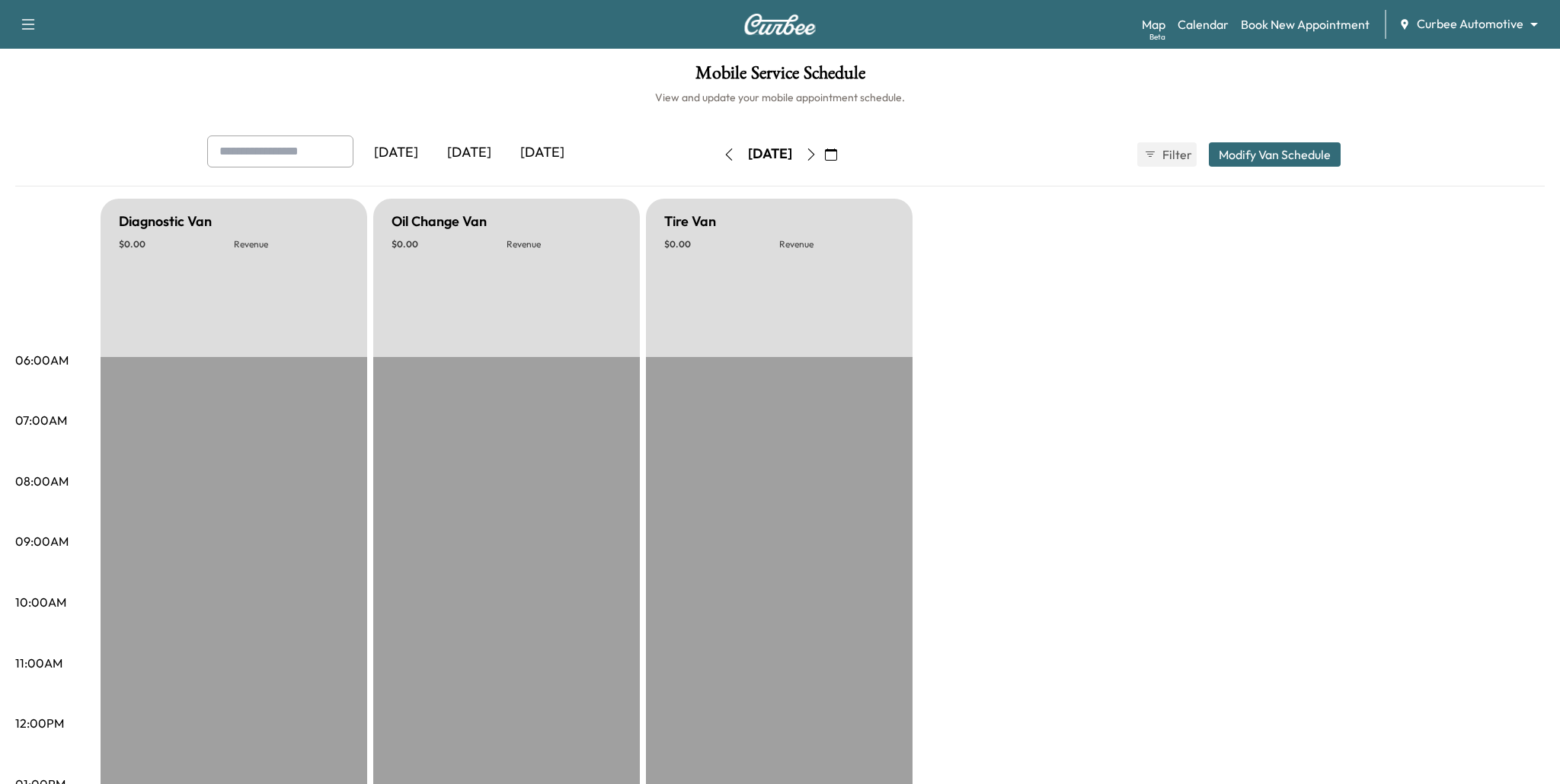
click at [723, 156] on icon "button" at bounding box center [729, 155] width 12 height 12
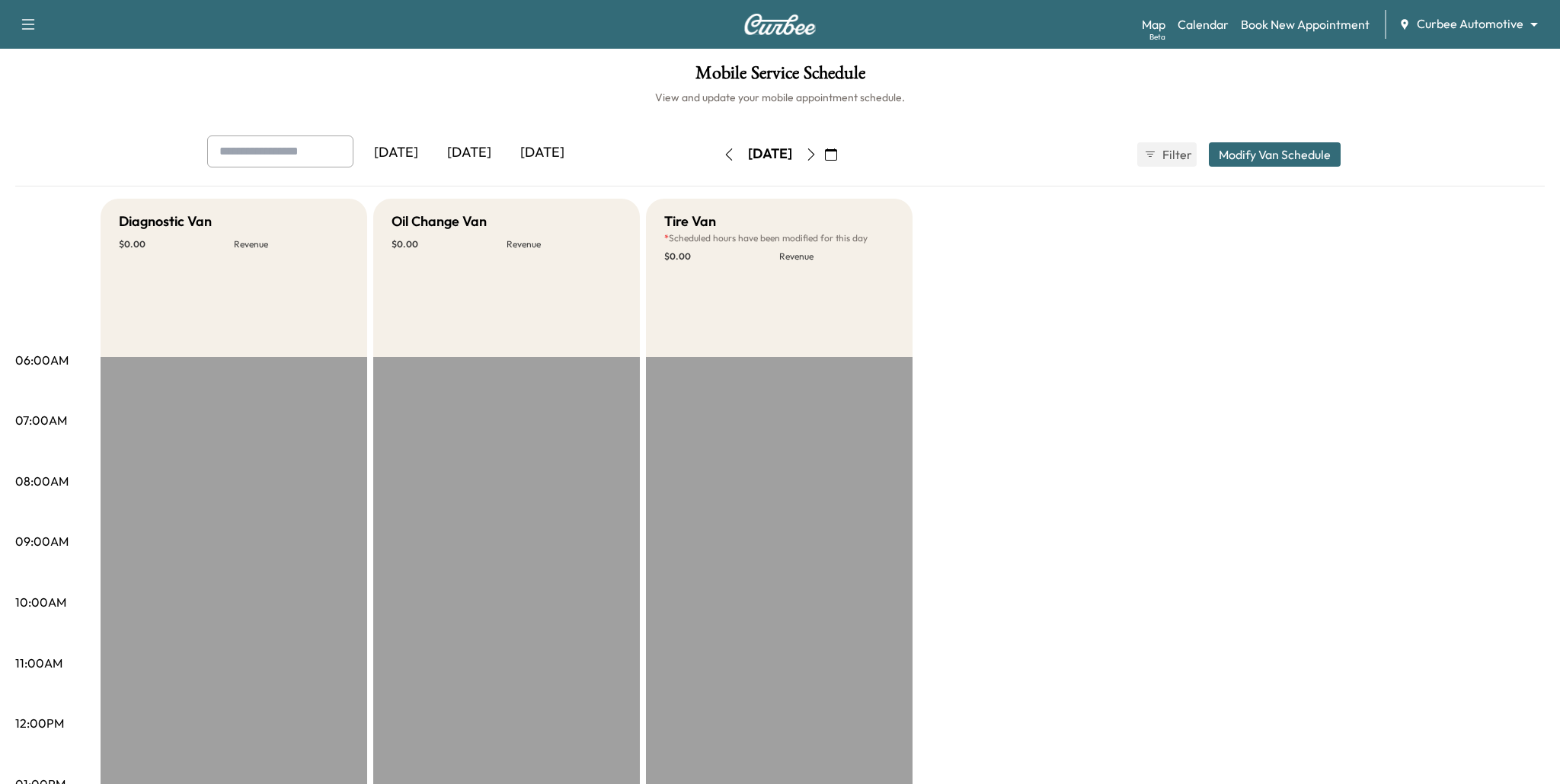
click at [723, 156] on icon "button" at bounding box center [729, 155] width 12 height 12
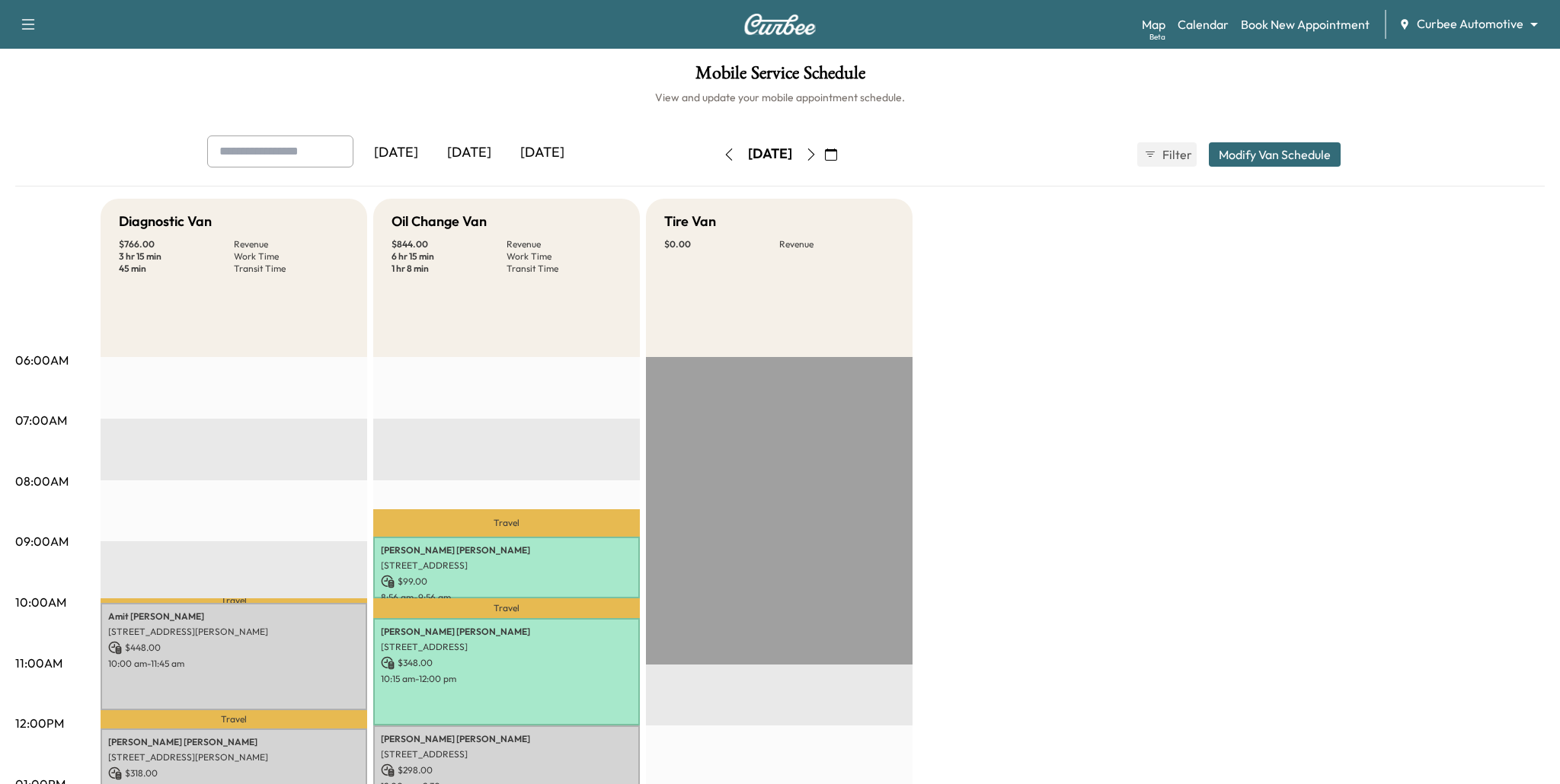
click at [723, 156] on icon "button" at bounding box center [729, 155] width 12 height 12
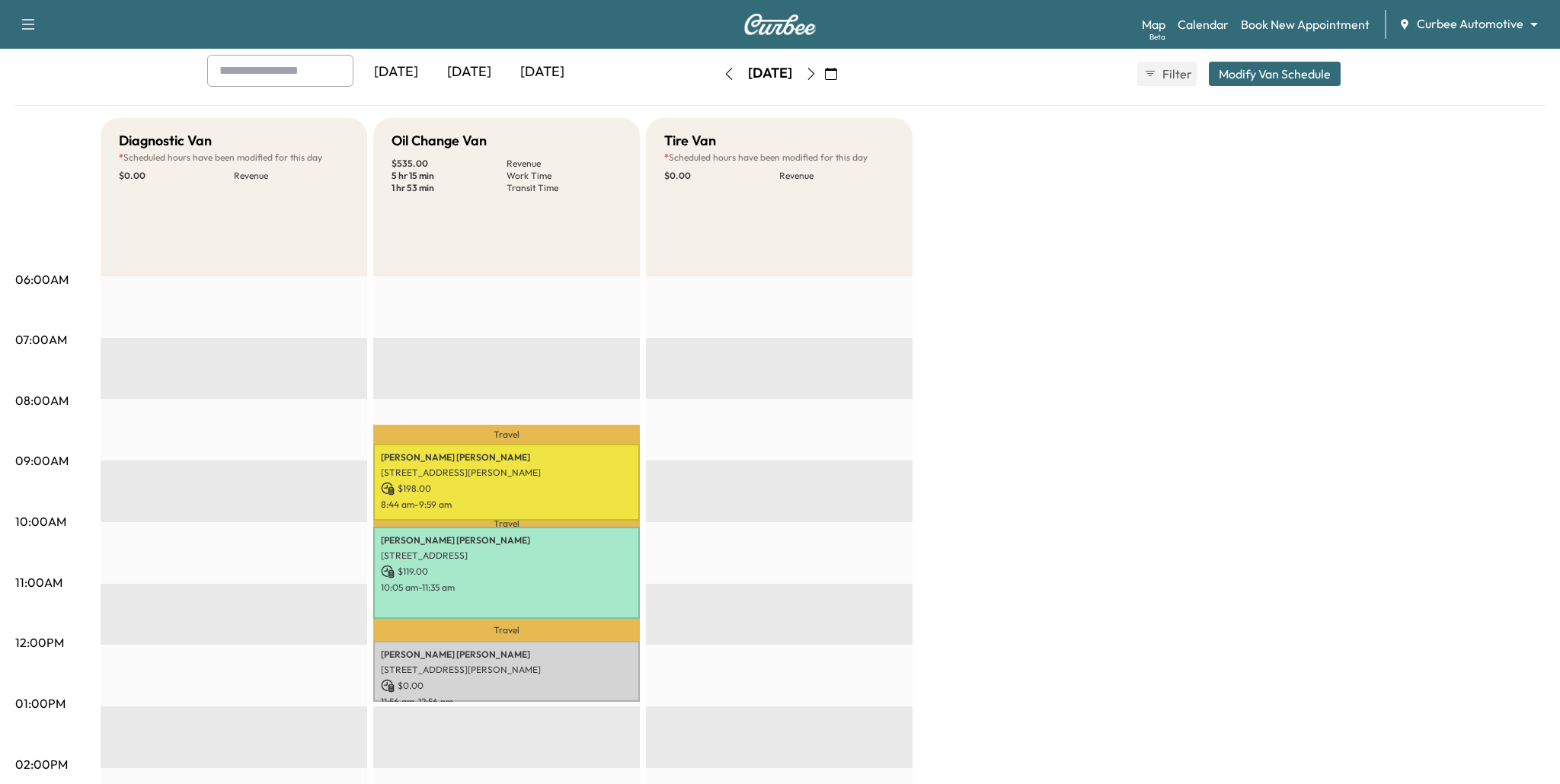
scroll to position [76, 0]
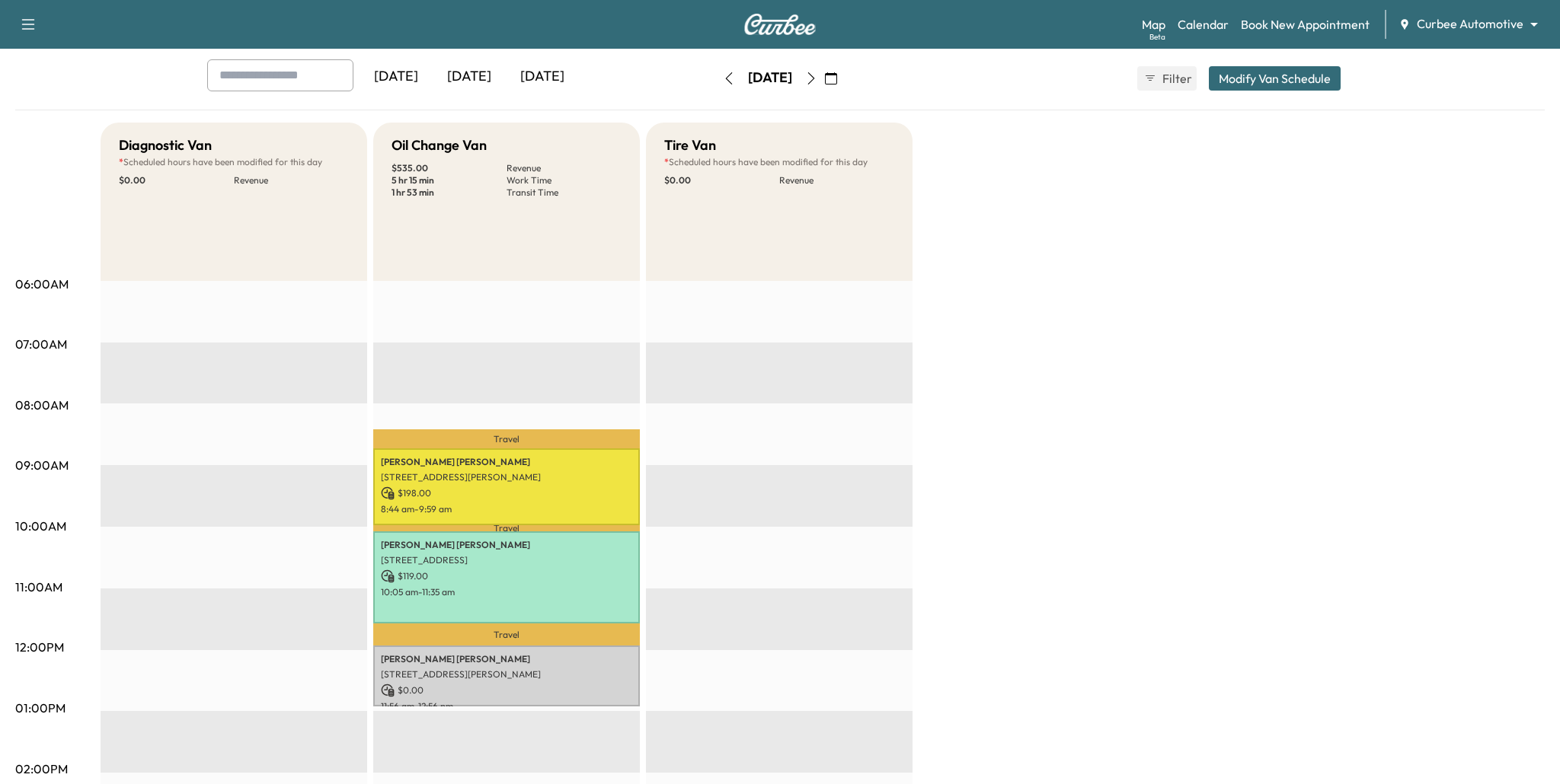
click at [726, 78] on icon "button" at bounding box center [729, 79] width 7 height 12
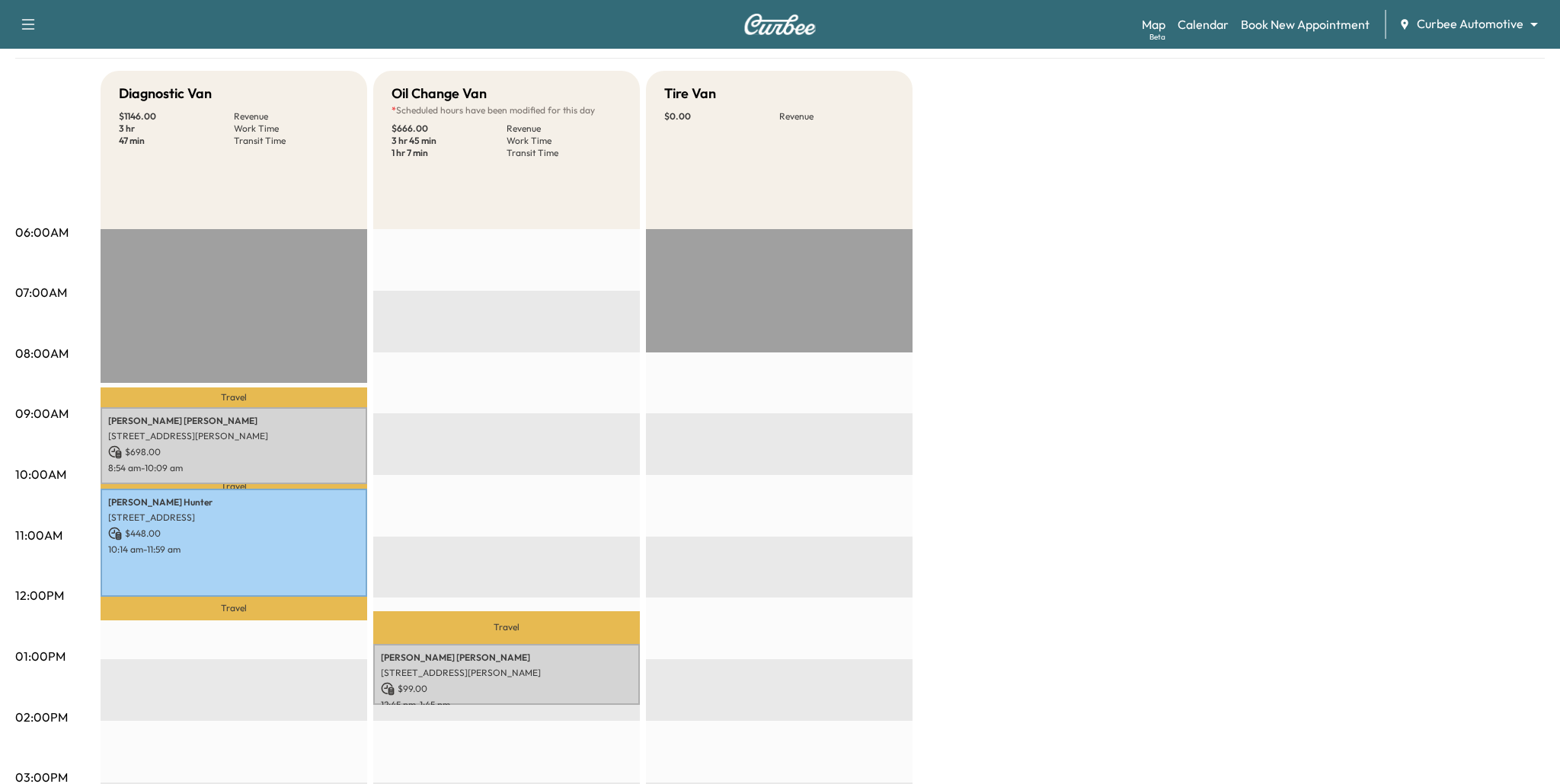
scroll to position [132, 0]
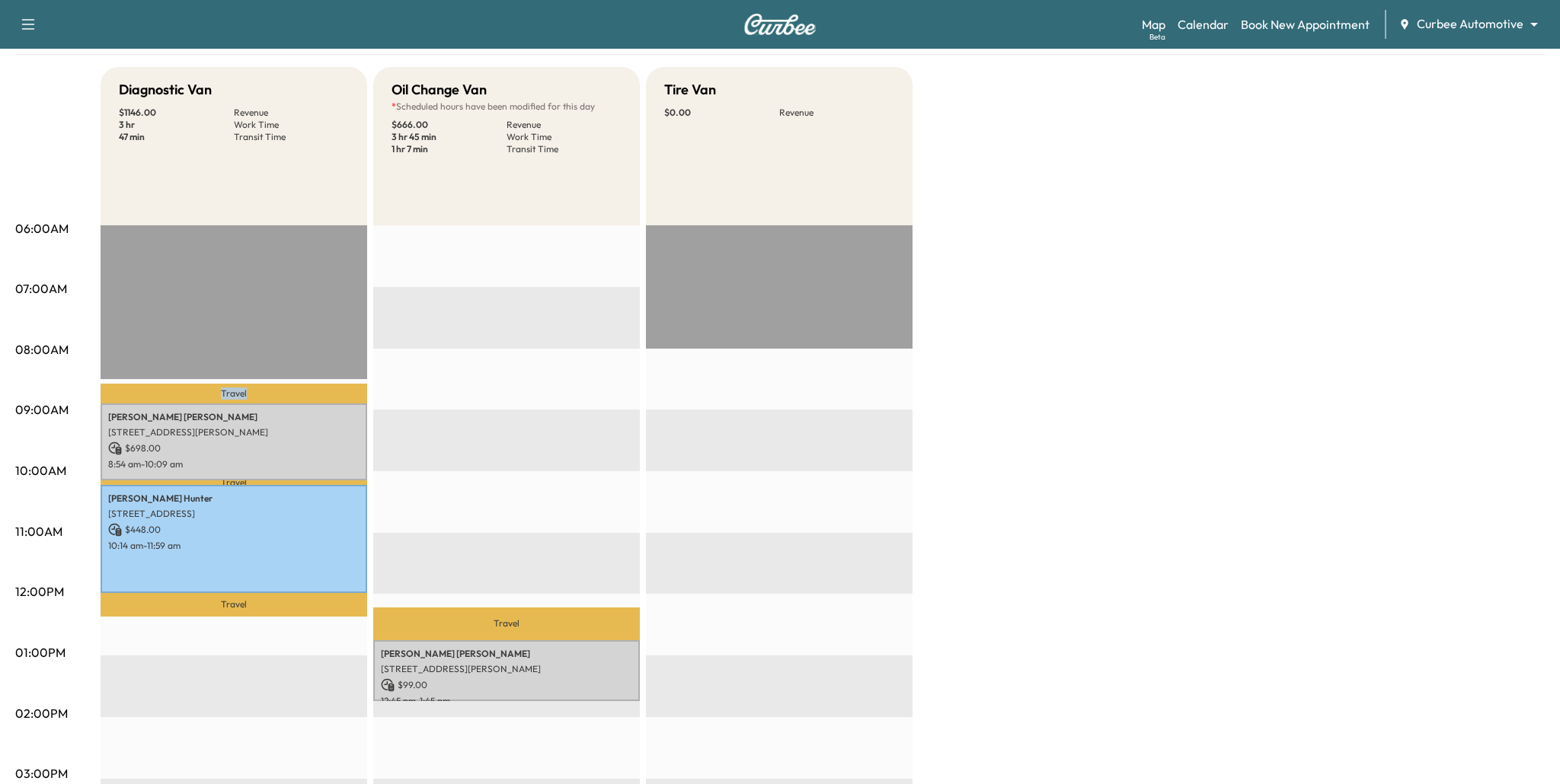
drag, startPoint x: 206, startPoint y: 396, endPoint x: 251, endPoint y: 396, distance: 45.0
click at [251, 396] on p "Travel" at bounding box center [234, 394] width 267 height 20
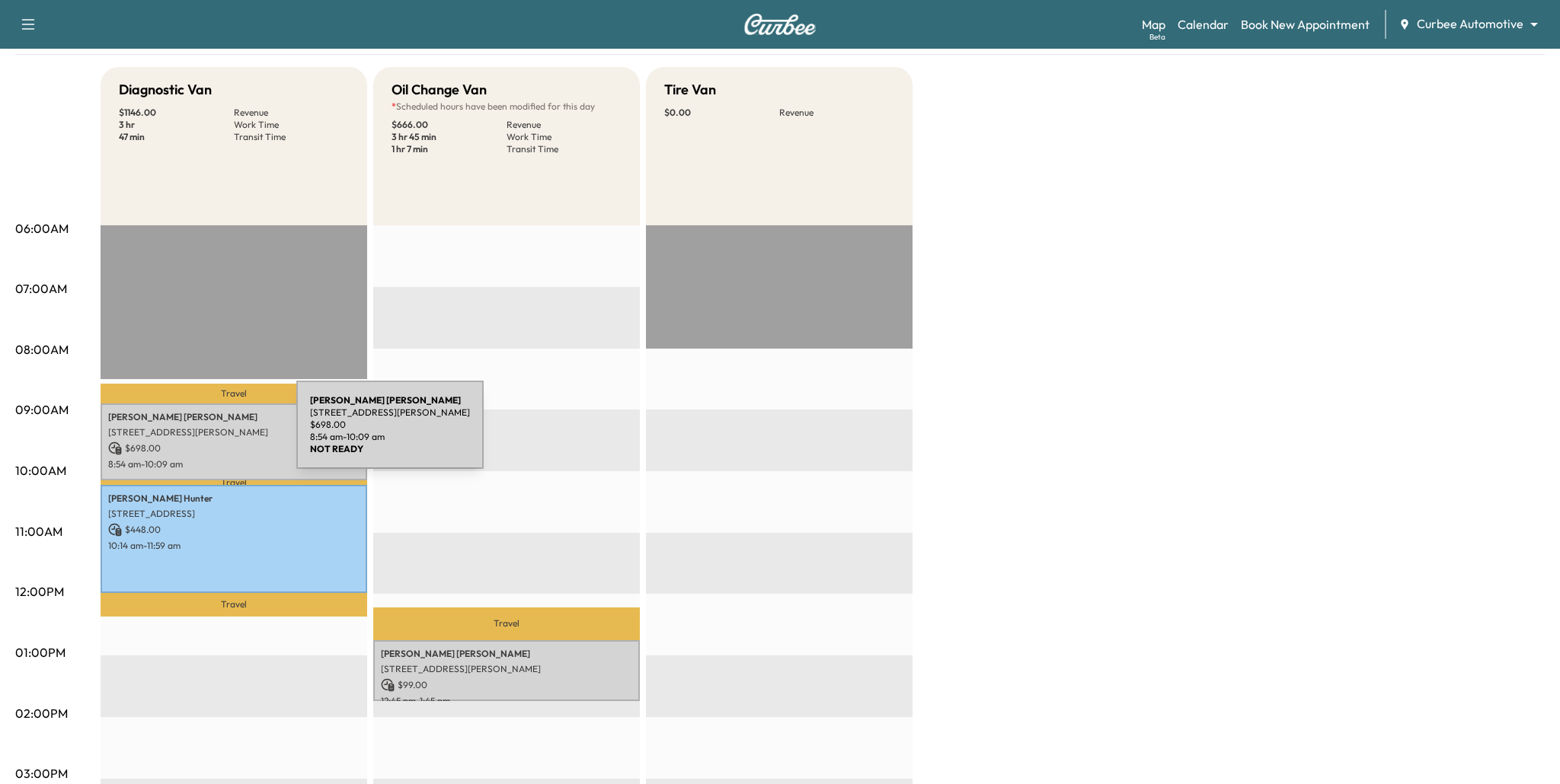
click at [182, 434] on p "[STREET_ADDRESS][PERSON_NAME]" at bounding box center [234, 432] width 251 height 12
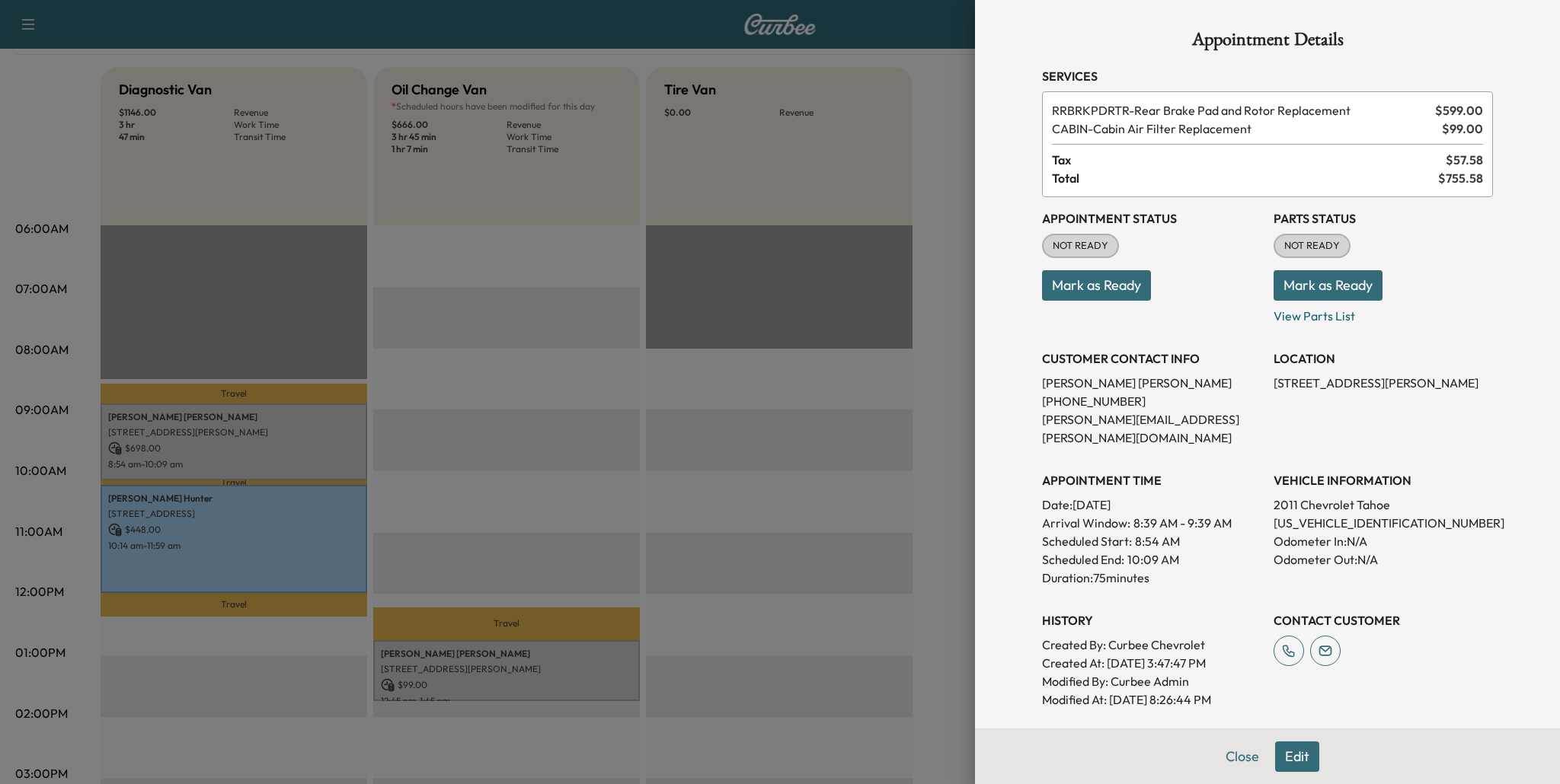
click at [492, 447] on div at bounding box center [780, 392] width 1560 height 784
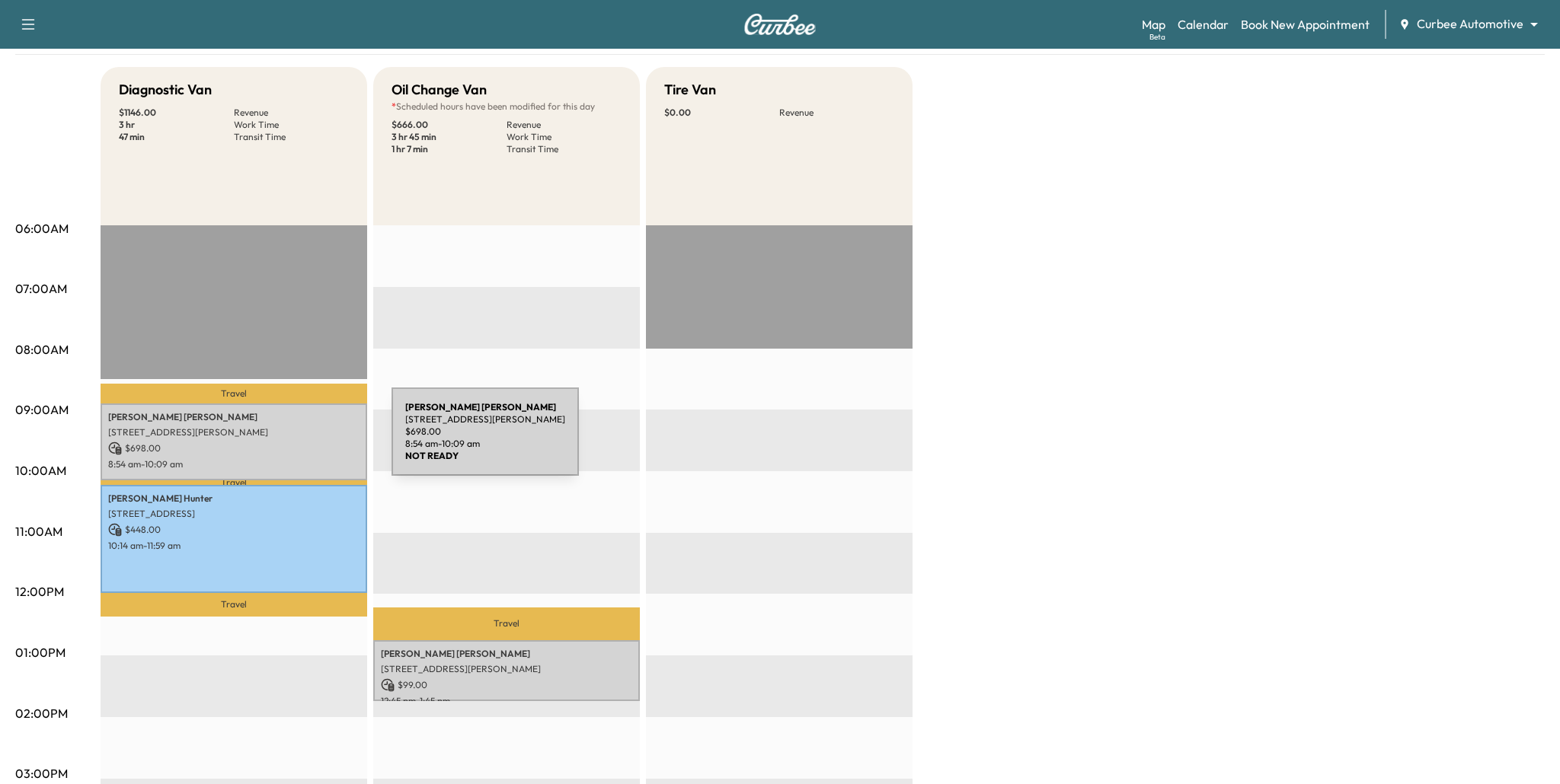
click at [278, 442] on p "$ 698.00" at bounding box center [234, 449] width 251 height 14
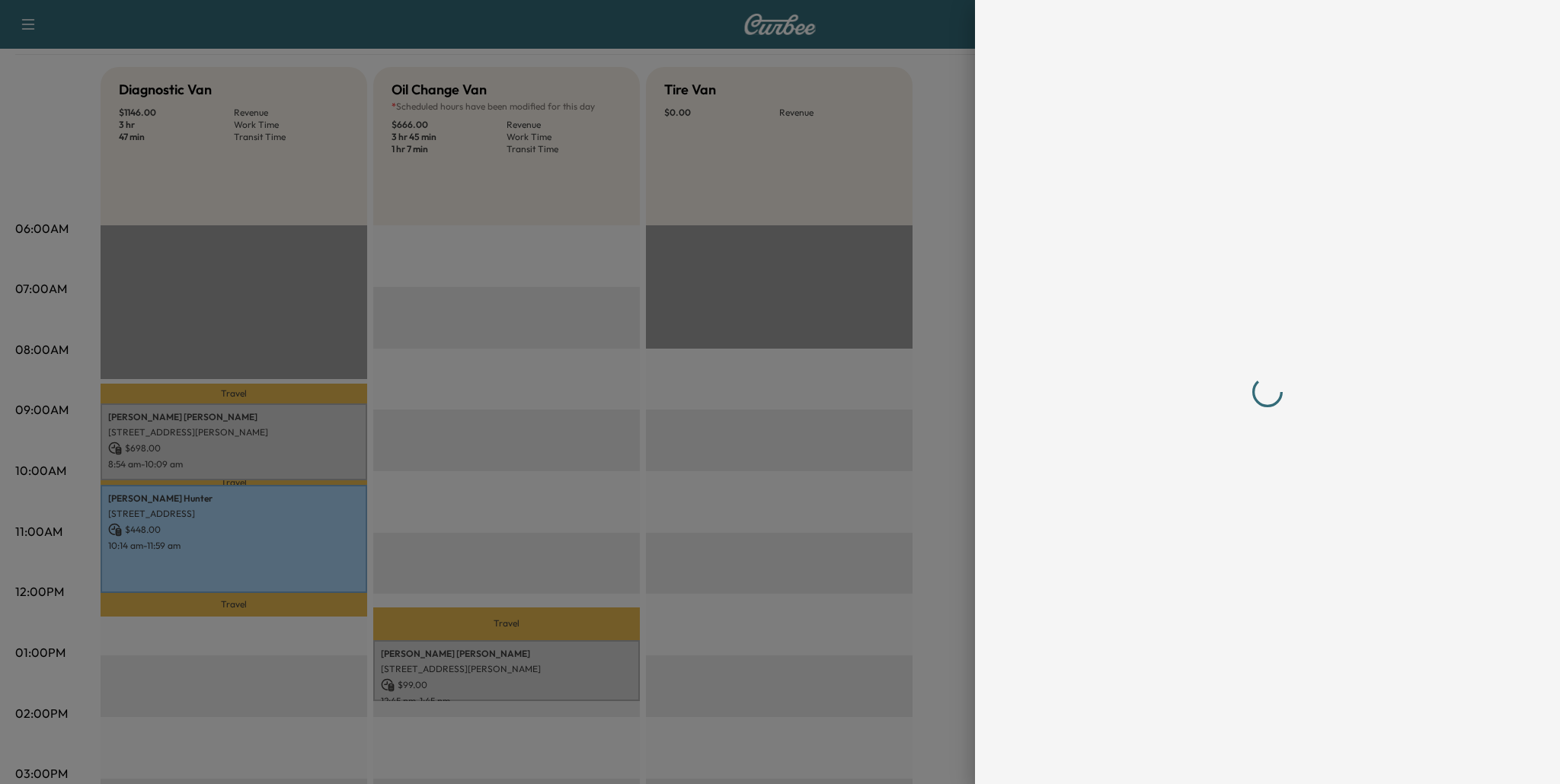
click at [278, 441] on div at bounding box center [780, 392] width 1560 height 784
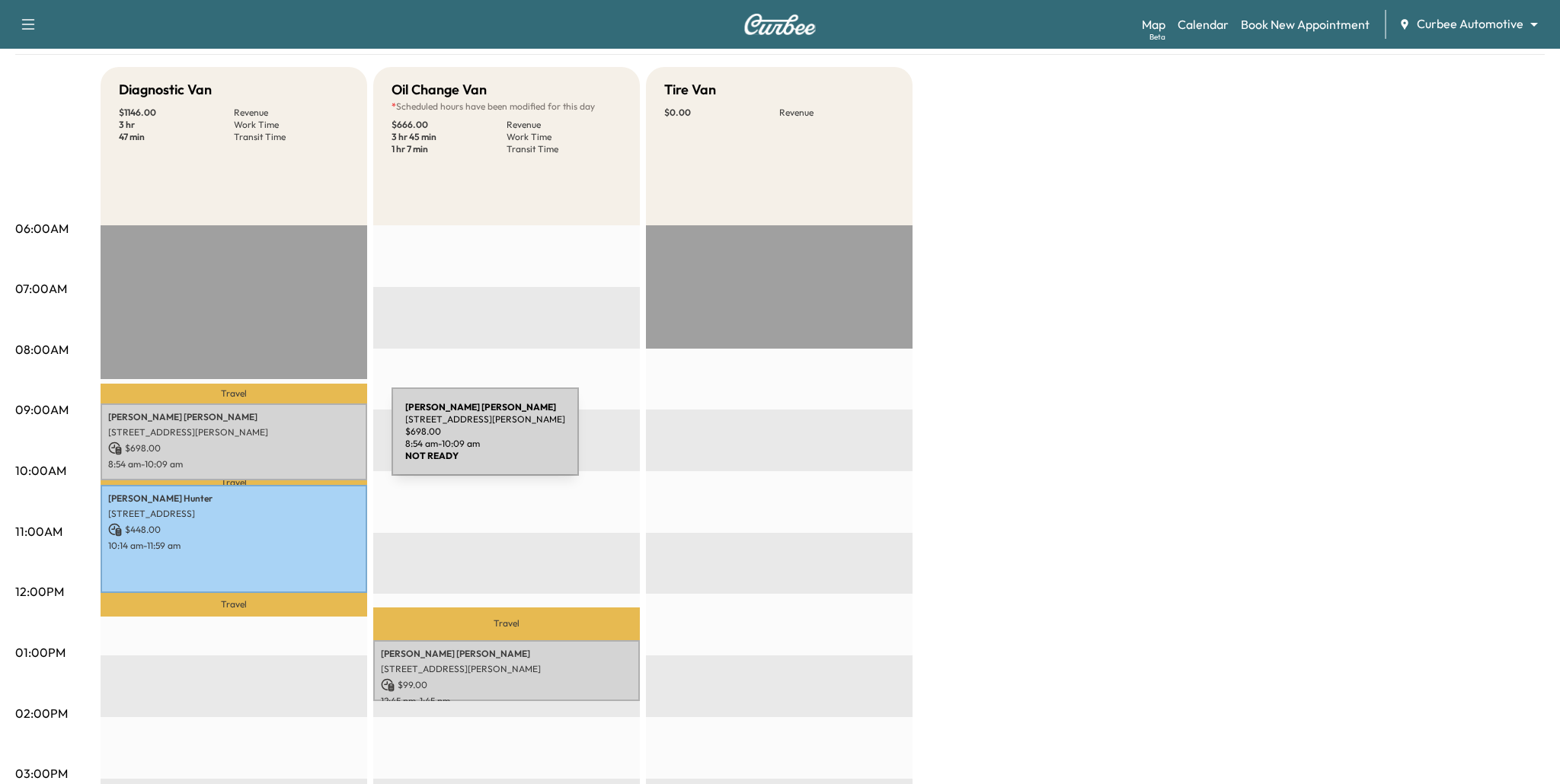
click at [278, 442] on p "$ 698.00" at bounding box center [234, 449] width 251 height 14
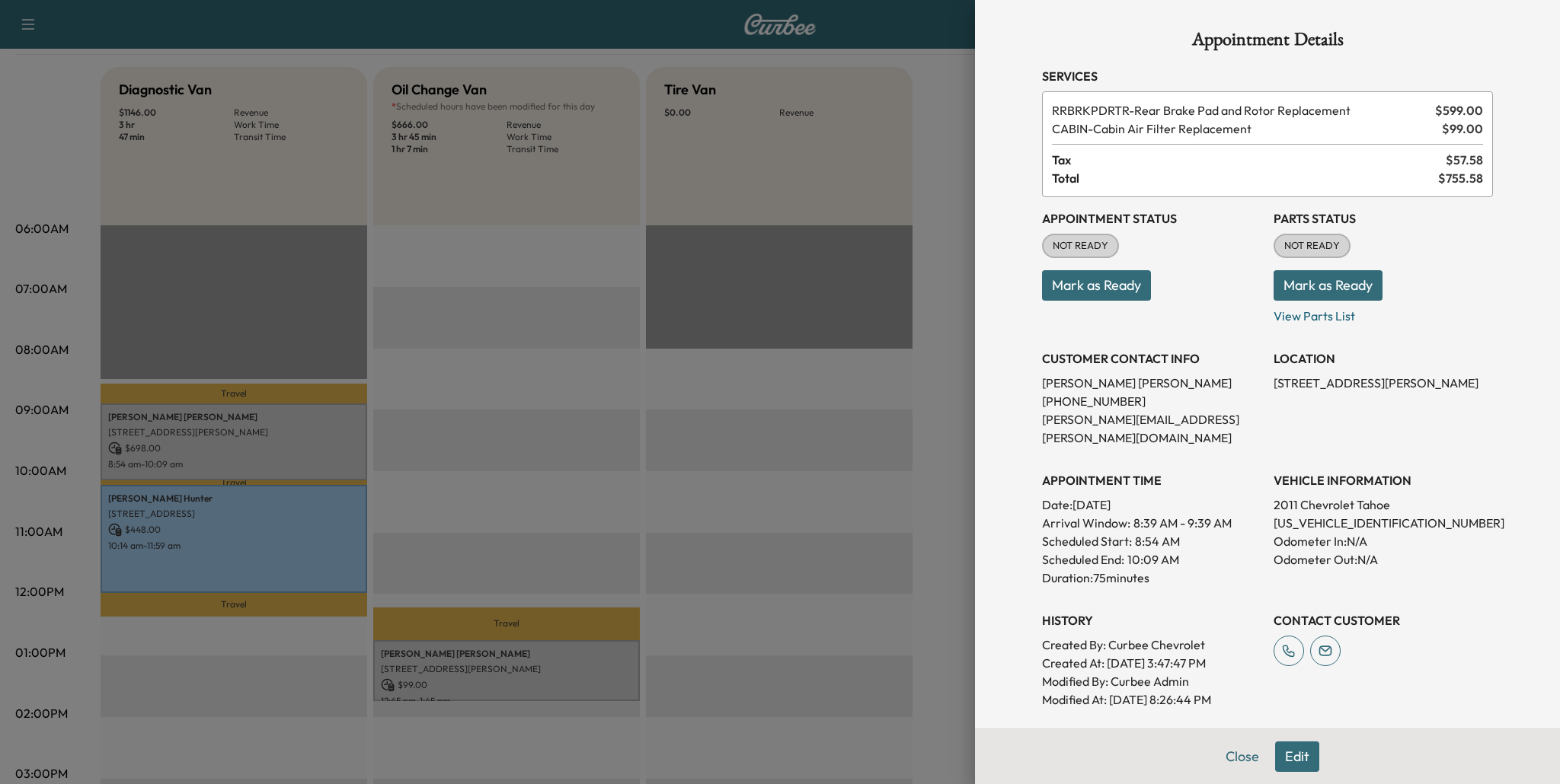
click at [1311, 284] on button "Mark as Ready" at bounding box center [1328, 285] width 109 height 31
drag, startPoint x: 1275, startPoint y: 217, endPoint x: 1359, endPoint y: 217, distance: 84.0
click at [1359, 217] on h3 "Parts Status" at bounding box center [1383, 218] width 220 height 18
drag, startPoint x: 1089, startPoint y: 130, endPoint x: 1213, endPoint y: 125, distance: 124.1
click at [1211, 126] on span "CABIN - Cabin Air Filter Replacement" at bounding box center [1244, 129] width 384 height 18
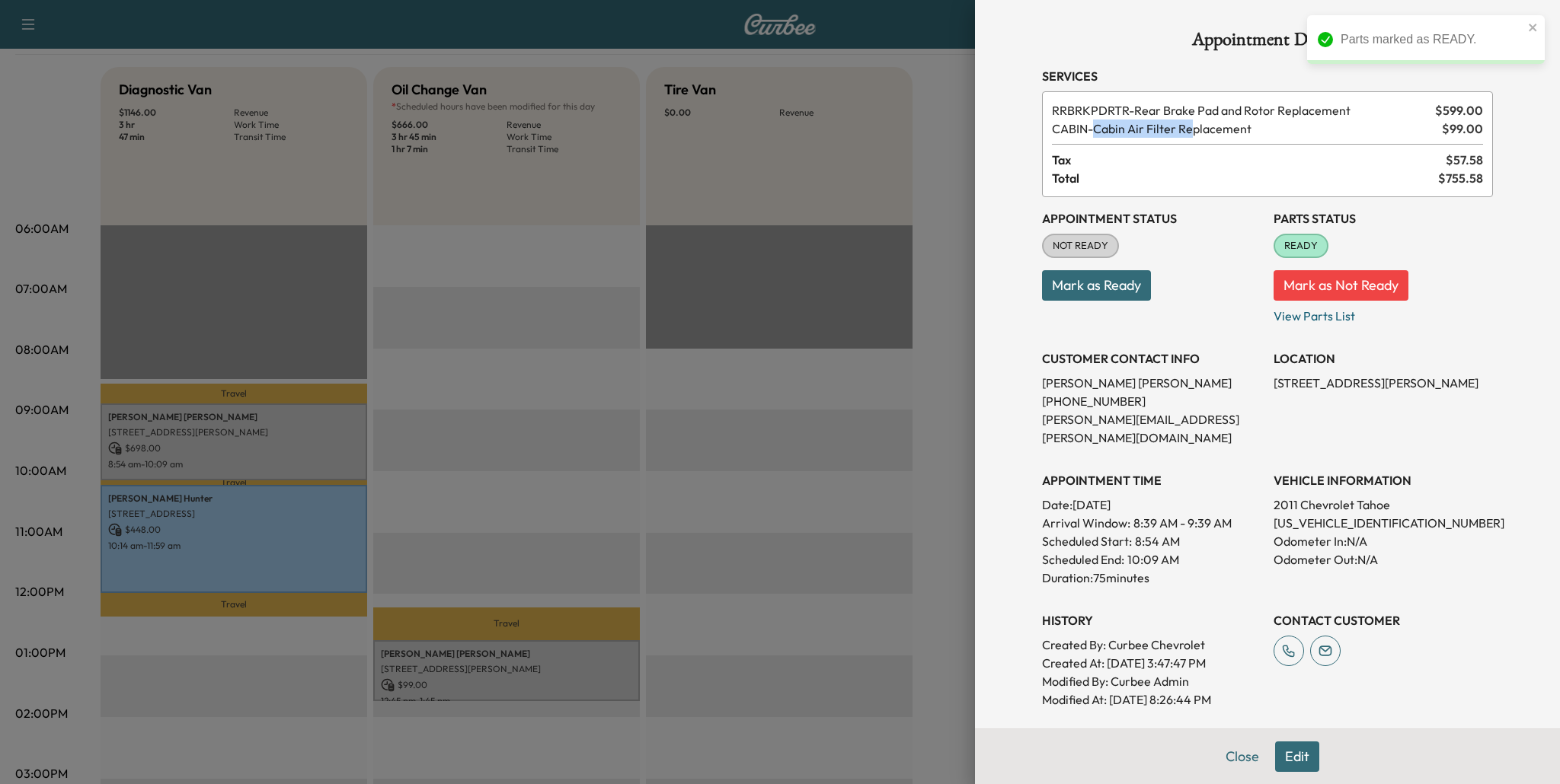
drag, startPoint x: 1135, startPoint y: 109, endPoint x: 1278, endPoint y: 111, distance: 143.0
click at [1278, 111] on span "RRBRKPDRTR - Rear Brake Pad and Rotor Replacement" at bounding box center [1240, 110] width 377 height 18
click at [1128, 289] on button "Mark as Ready" at bounding box center [1096, 285] width 109 height 31
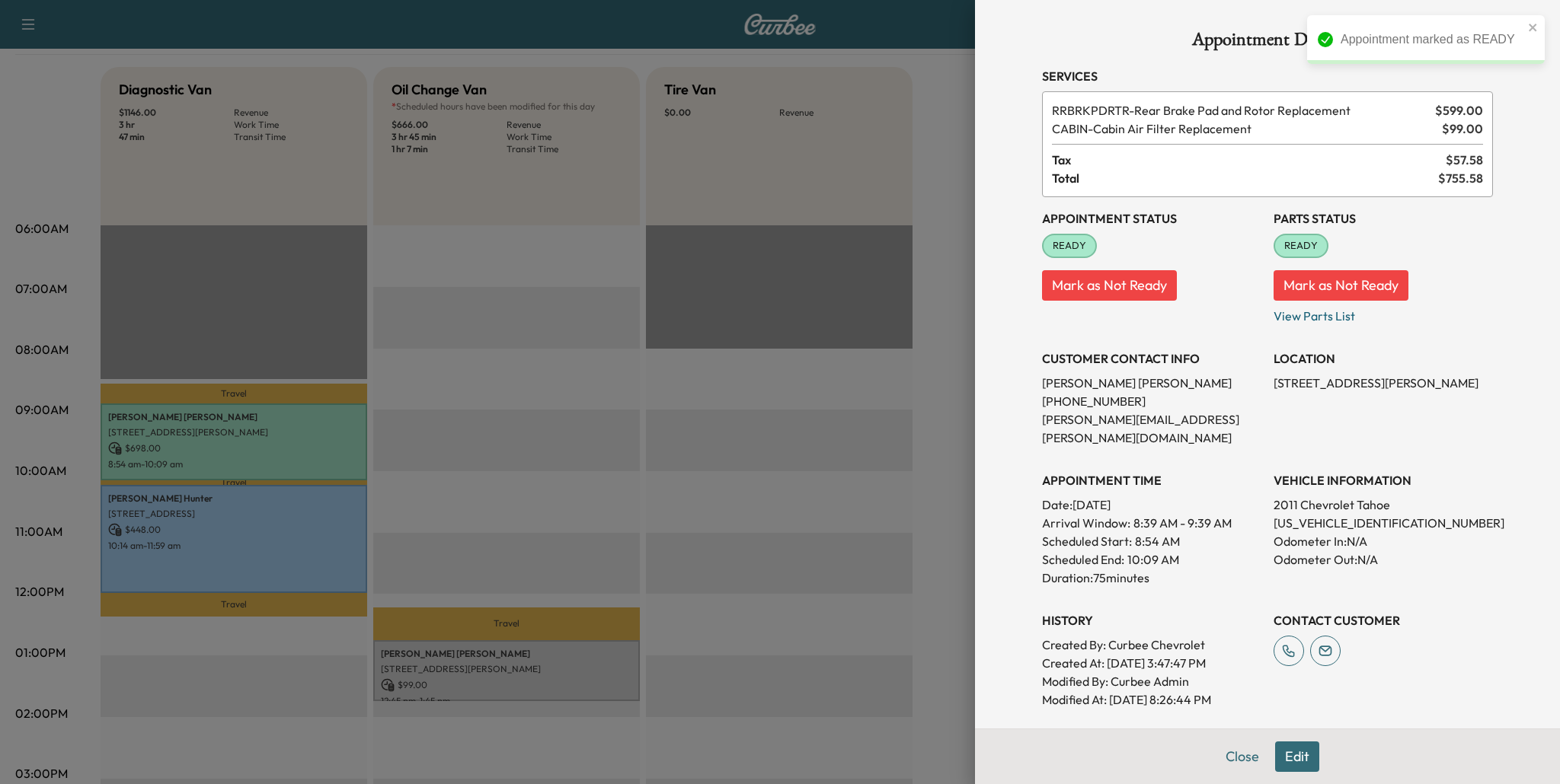
click at [601, 458] on div at bounding box center [780, 392] width 1560 height 784
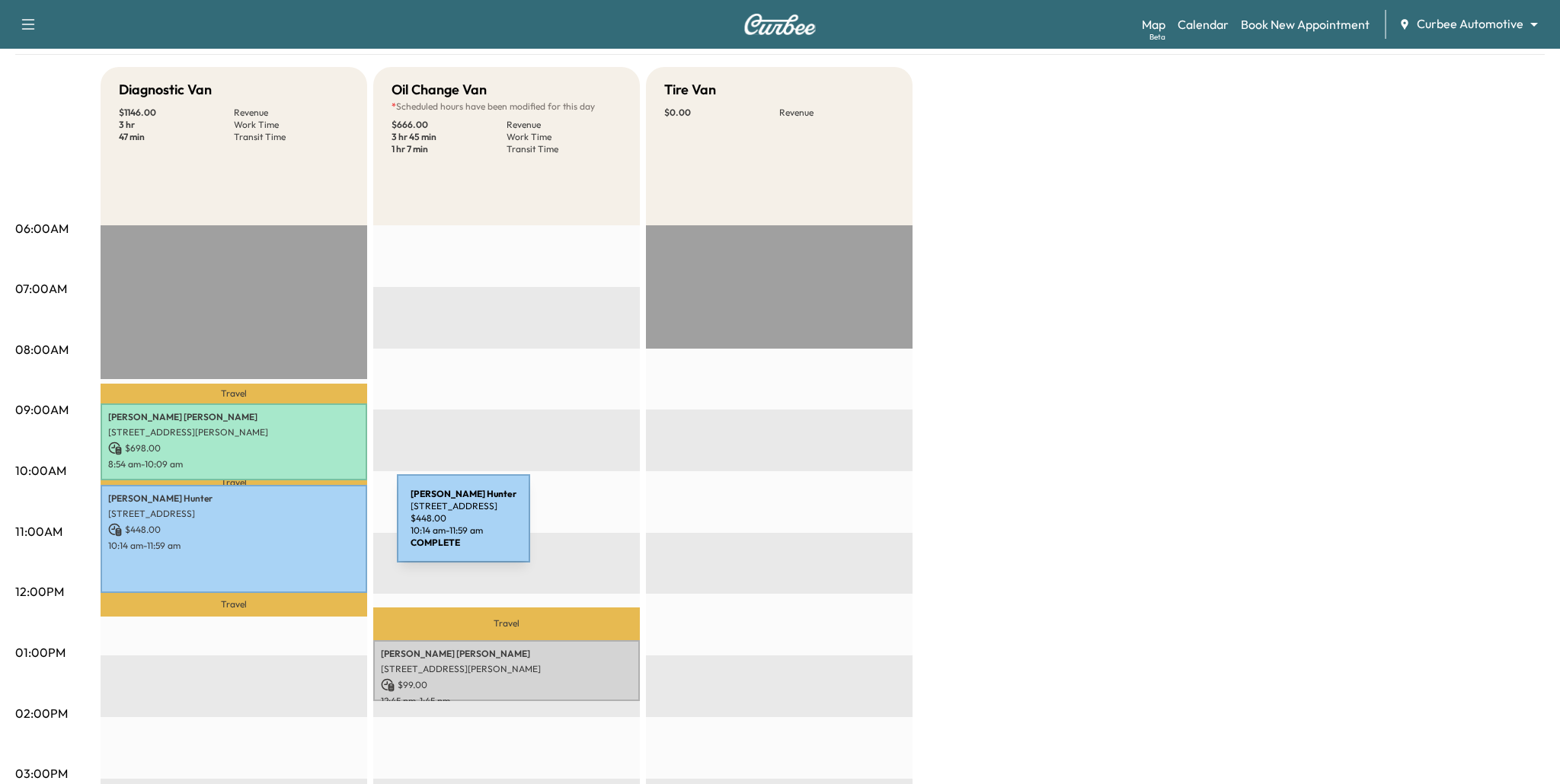
click at [283, 528] on p "$ 448.00" at bounding box center [234, 530] width 251 height 14
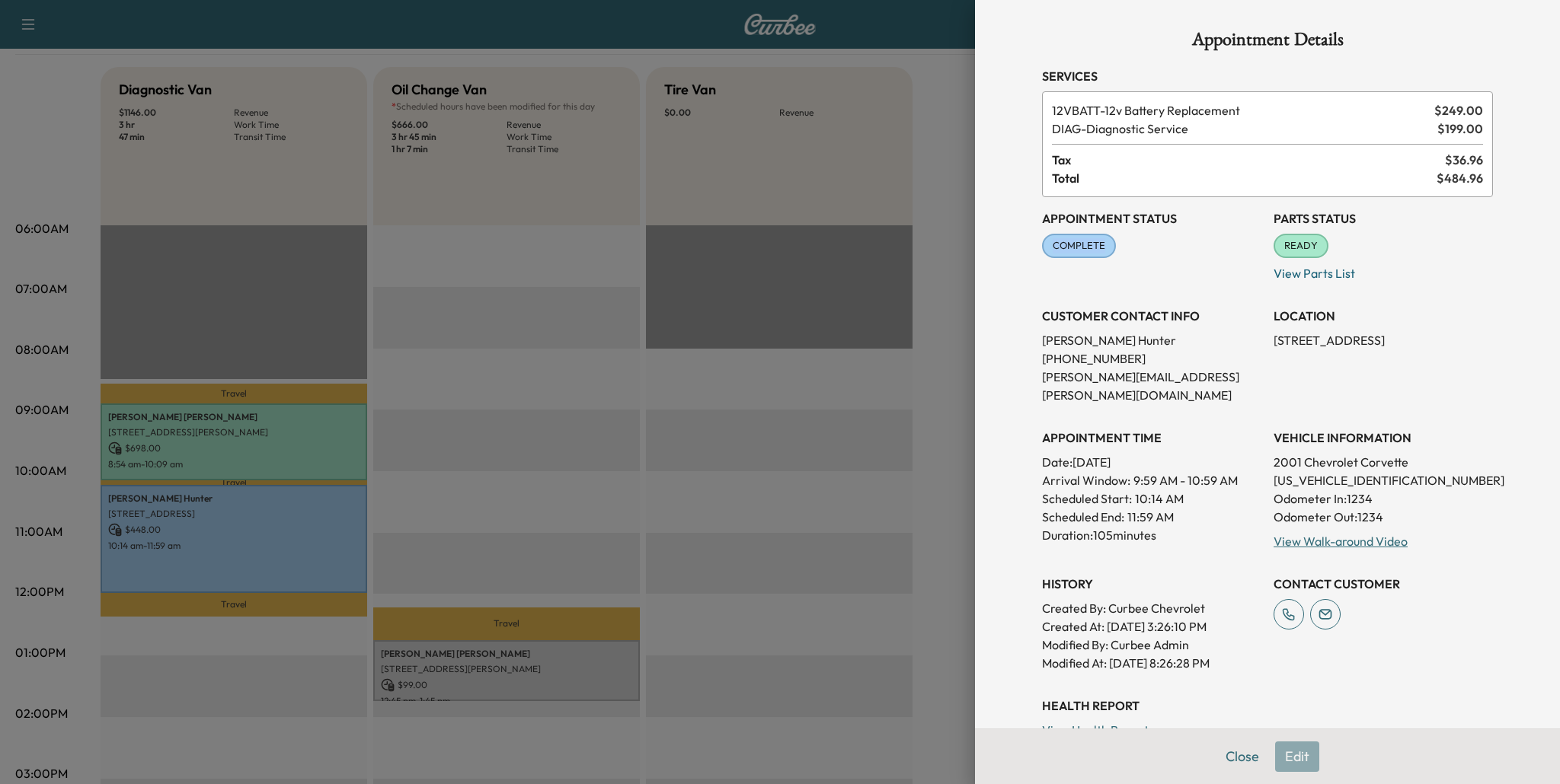
drag, startPoint x: 1047, startPoint y: 246, endPoint x: 1142, endPoint y: 246, distance: 95.0
click at [1142, 246] on div "Appointment Status COMPLETE Mark as Not Ready" at bounding box center [1151, 239] width 220 height 85
click at [875, 358] on div at bounding box center [780, 392] width 1560 height 784
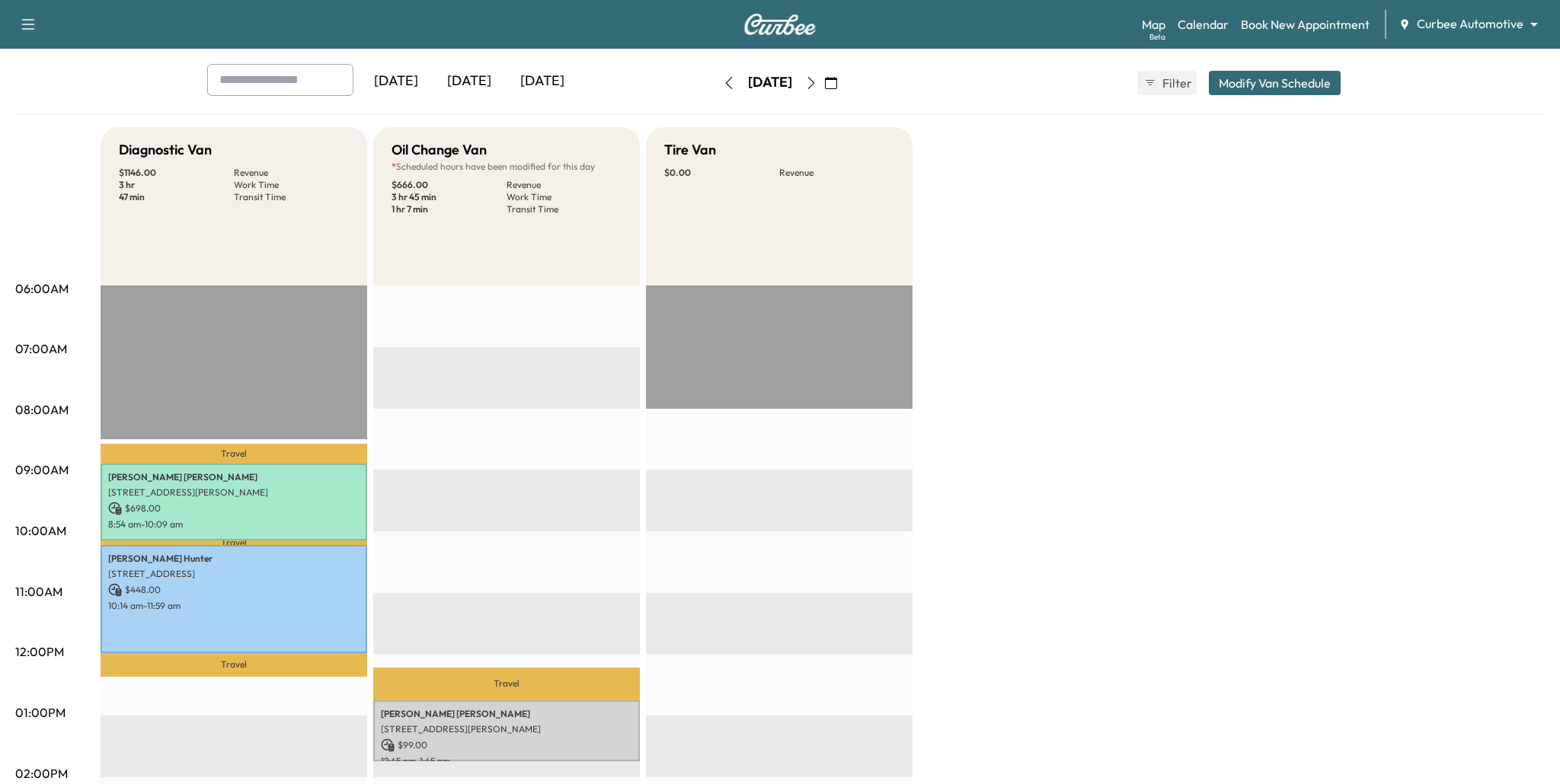
scroll to position [68, 0]
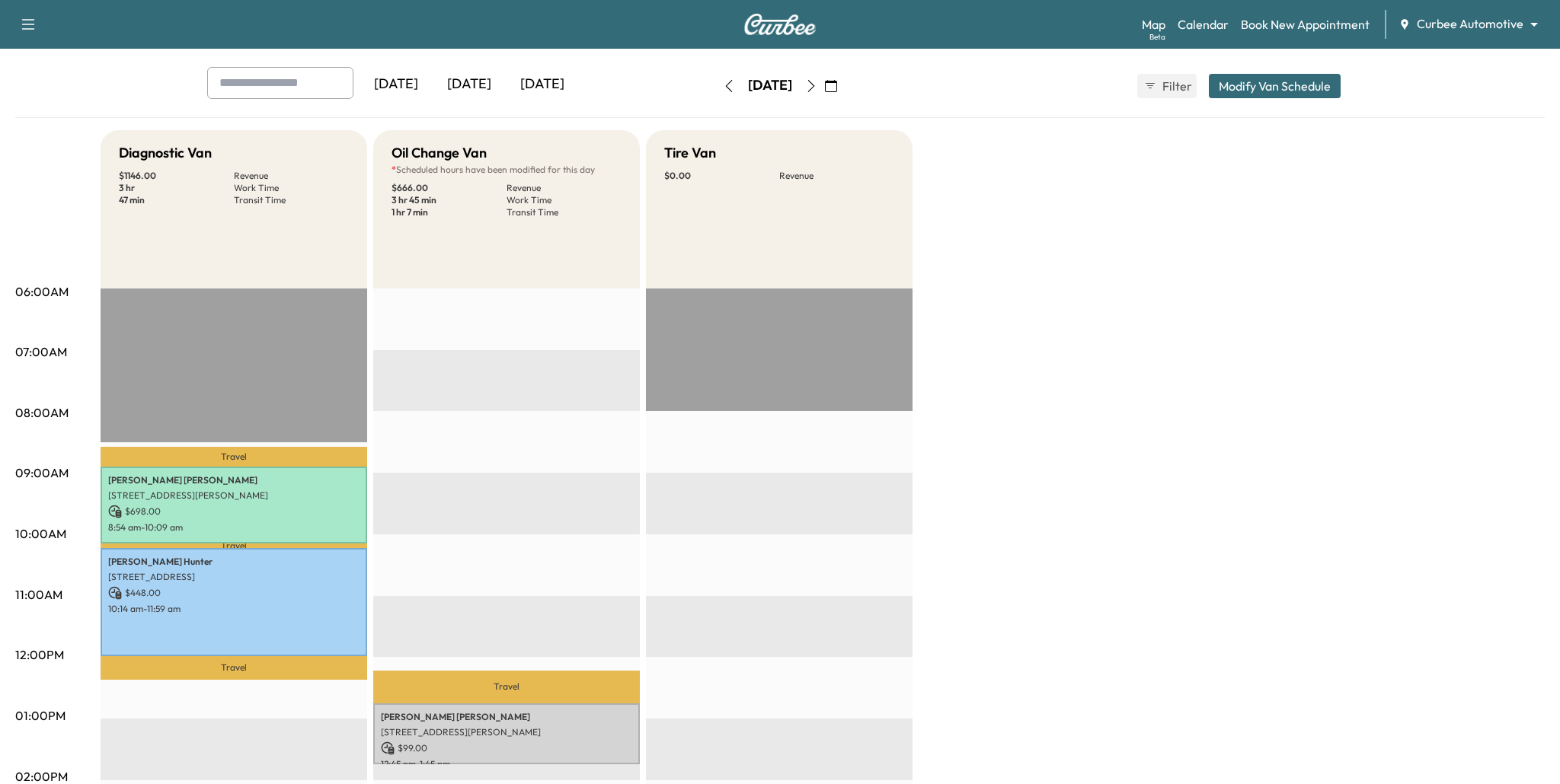
click at [824, 94] on button "button" at bounding box center [812, 86] width 26 height 24
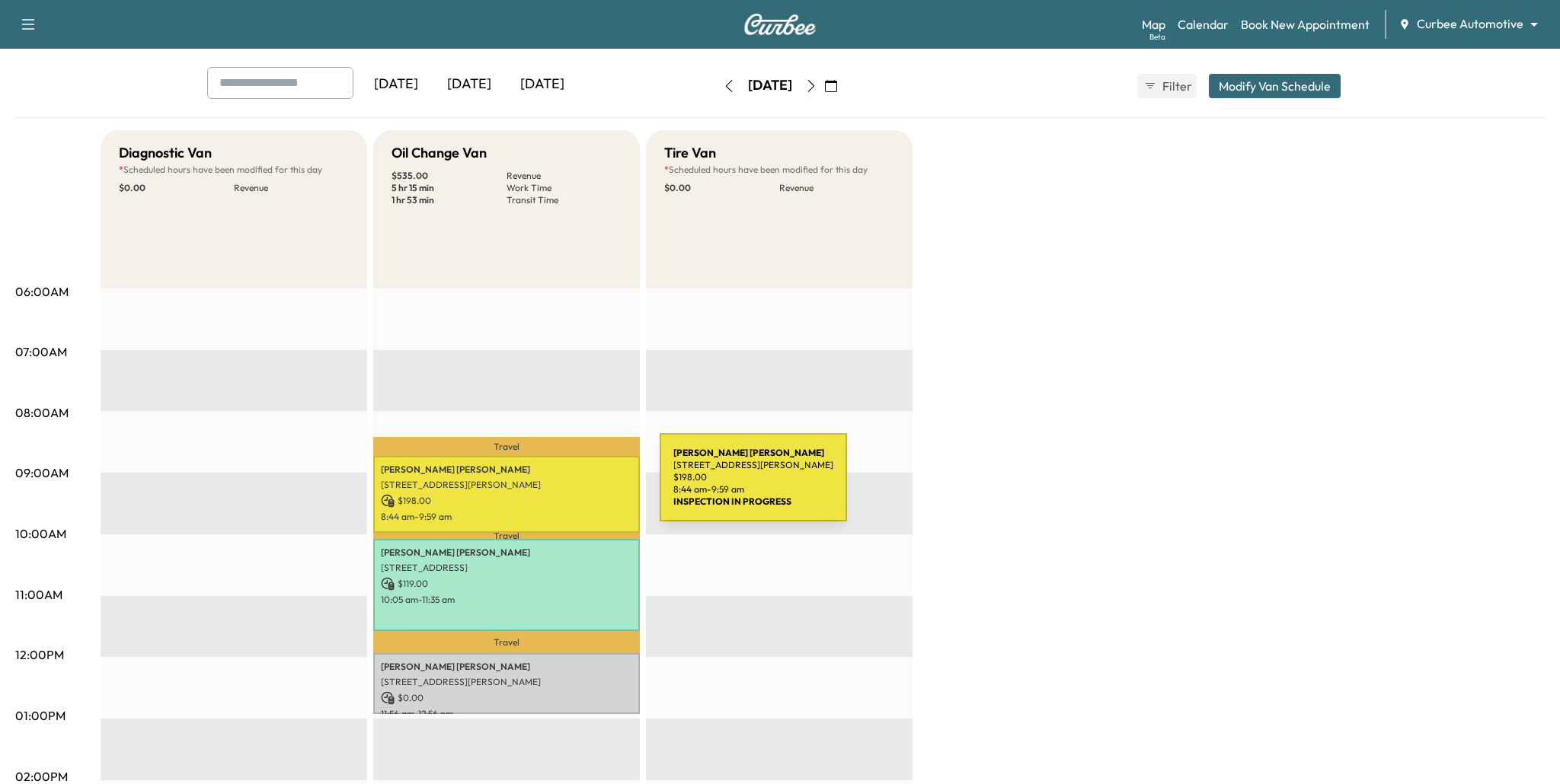
click at [545, 486] on p "[STREET_ADDRESS][PERSON_NAME]" at bounding box center [506, 485] width 251 height 12
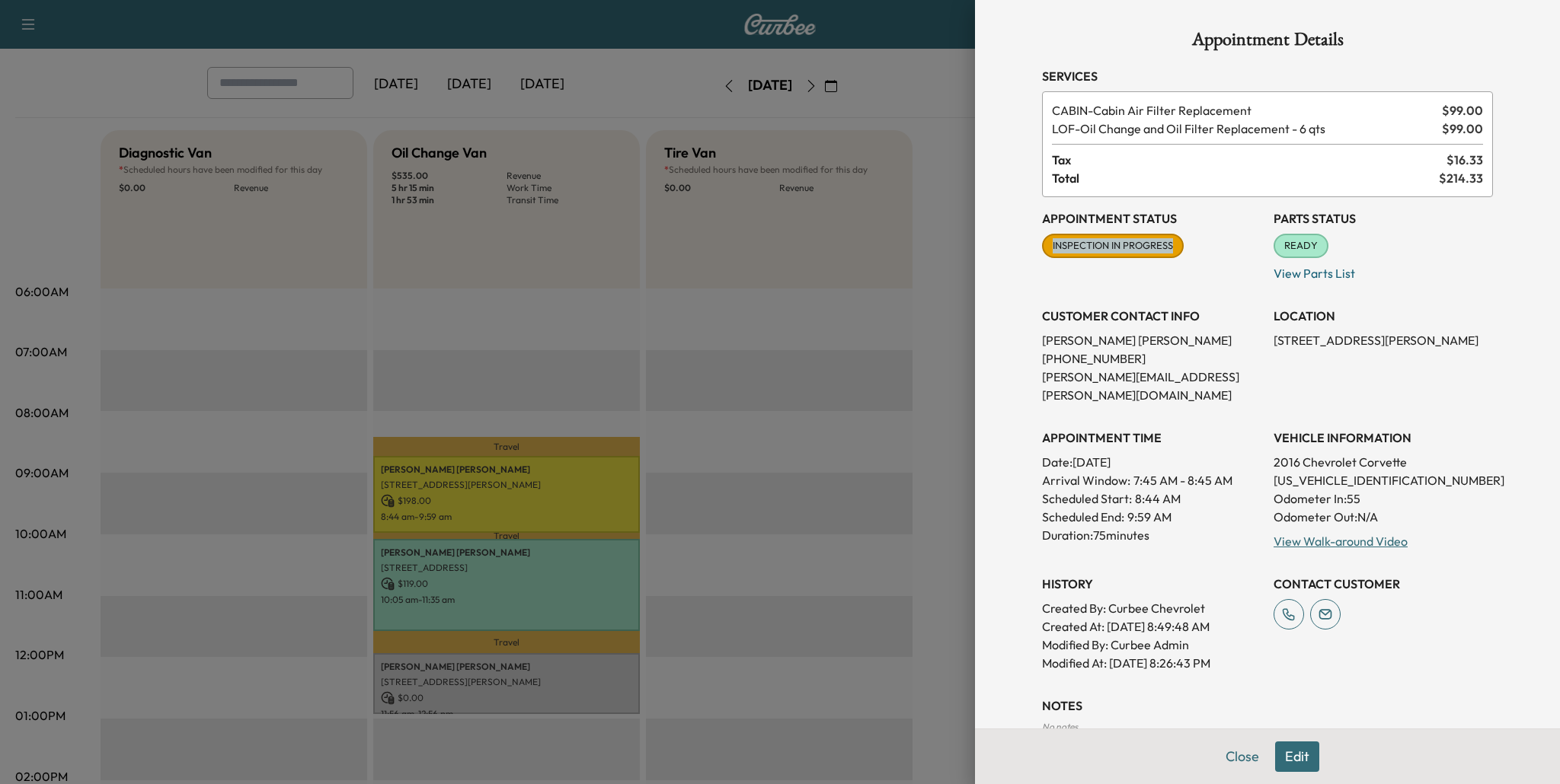
drag, startPoint x: 1052, startPoint y: 250, endPoint x: 1197, endPoint y: 249, distance: 145.0
click at [1197, 249] on div "Appointment Status INSPECTION IN PROGRESS Mark as Not Ready" at bounding box center [1151, 239] width 220 height 85
click at [1332, 534] on link "View Walk-around Video" at bounding box center [1340, 541] width 134 height 15
click at [784, 639] on div at bounding box center [780, 392] width 1560 height 784
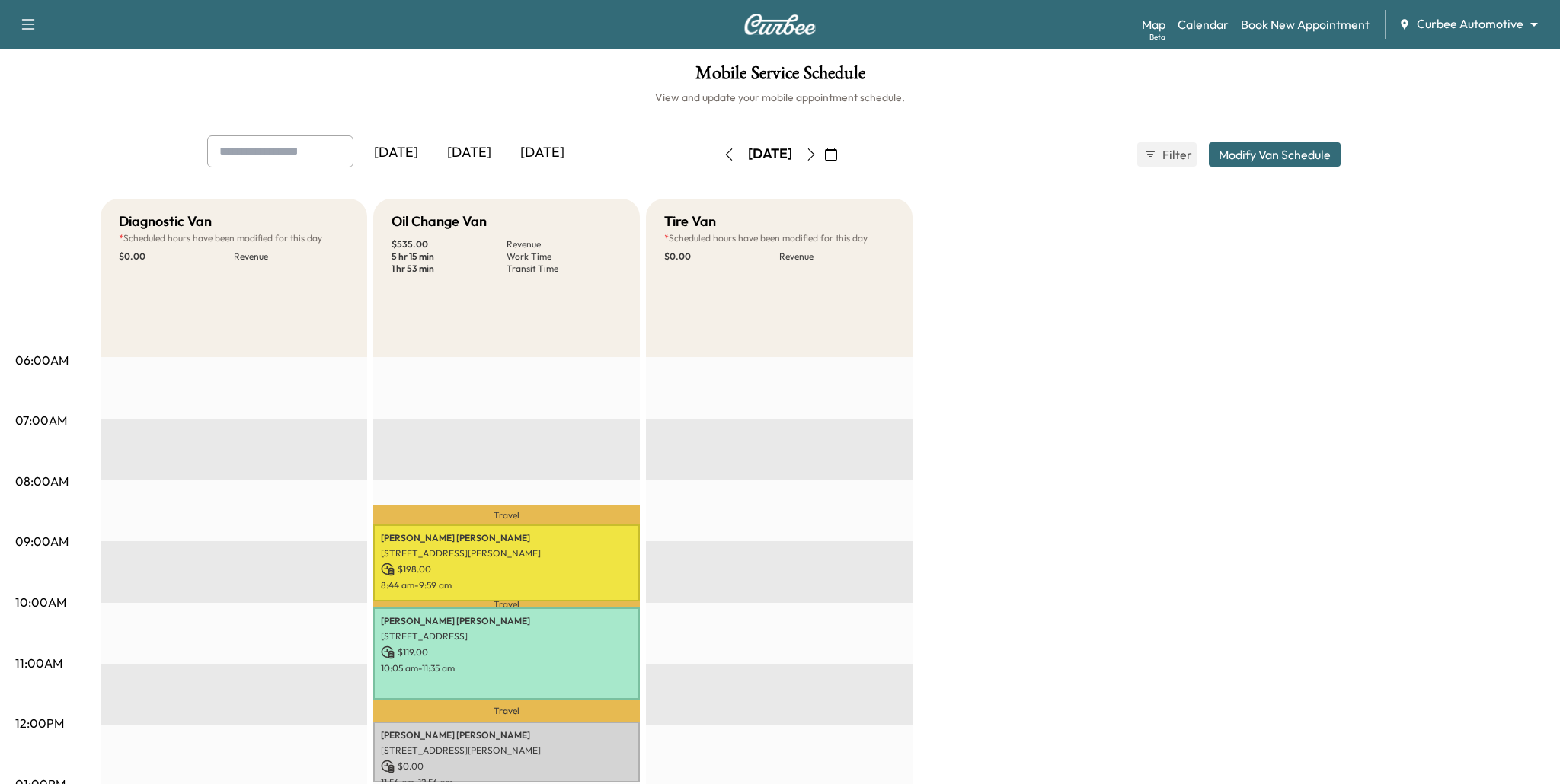
click at [1280, 23] on link "Book New Appointment" at bounding box center [1304, 24] width 129 height 18
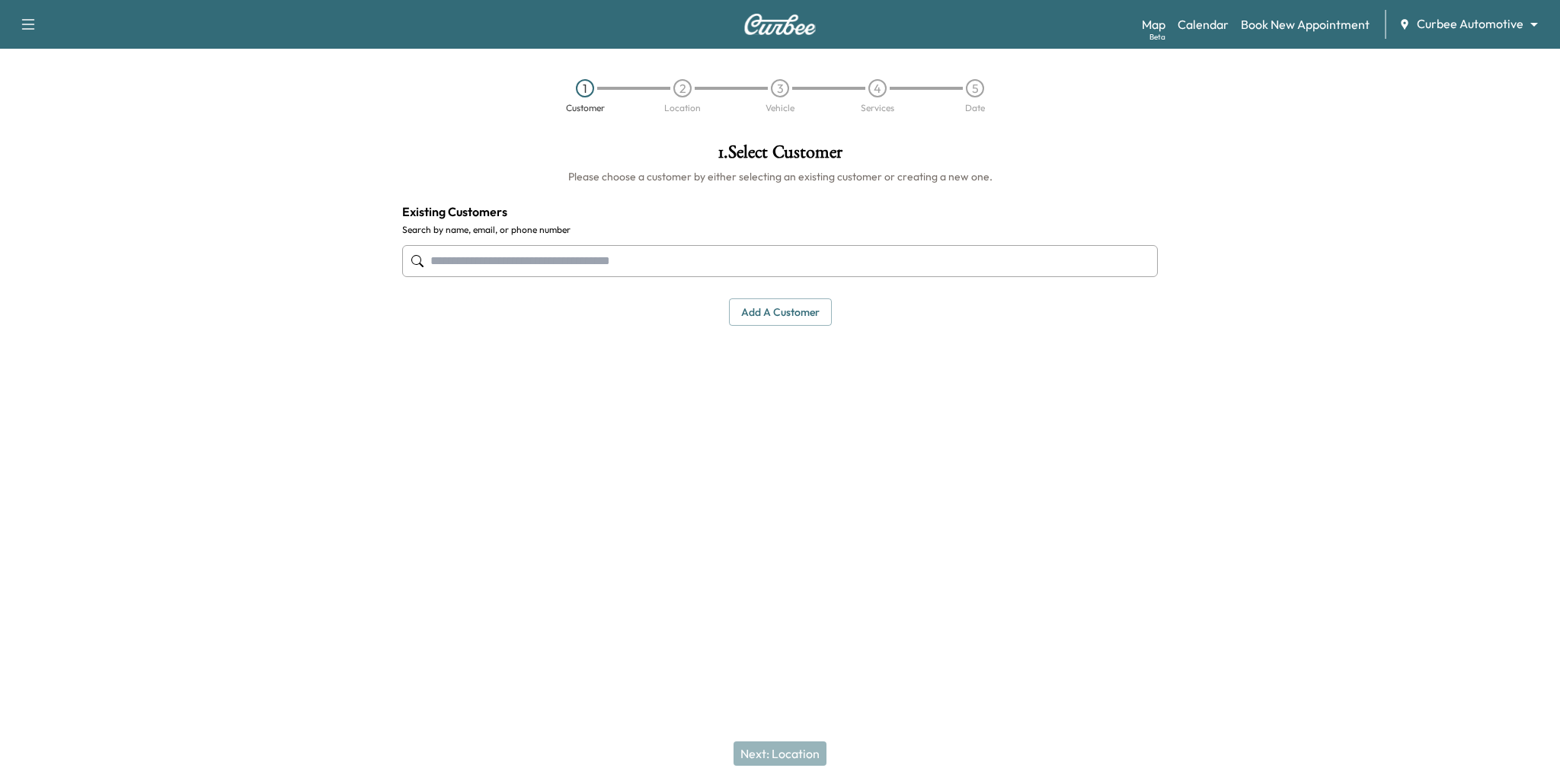
click at [805, 266] on input "text" at bounding box center [779, 261] width 755 height 32
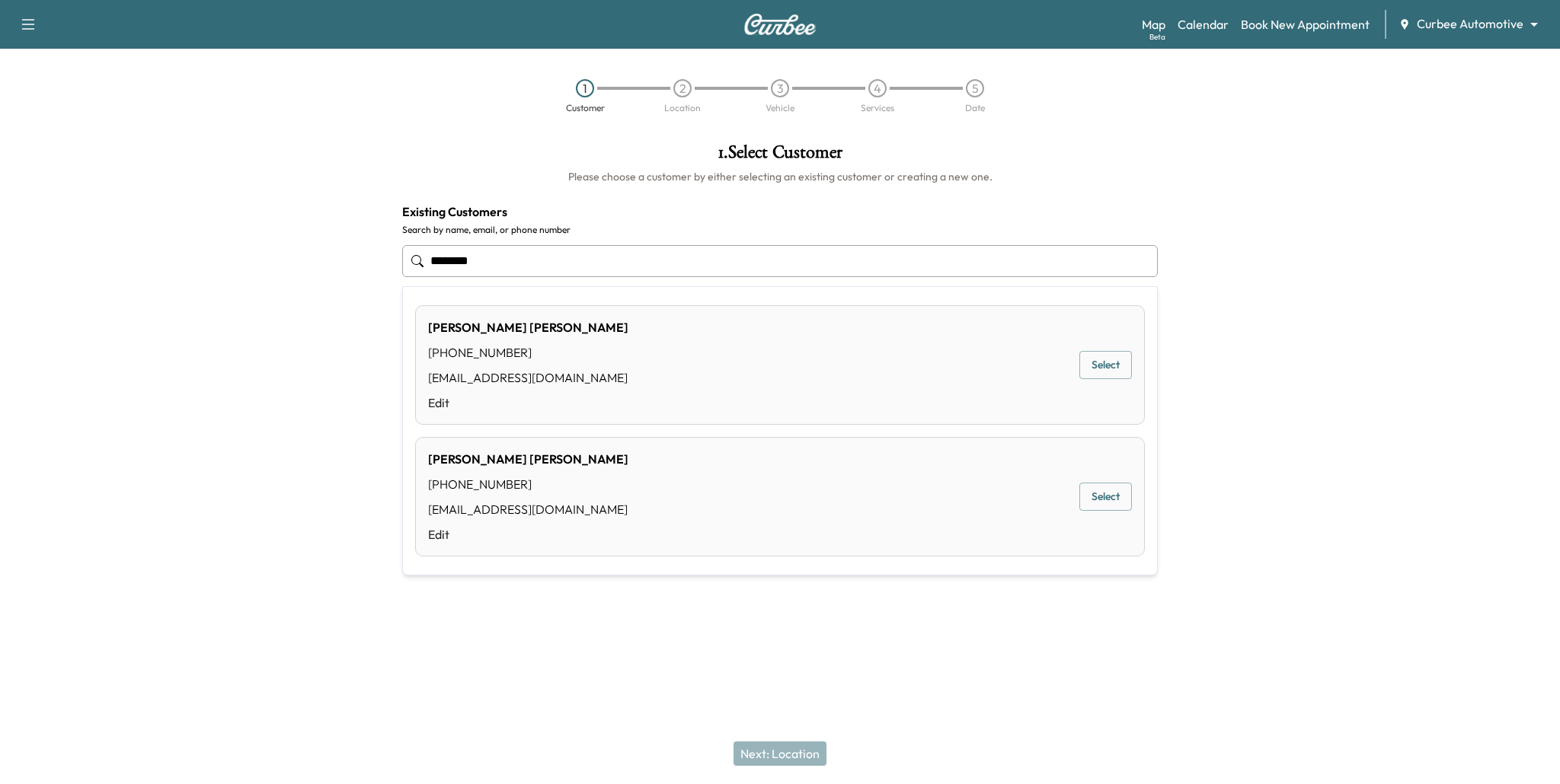
click at [1114, 504] on button "Select" at bounding box center [1106, 497] width 53 height 28
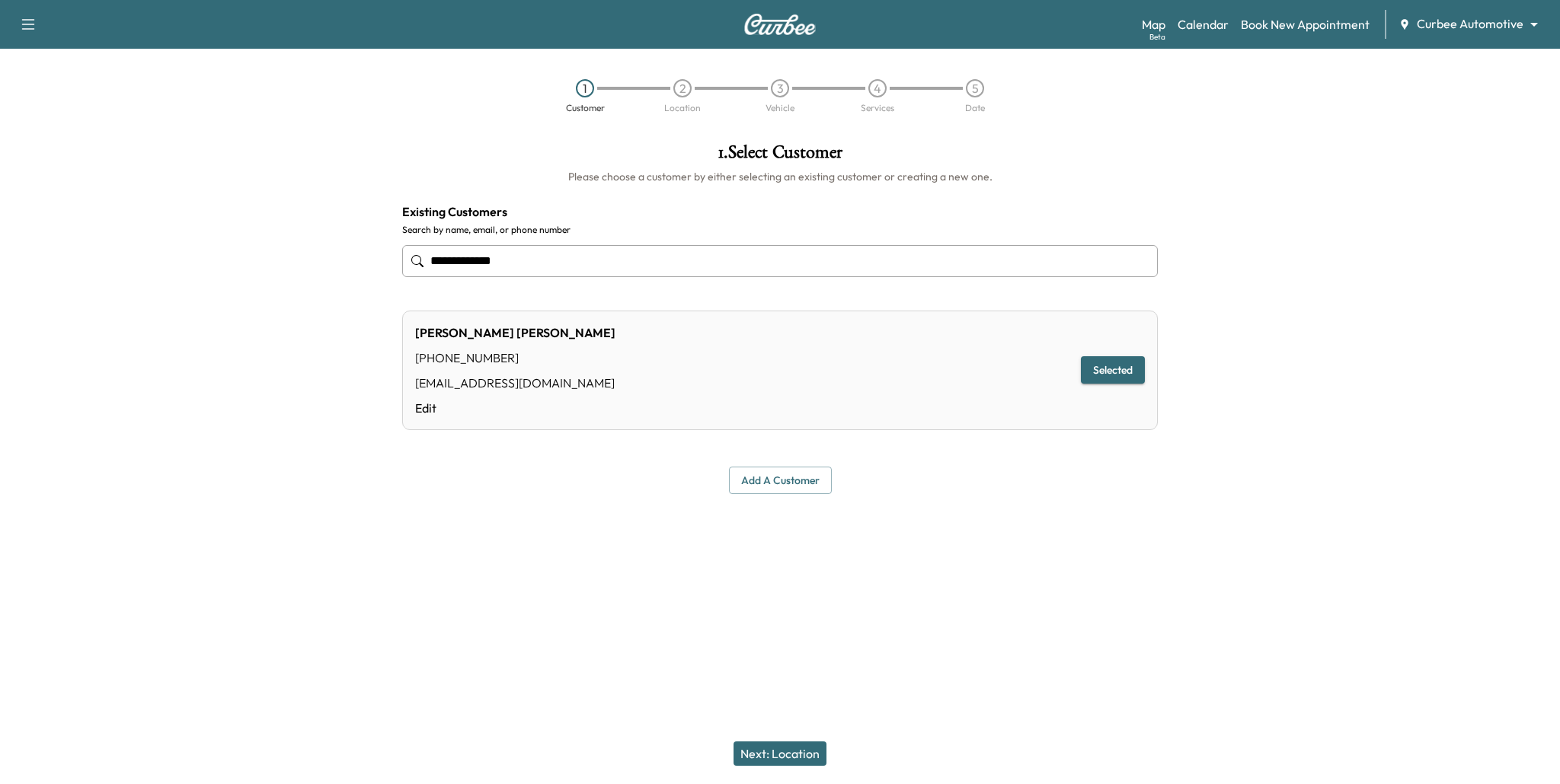
type input "**********"
click at [1117, 373] on button "Selected" at bounding box center [1113, 370] width 64 height 28
click at [787, 738] on div "Next: Location" at bounding box center [780, 754] width 1560 height 61
click at [787, 749] on button "Next: Location" at bounding box center [780, 754] width 93 height 24
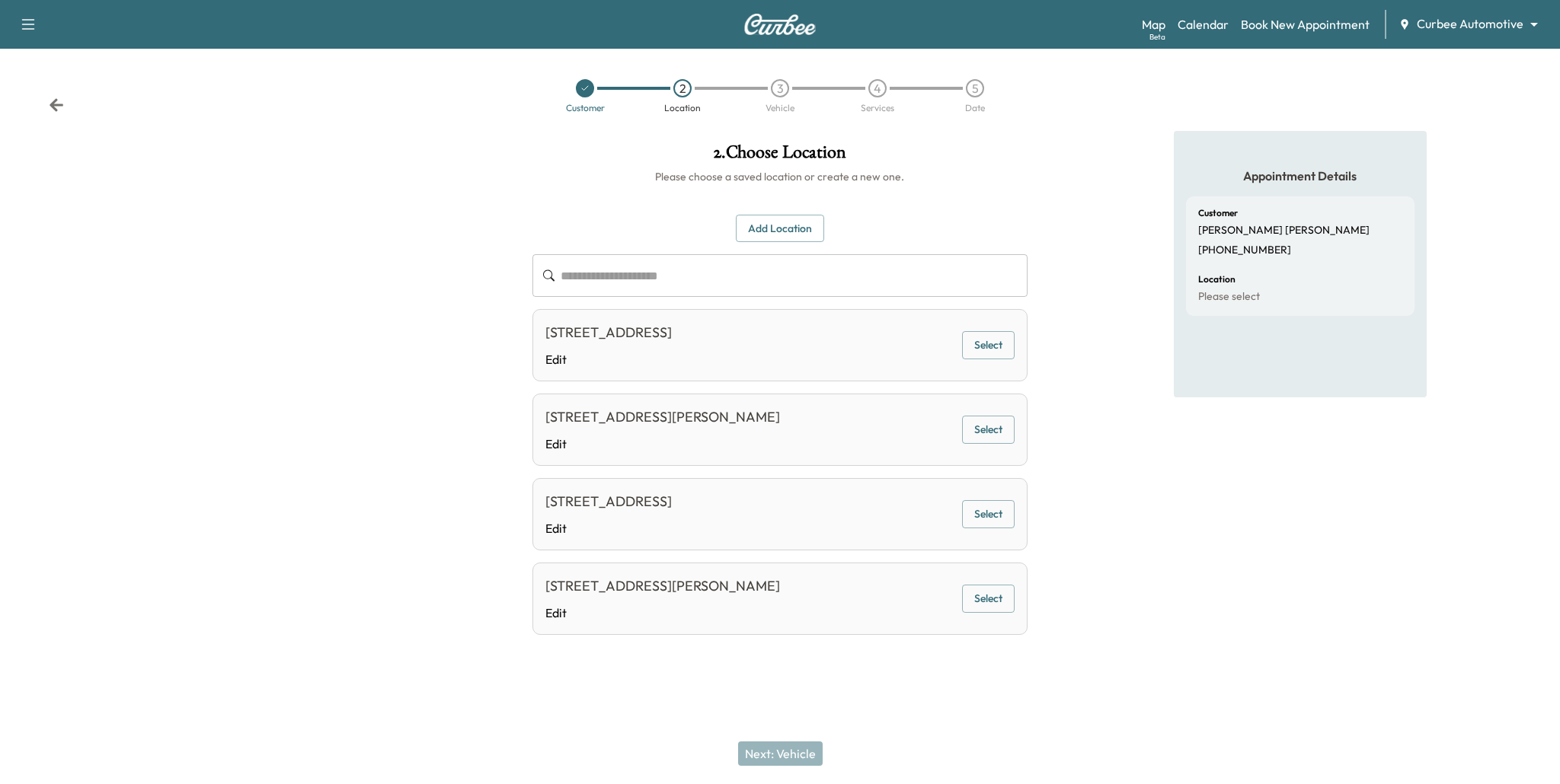
click at [997, 509] on button "Select" at bounding box center [988, 514] width 53 height 28
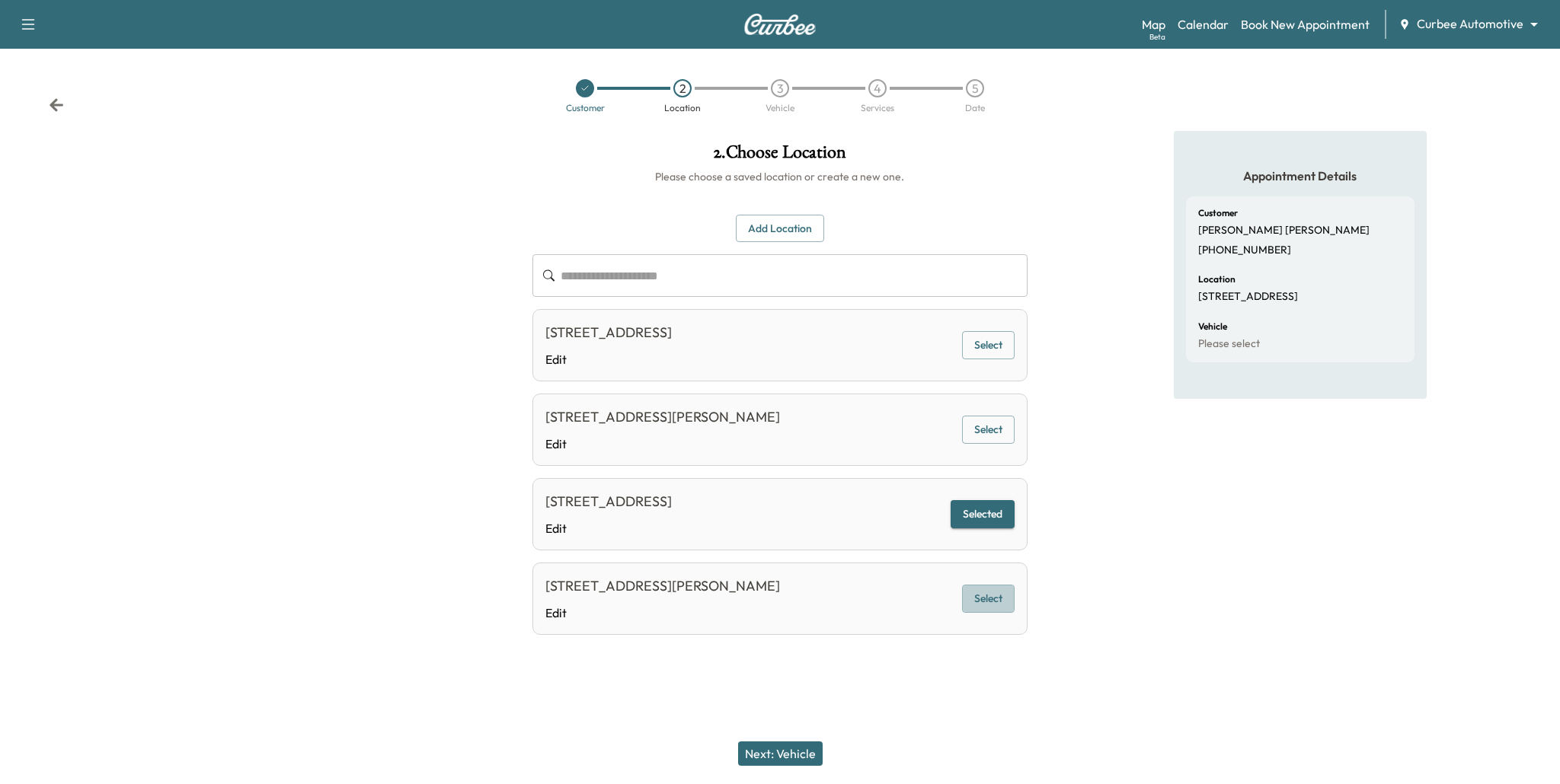
click at [986, 606] on button "Select" at bounding box center [988, 598] width 53 height 28
click at [801, 754] on button "Next: Vehicle" at bounding box center [780, 754] width 85 height 24
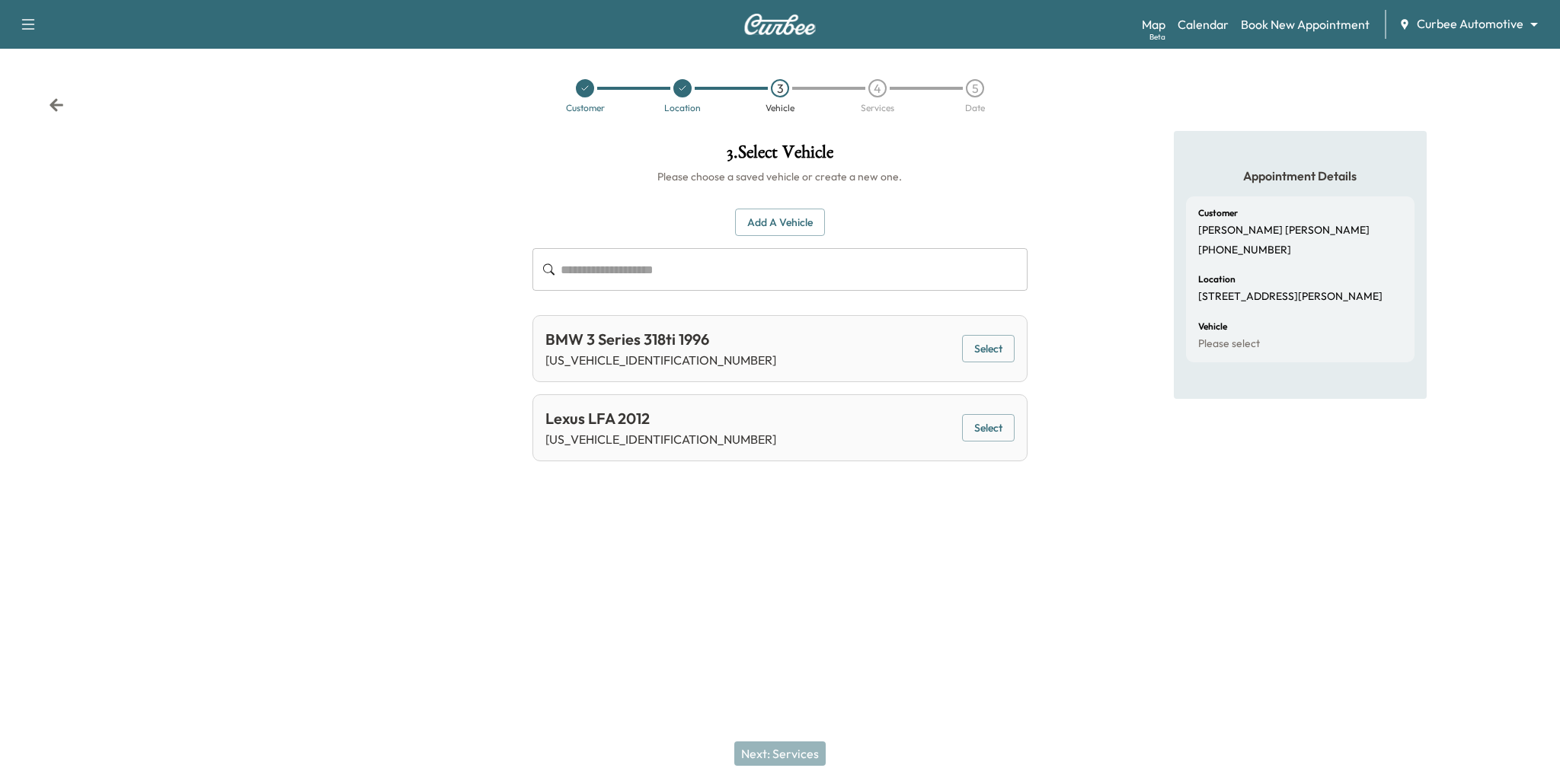
click at [993, 418] on button "Select" at bounding box center [988, 428] width 53 height 28
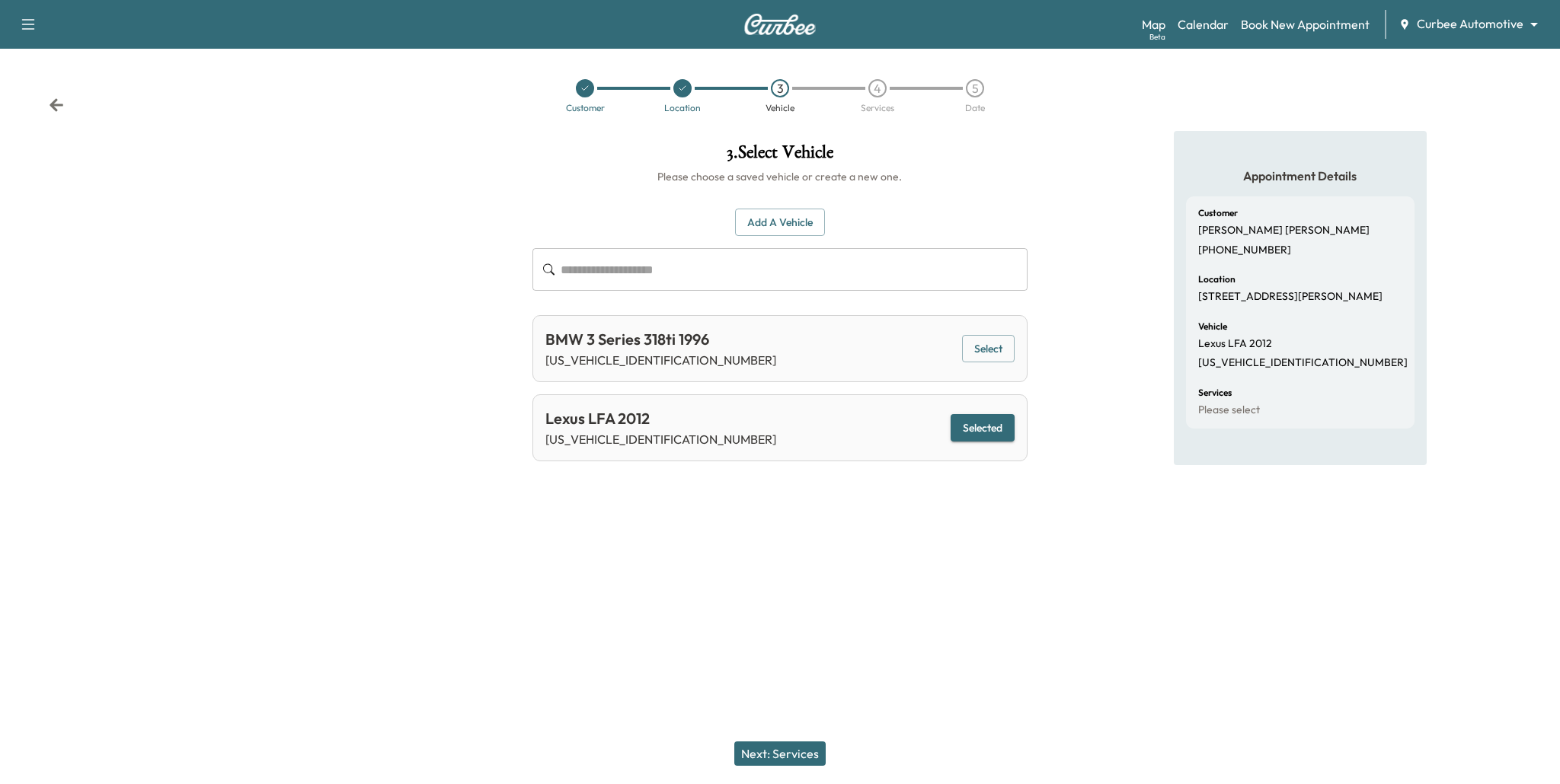
click at [797, 752] on button "Next: Services" at bounding box center [780, 754] width 91 height 24
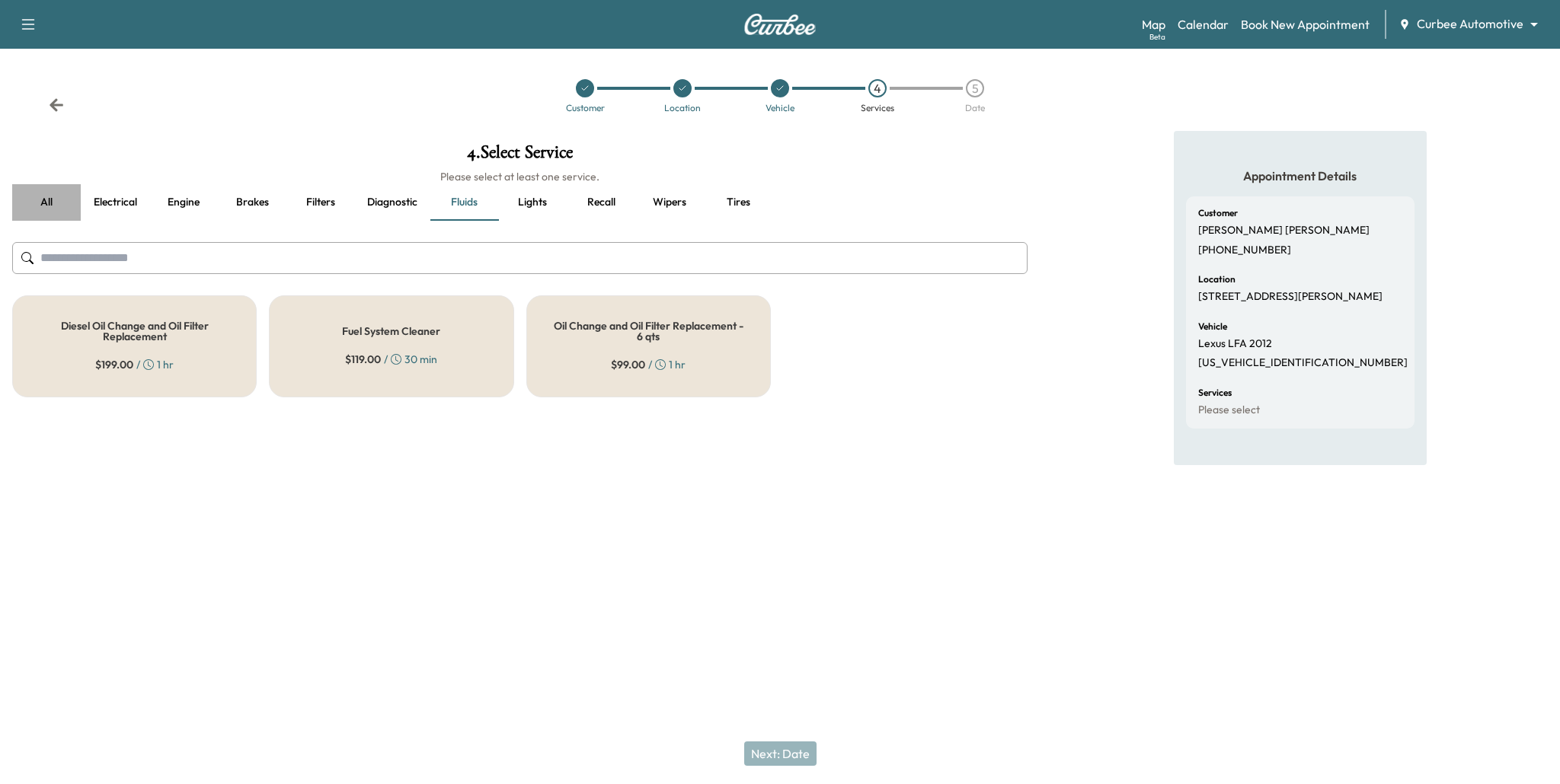
click at [57, 206] on button "all" at bounding box center [46, 203] width 68 height 37
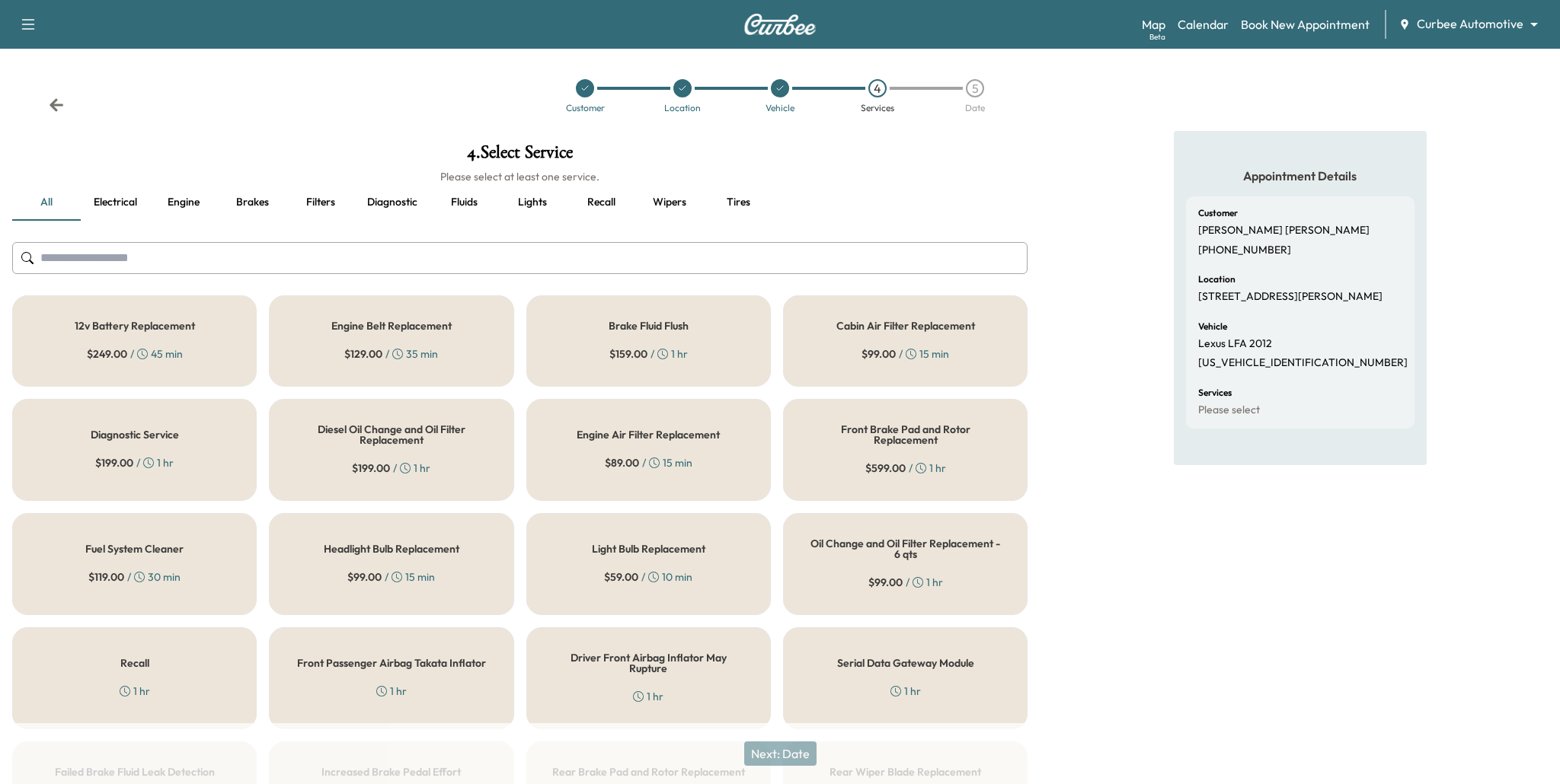
click at [227, 331] on div "12v Battery Replacement $ 249.00 / 45 min" at bounding box center [134, 341] width 244 height 91
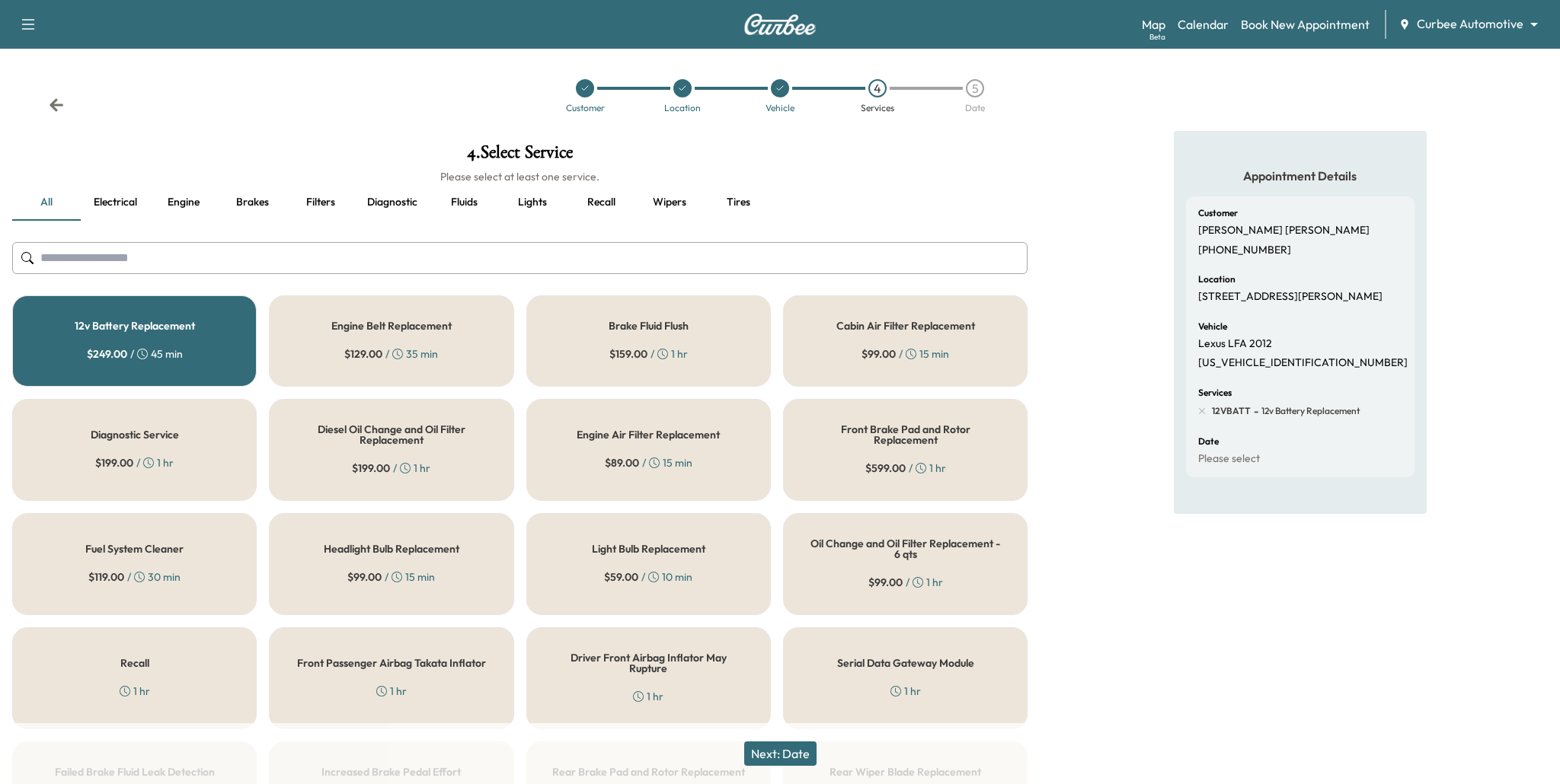
click at [339, 330] on h5 "Engine Belt Replacement" at bounding box center [391, 326] width 120 height 10
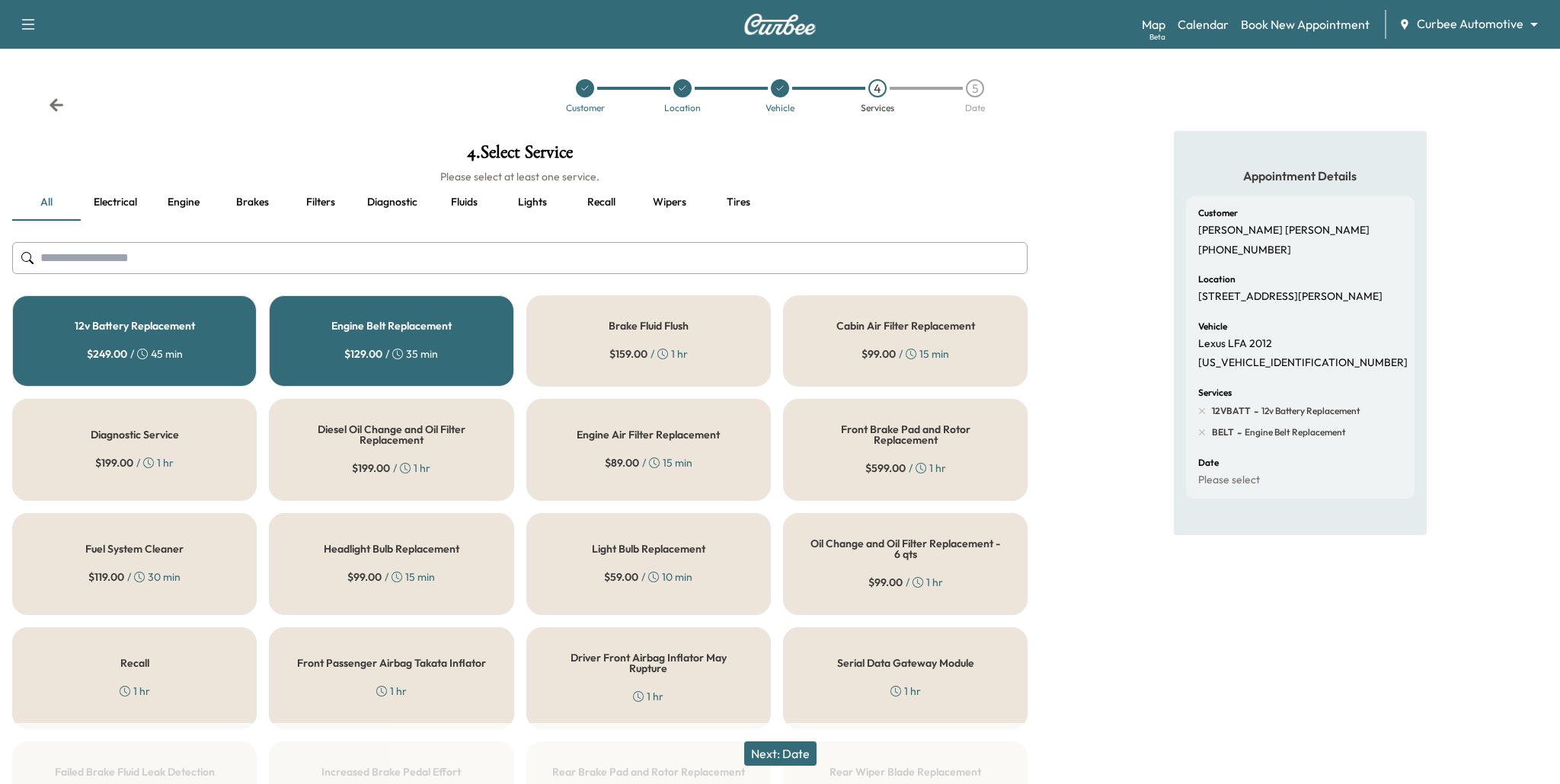
click at [784, 757] on button "Next: Date" at bounding box center [780, 754] width 73 height 24
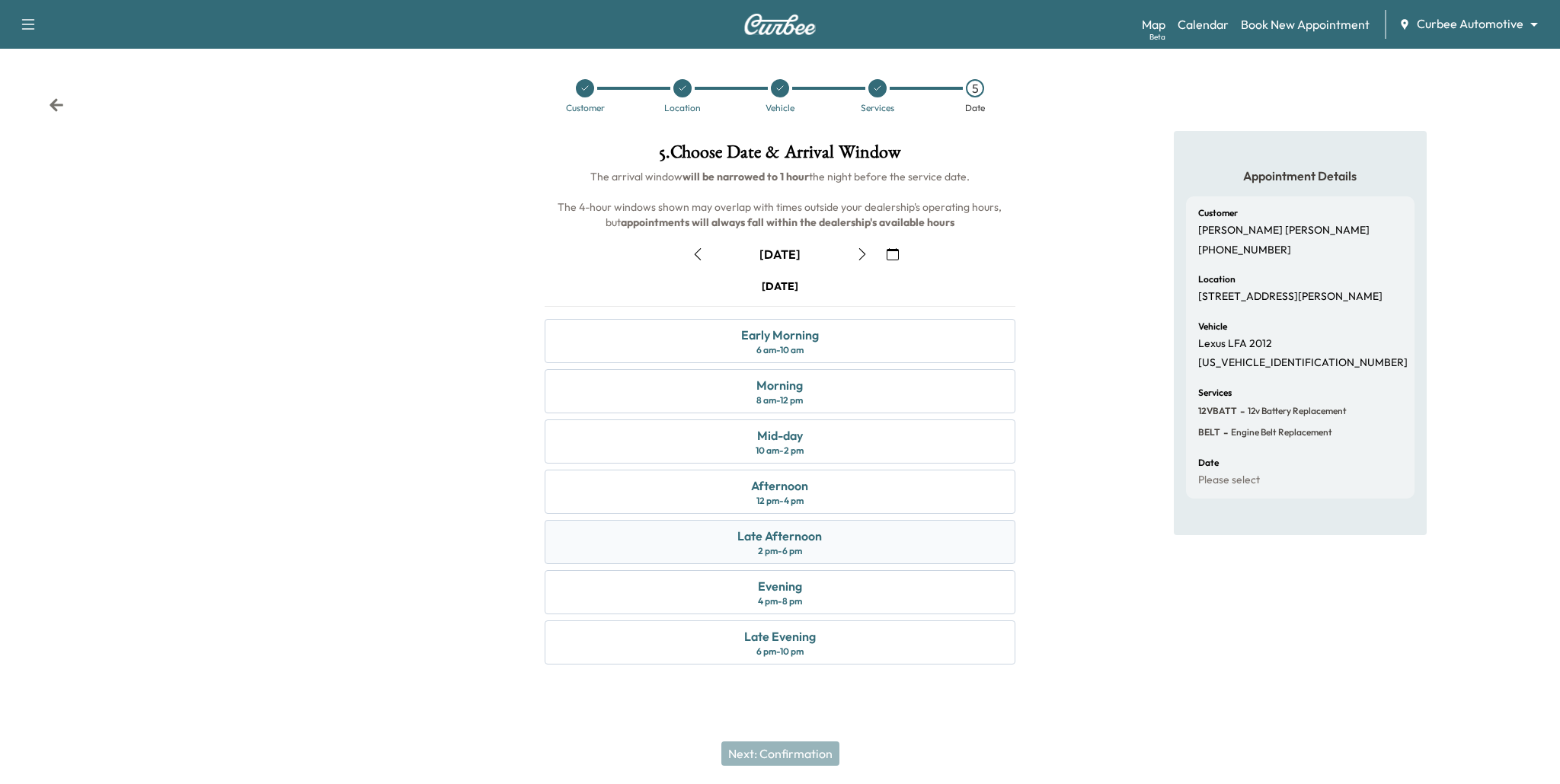
click at [778, 545] on div "2 pm - 6 pm" at bounding box center [780, 551] width 44 height 12
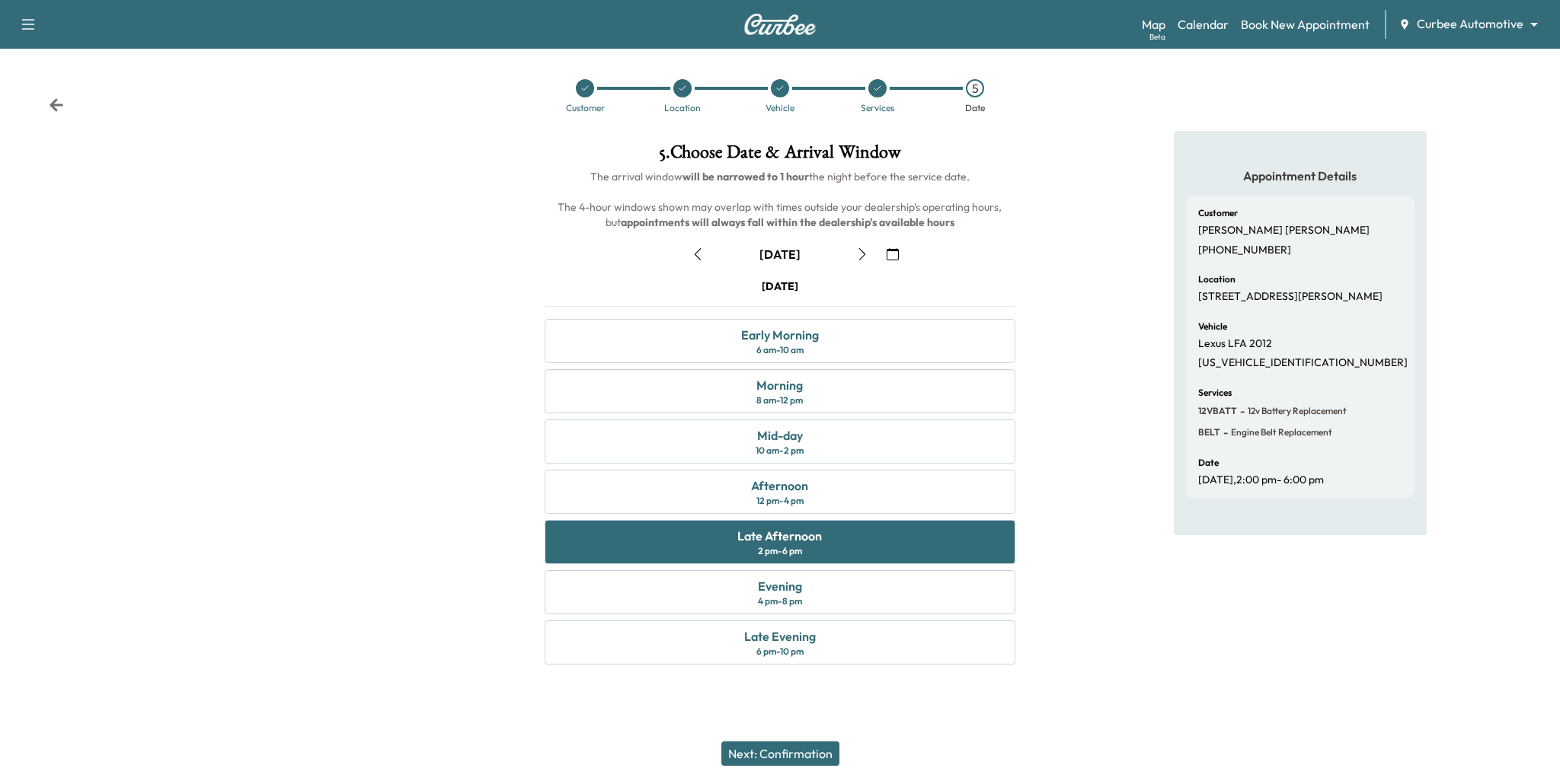
click at [805, 755] on button "Next: Confirmation" at bounding box center [780, 754] width 118 height 24
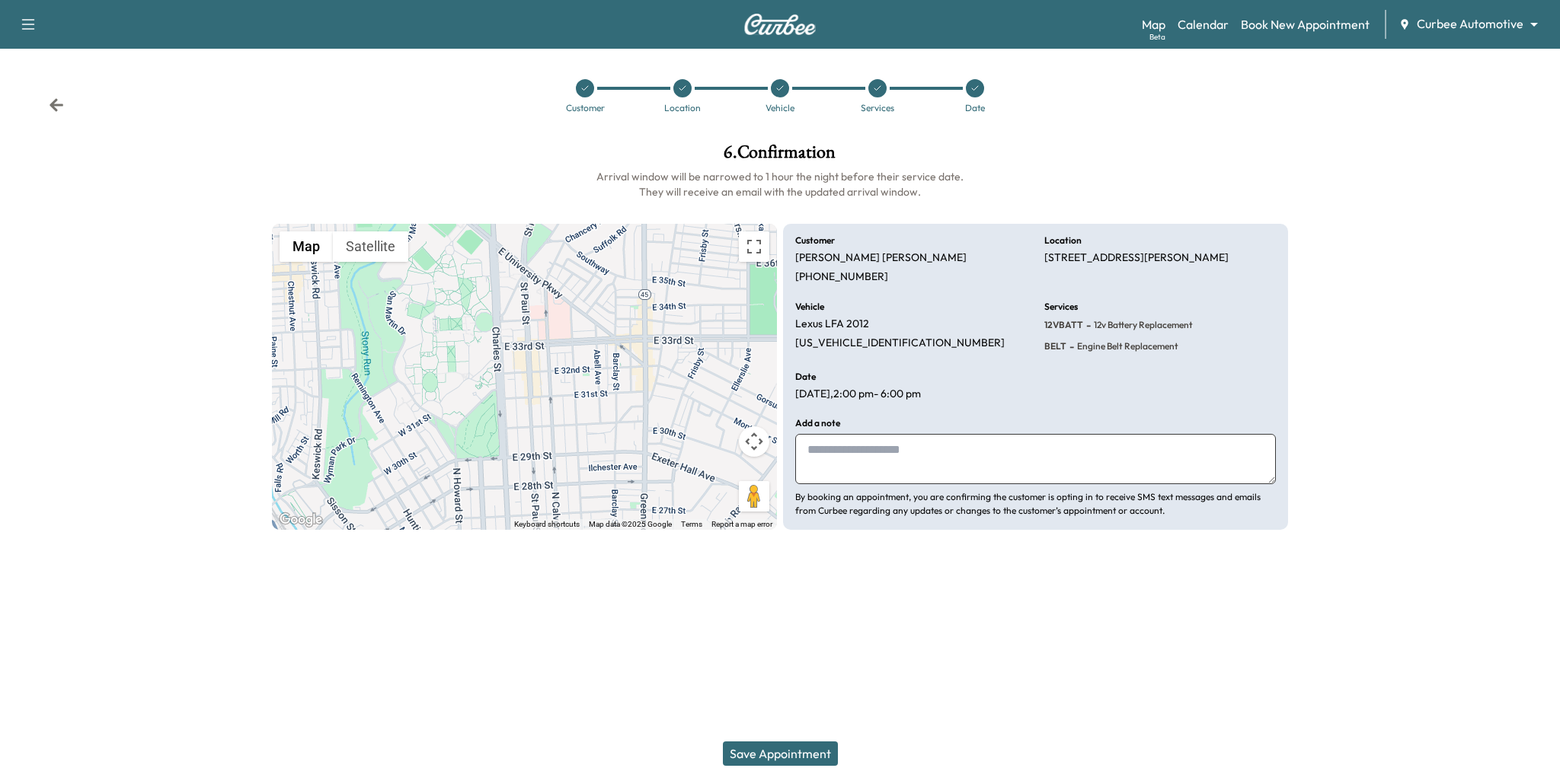
click at [805, 755] on button "Save Appointment" at bounding box center [780, 754] width 115 height 24
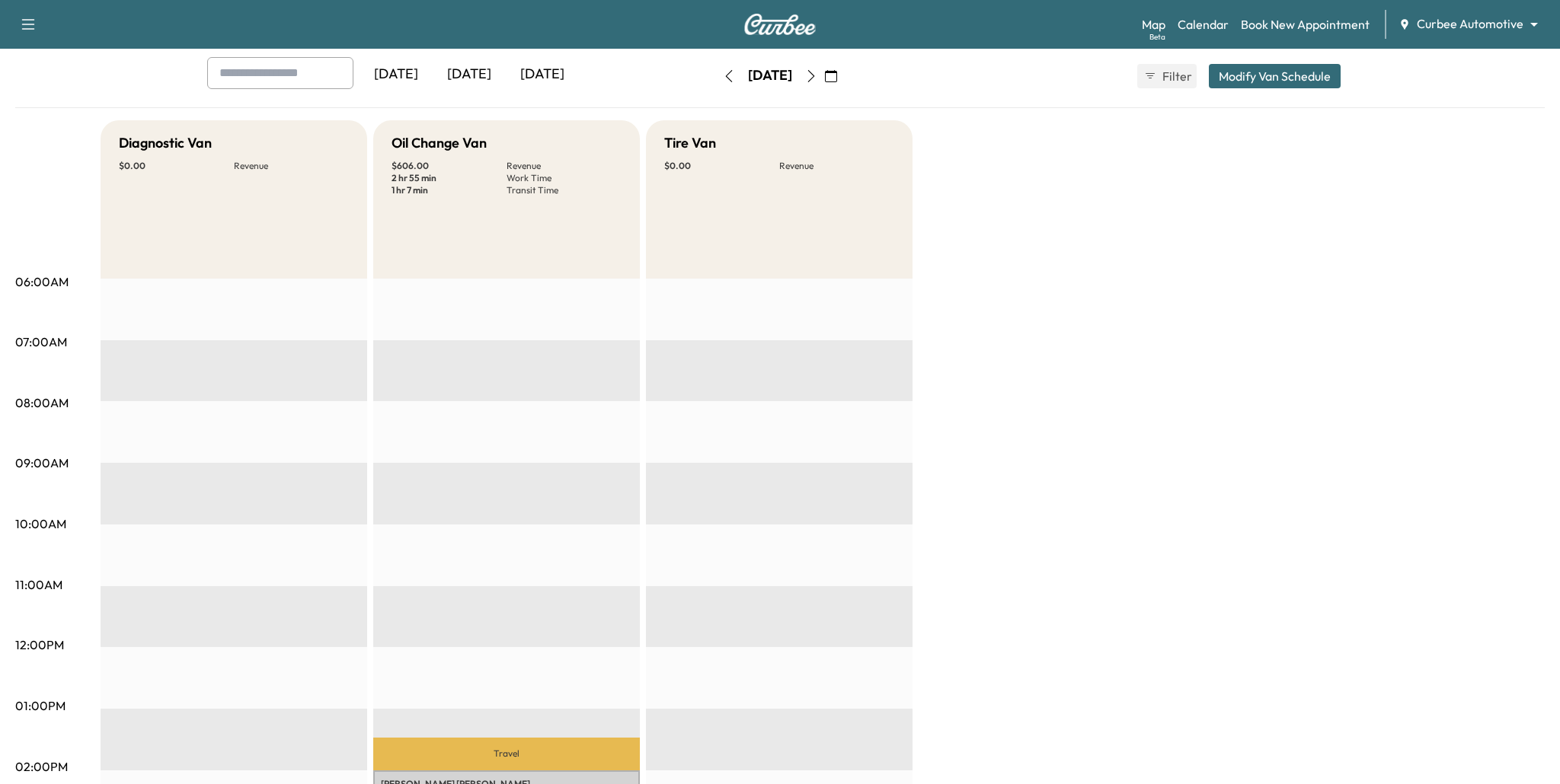
scroll to position [80, 0]
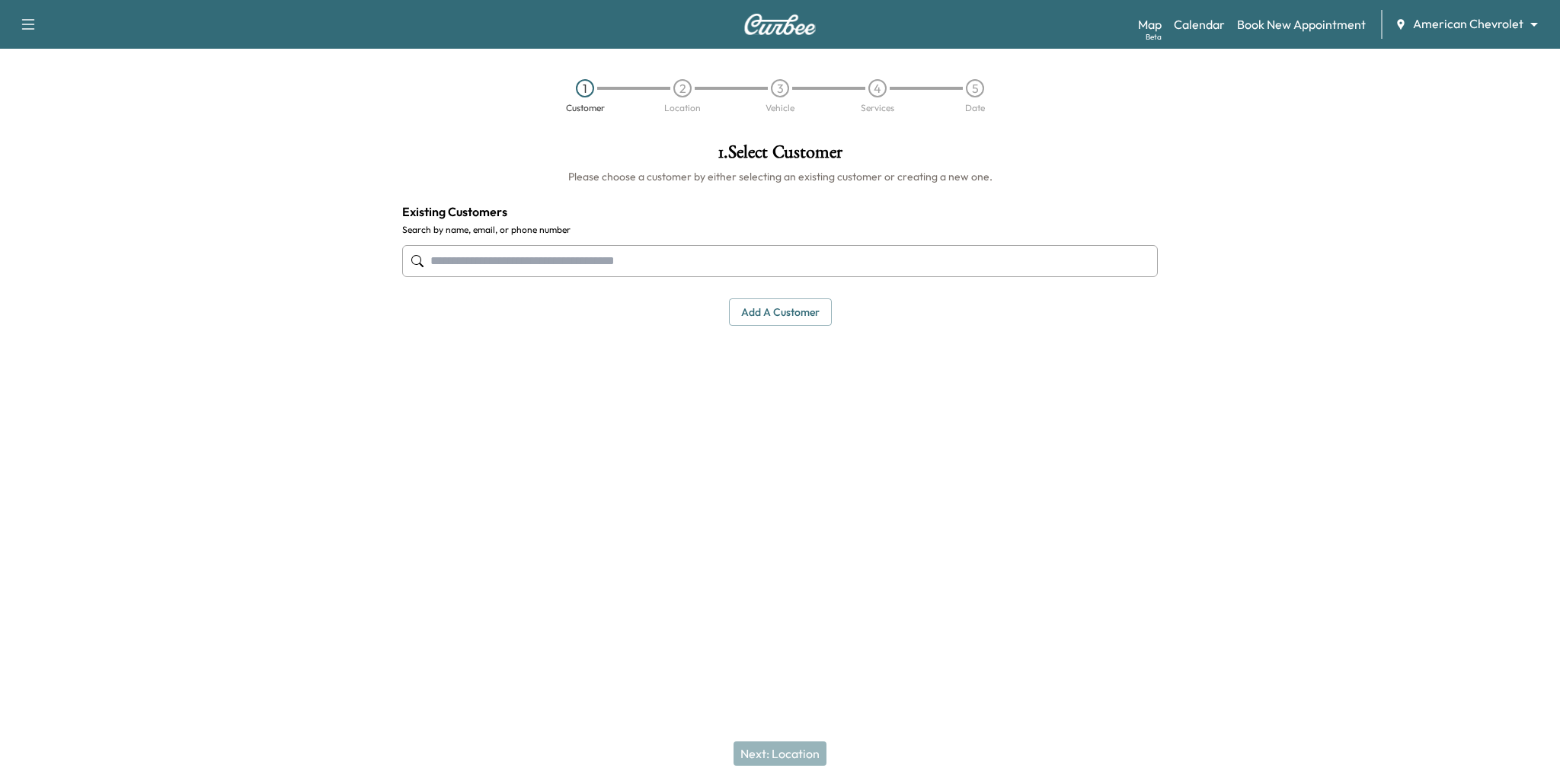
click at [1441, 23] on body "Support Log Out Map Beta Calendar Book New Appointment American Chevrolet *****…" at bounding box center [780, 392] width 1560 height 784
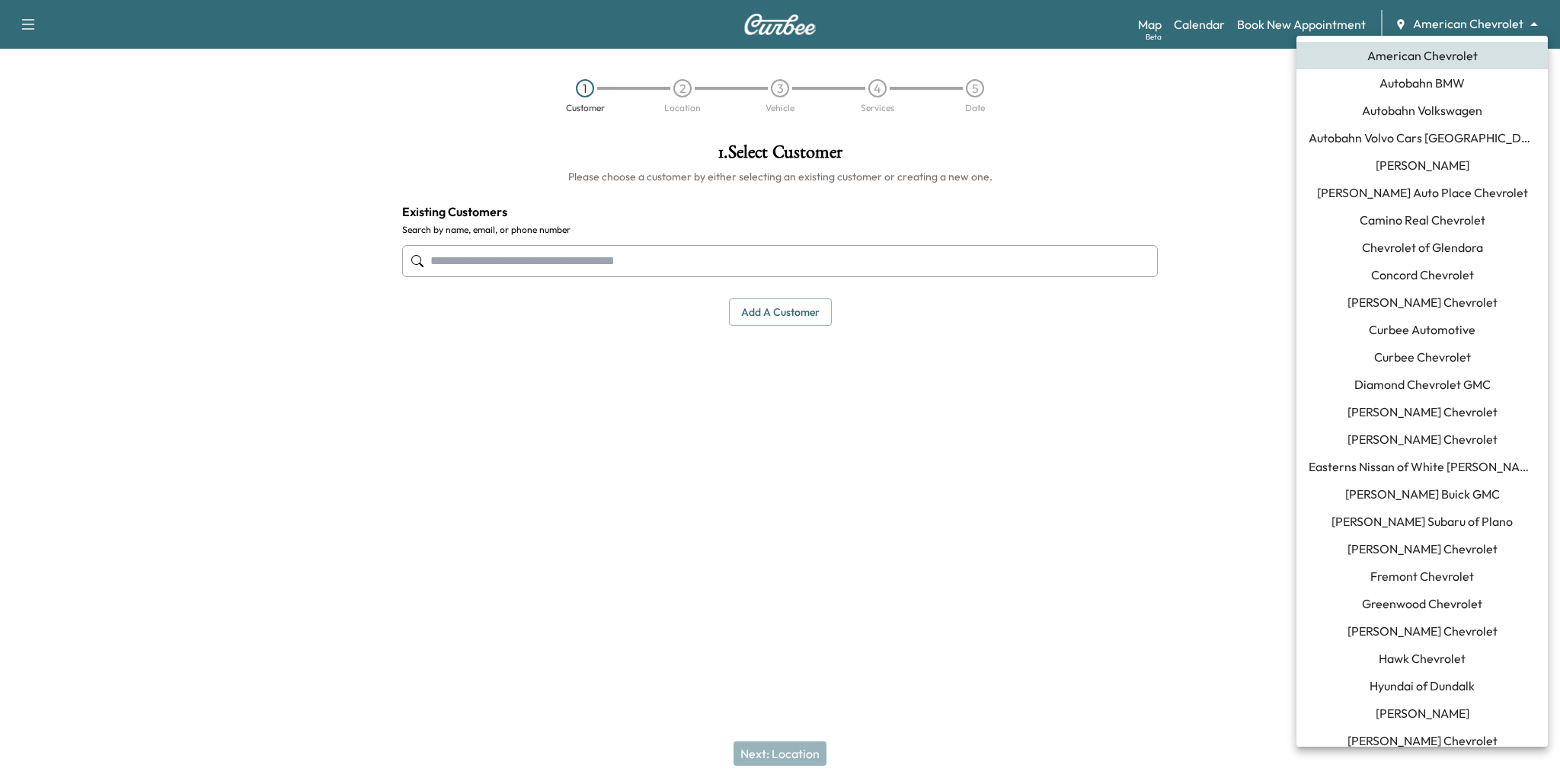
click at [1437, 329] on span "Curbee Automotive" at bounding box center [1423, 329] width 107 height 18
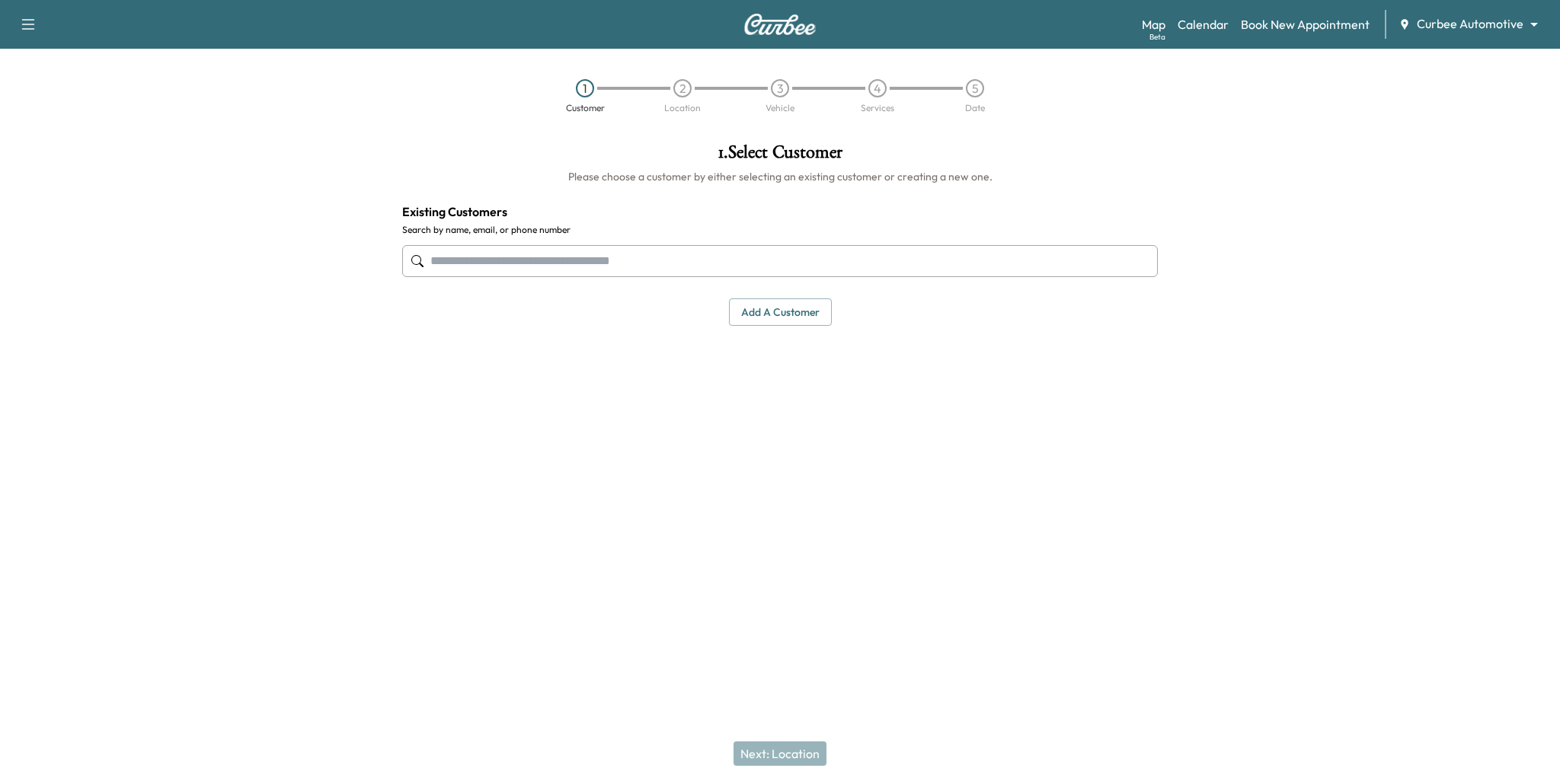
click at [643, 255] on input "text" at bounding box center [779, 261] width 755 height 32
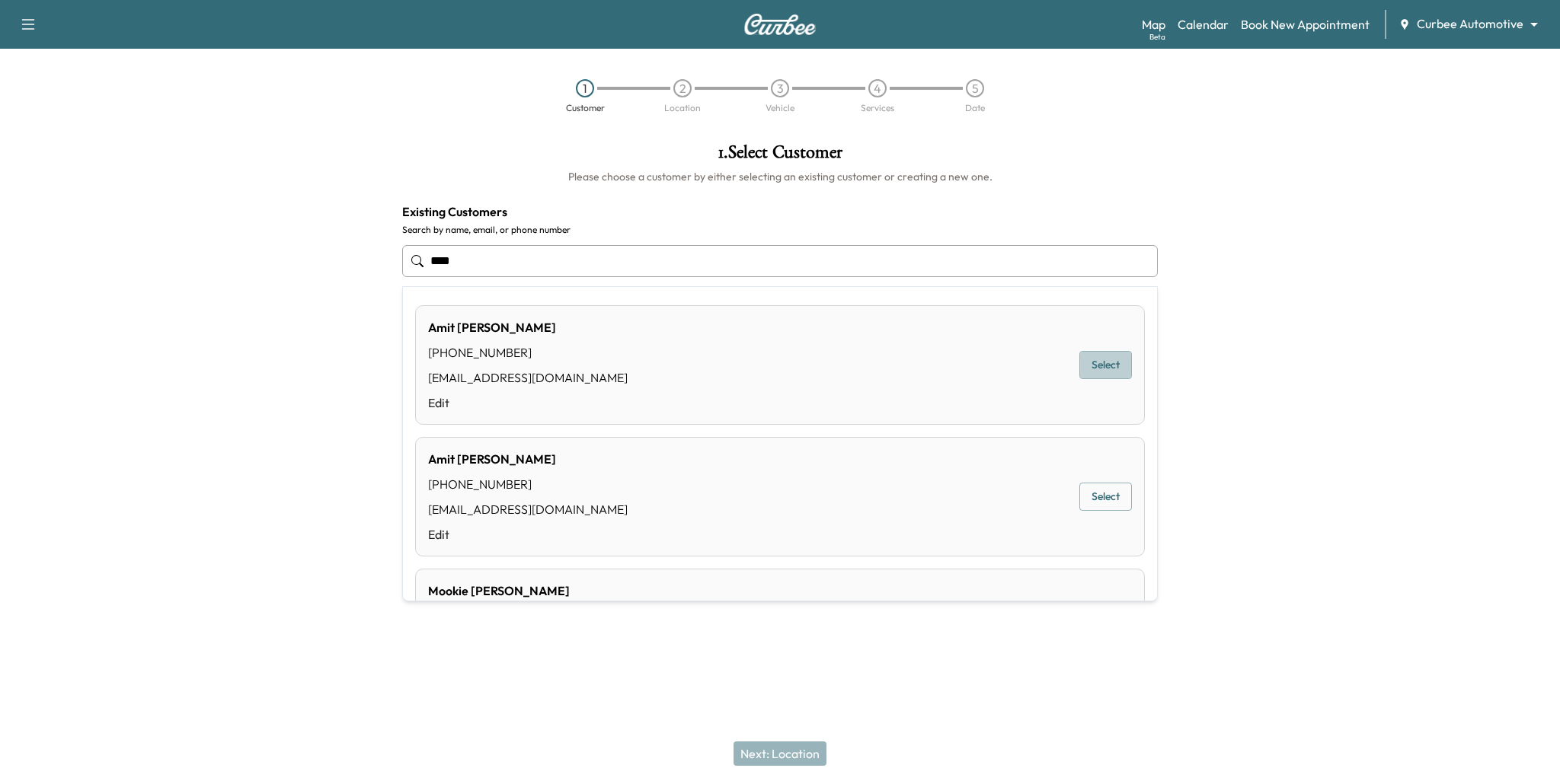
click at [1100, 377] on button "Select" at bounding box center [1106, 365] width 53 height 28
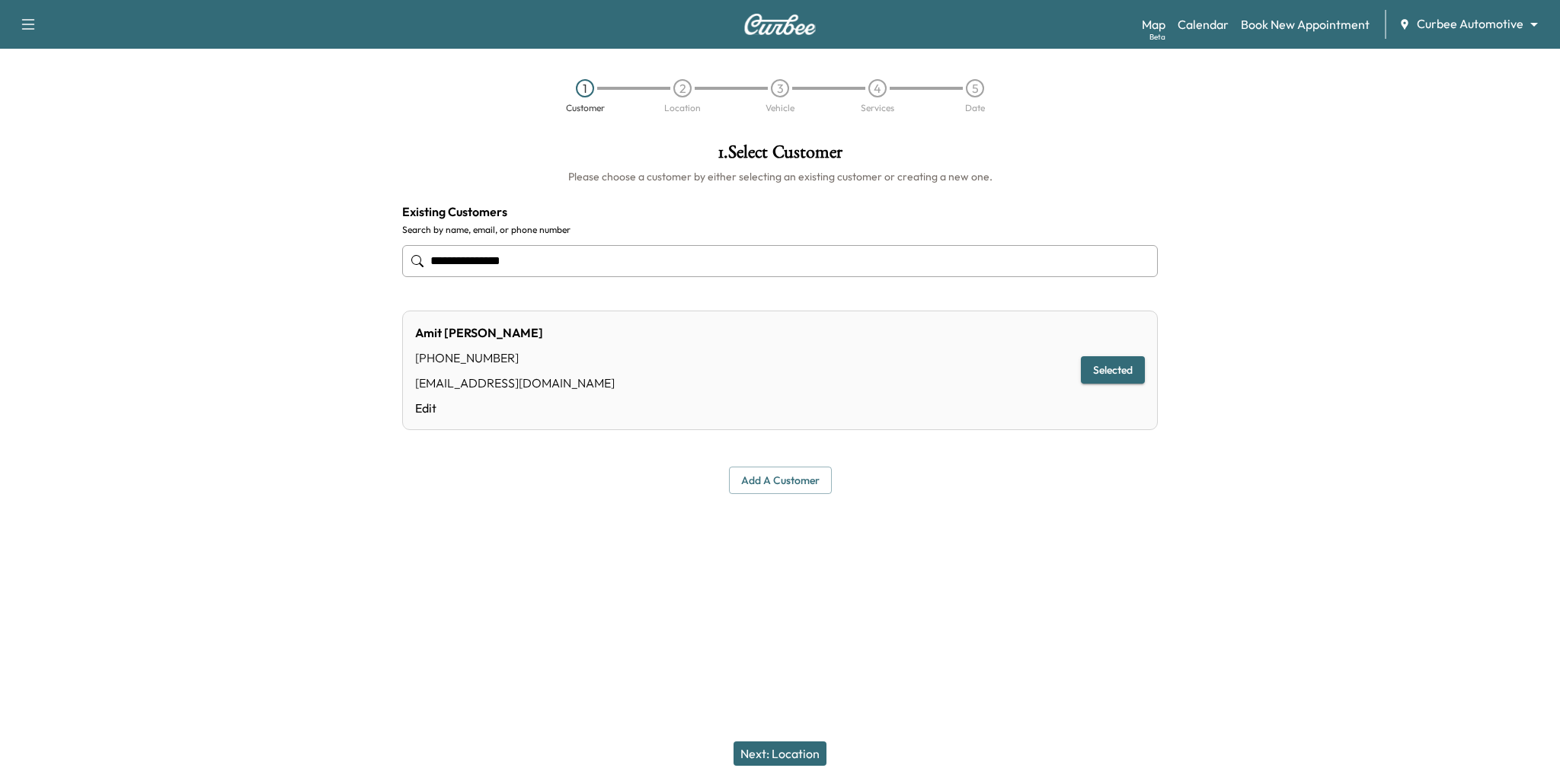
type input "**********"
click at [796, 751] on button "Next: Location" at bounding box center [780, 754] width 93 height 24
